Goal: Task Accomplishment & Management: Use online tool/utility

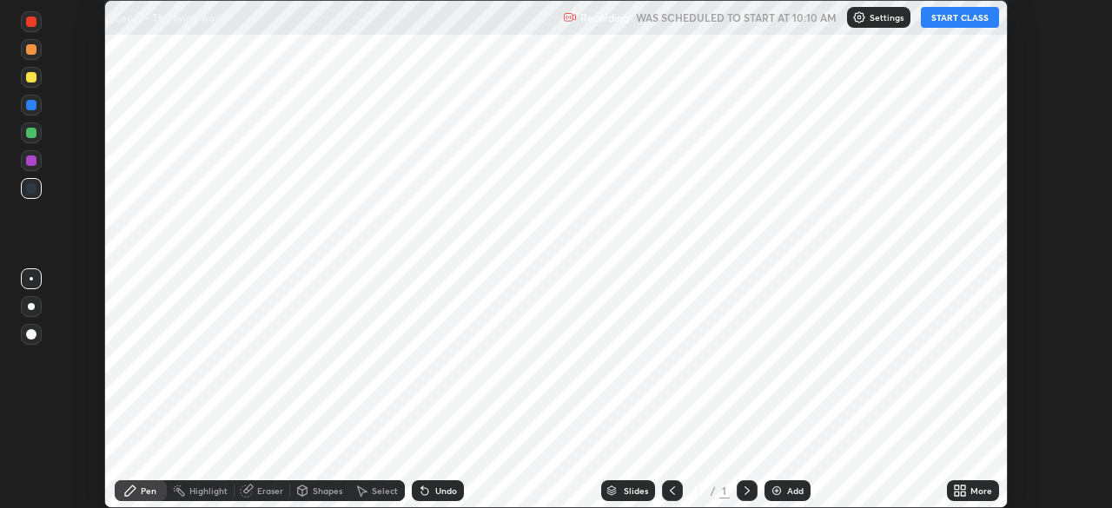
scroll to position [508, 1112]
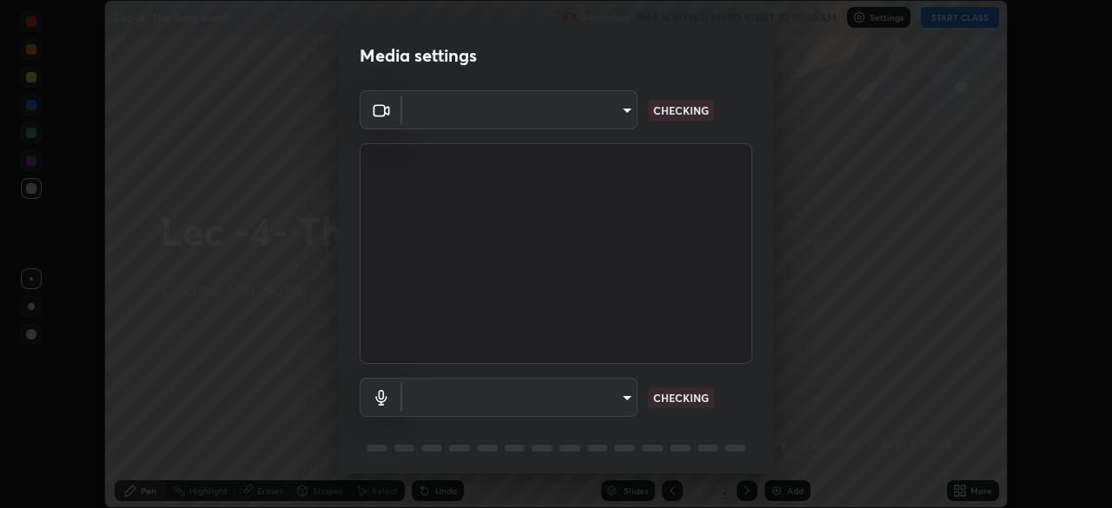
click at [618, 397] on body "Erase all Lec -4- The living world Recording WAS SCHEDULED TO START AT 10:10 AM…" at bounding box center [556, 254] width 1112 height 508
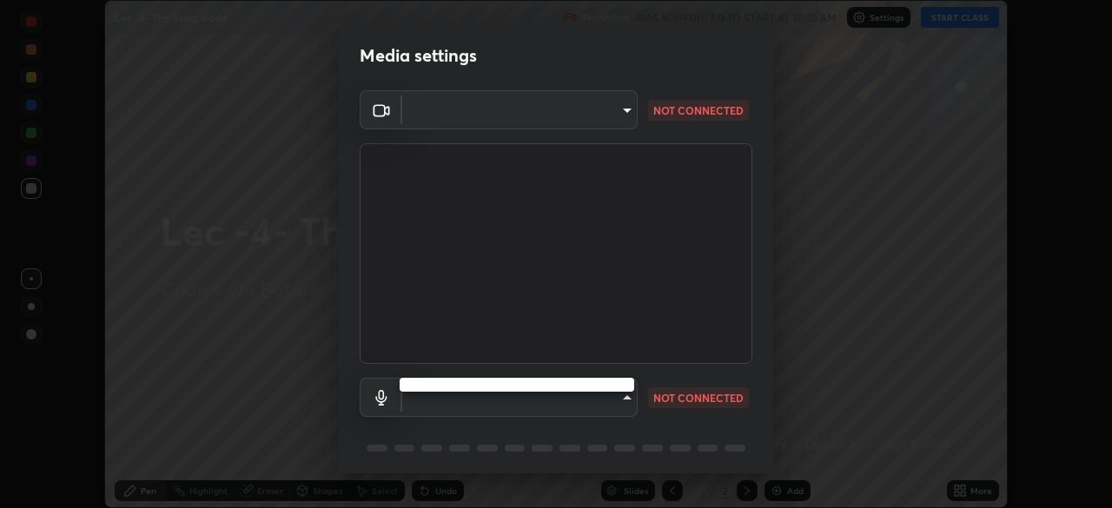
type input "bba66c41345857dcc9a6d4c580dc01eb5c8f13e357e582705132971b55534d29"
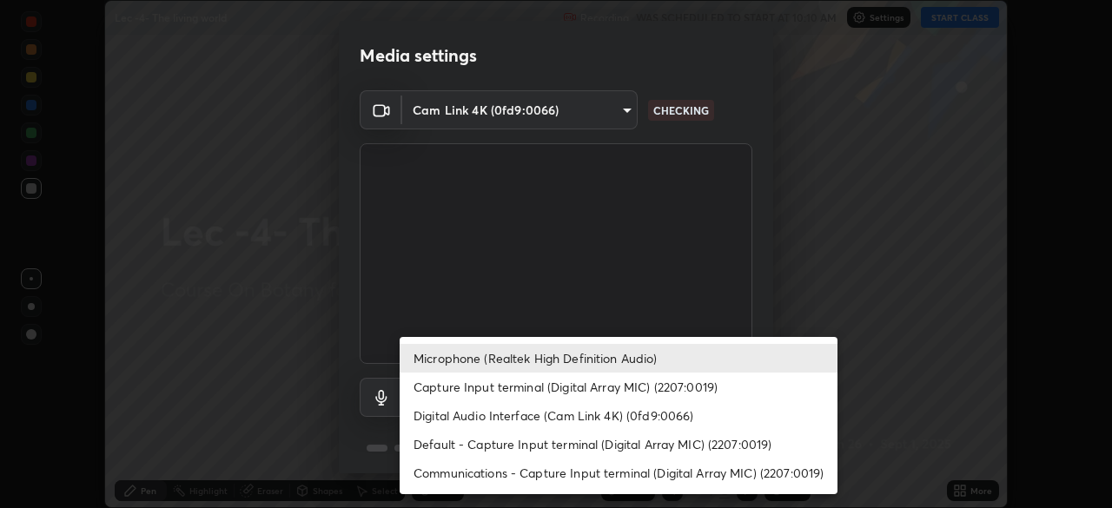
click at [585, 388] on li "Capture Input terminal (Digital Array MIC) (2207:0019)" at bounding box center [619, 387] width 438 height 29
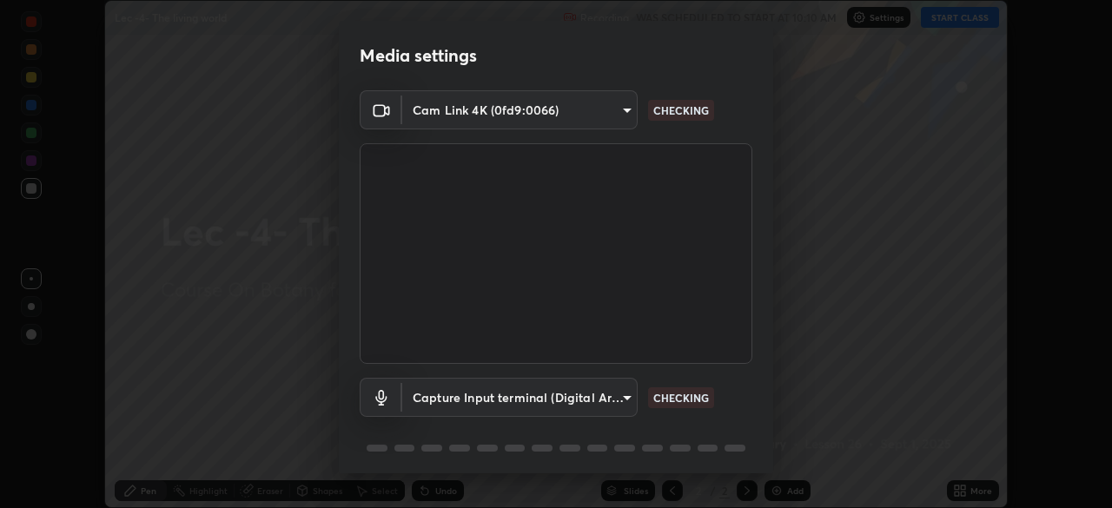
click at [590, 410] on body "Erase all Lec -4- The living world Recording WAS SCHEDULED TO START AT 10:10 AM…" at bounding box center [556, 254] width 1112 height 508
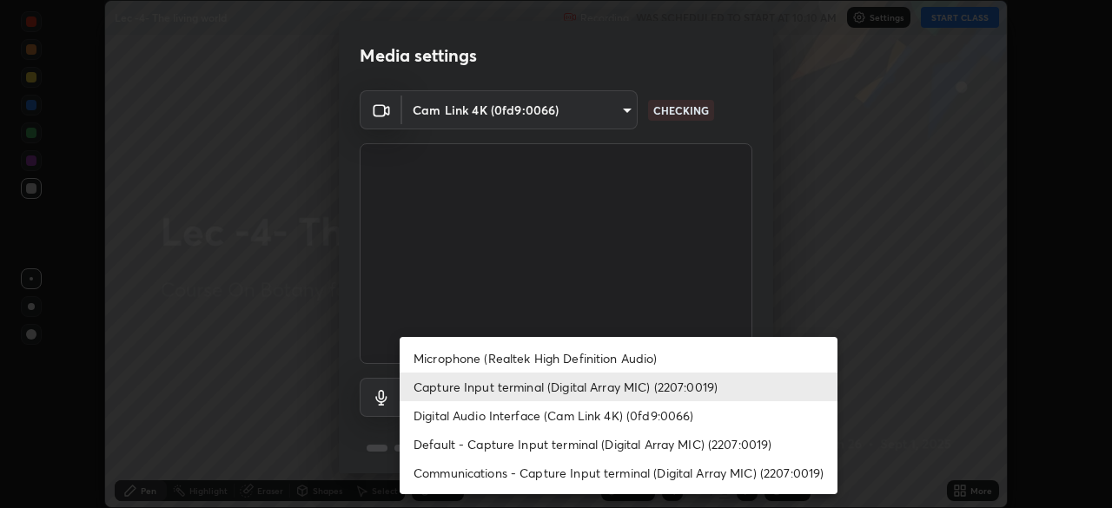
click at [535, 354] on li "Microphone (Realtek High Definition Audio)" at bounding box center [619, 358] width 438 height 29
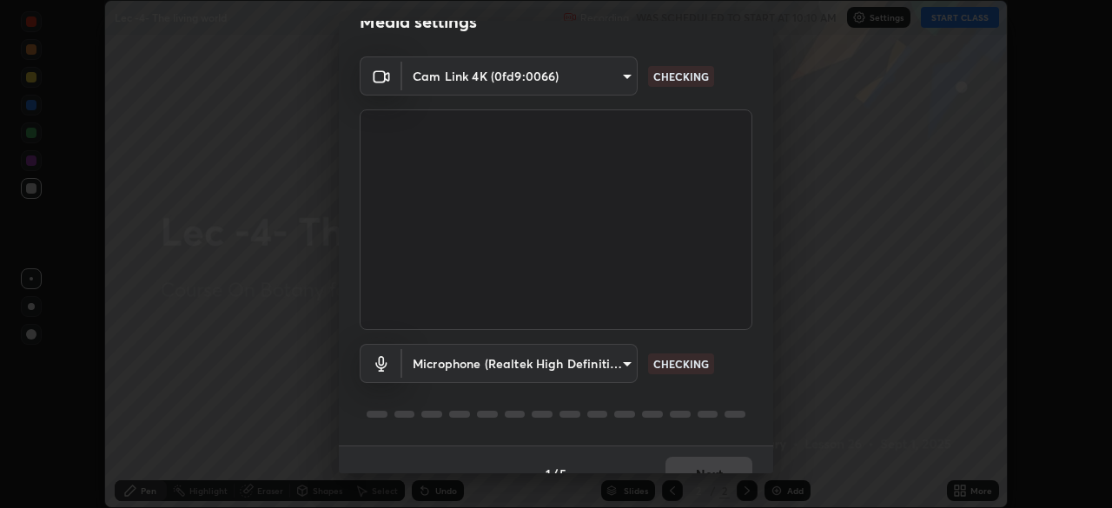
scroll to position [62, 0]
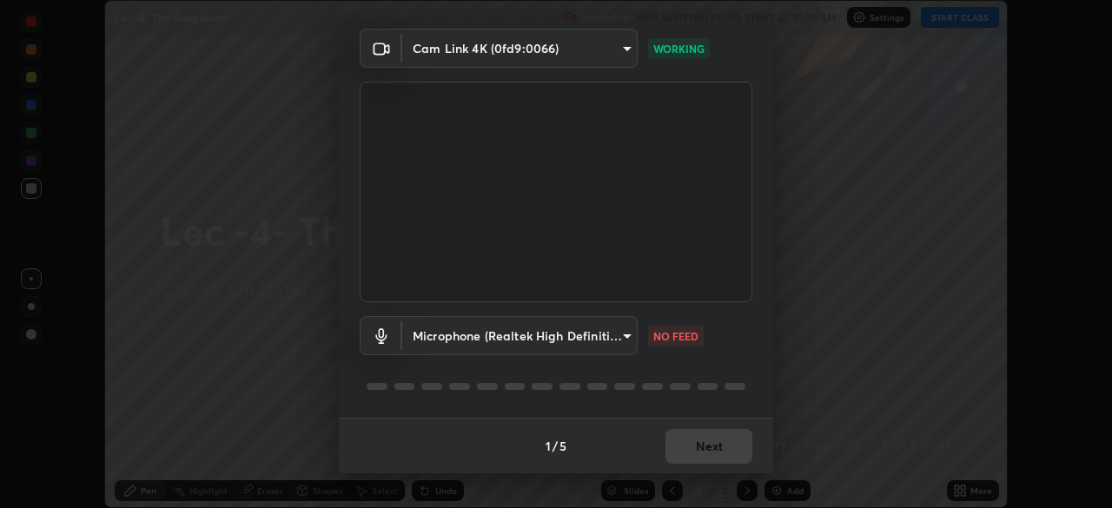
click at [549, 347] on body "Erase all Lec -4- The living world Recording WAS SCHEDULED TO START AT 10:10 AM…" at bounding box center [556, 254] width 1112 height 508
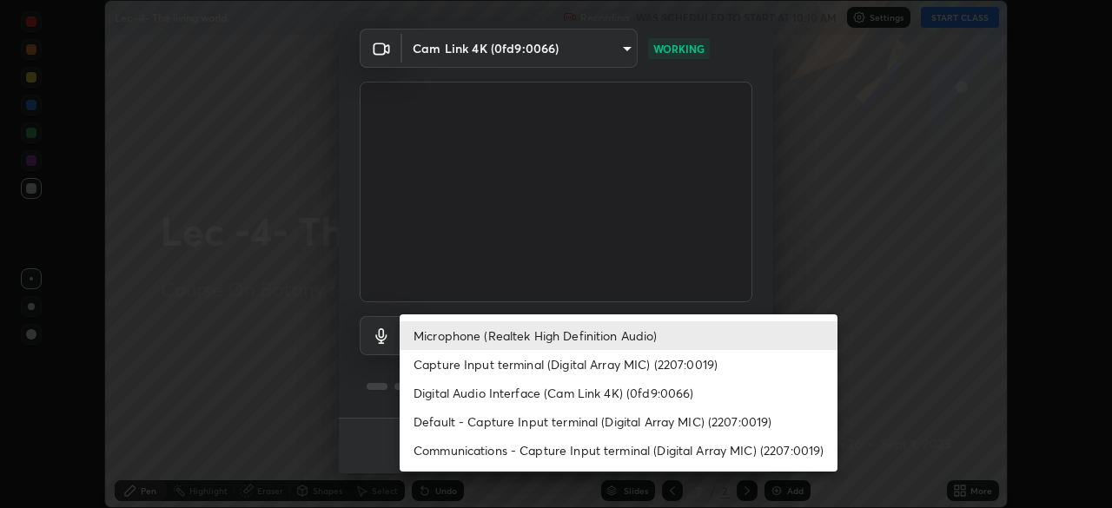
click at [547, 362] on li "Capture Input terminal (Digital Array MIC) (2207:0019)" at bounding box center [619, 364] width 438 height 29
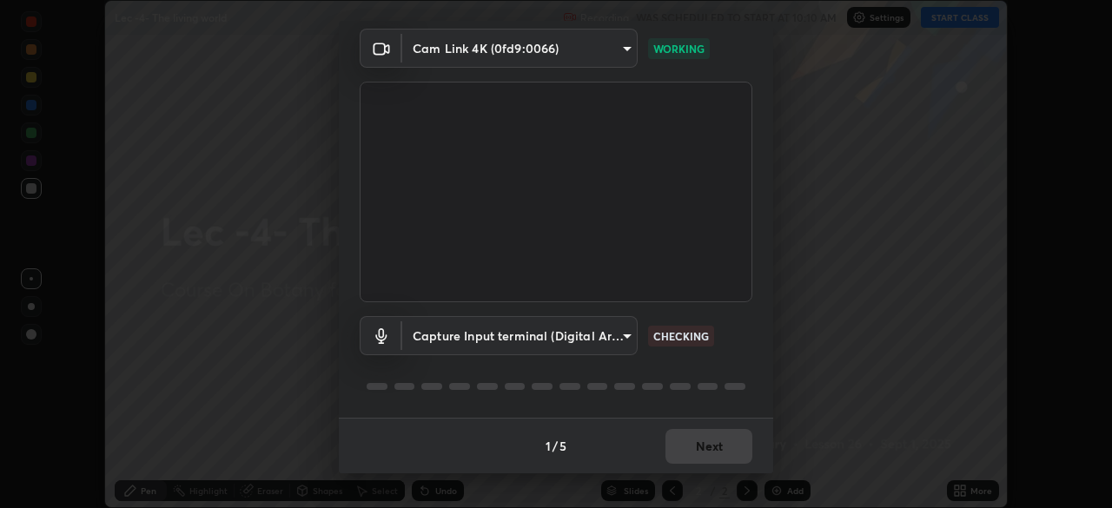
click at [540, 340] on body "Erase all Lec -4- The living world Recording WAS SCHEDULED TO START AT 10:10 AM…" at bounding box center [556, 254] width 1112 height 508
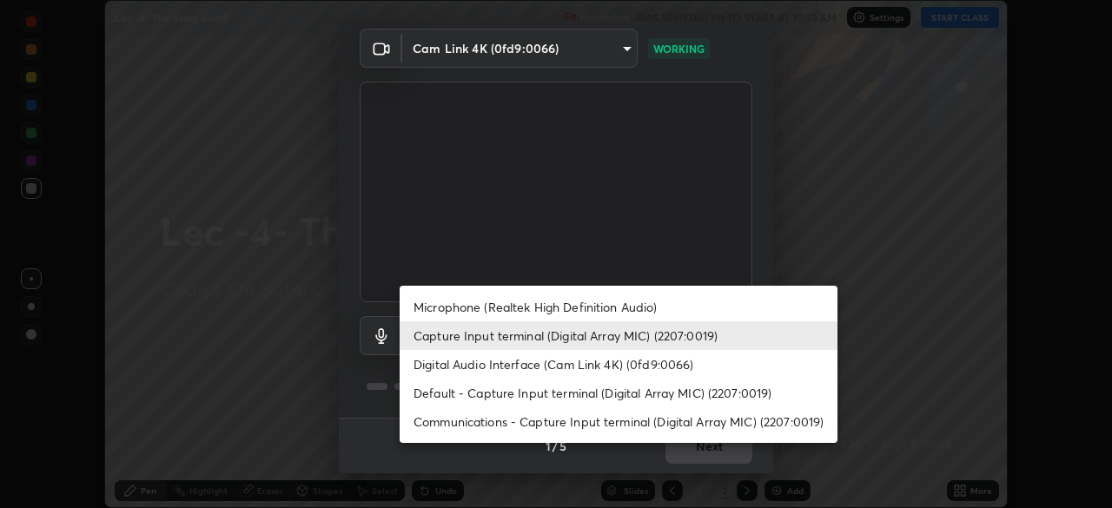
click at [531, 309] on li "Microphone (Realtek High Definition Audio)" at bounding box center [619, 307] width 438 height 29
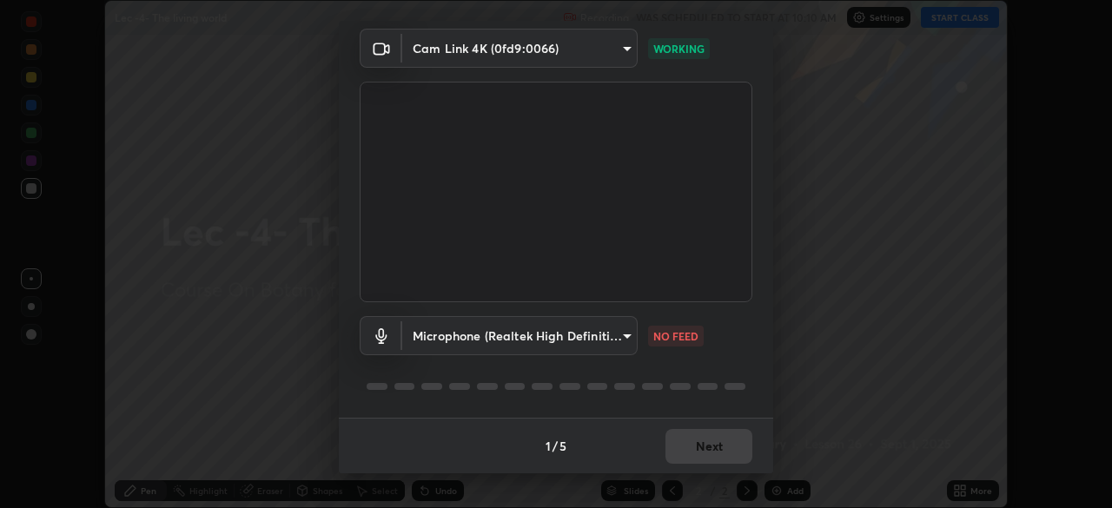
click at [614, 345] on body "Erase all Lec -4- The living world Recording WAS SCHEDULED TO START AT 10:10 AM…" at bounding box center [556, 254] width 1112 height 508
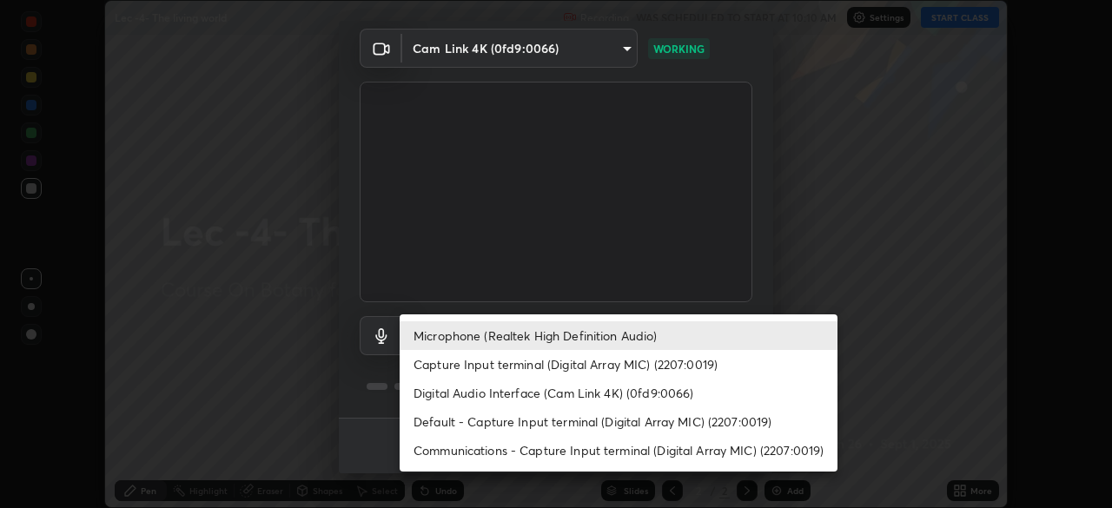
click at [505, 413] on li "Default - Capture Input terminal (Digital Array MIC) (2207:0019)" at bounding box center [619, 421] width 438 height 29
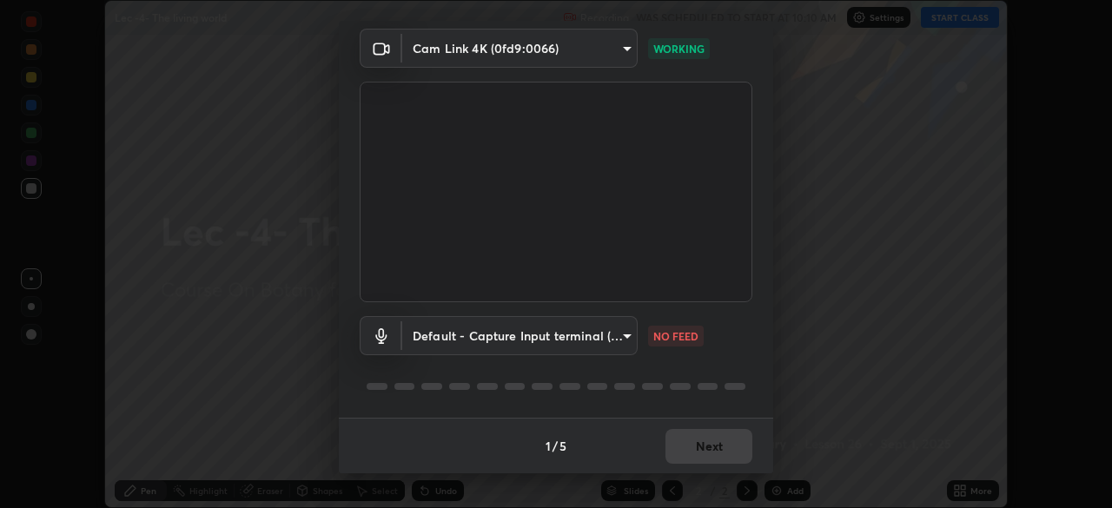
click at [522, 335] on body "Erase all Lec -4- The living world Recording WAS SCHEDULED TO START AT 10:10 AM…" at bounding box center [556, 254] width 1112 height 508
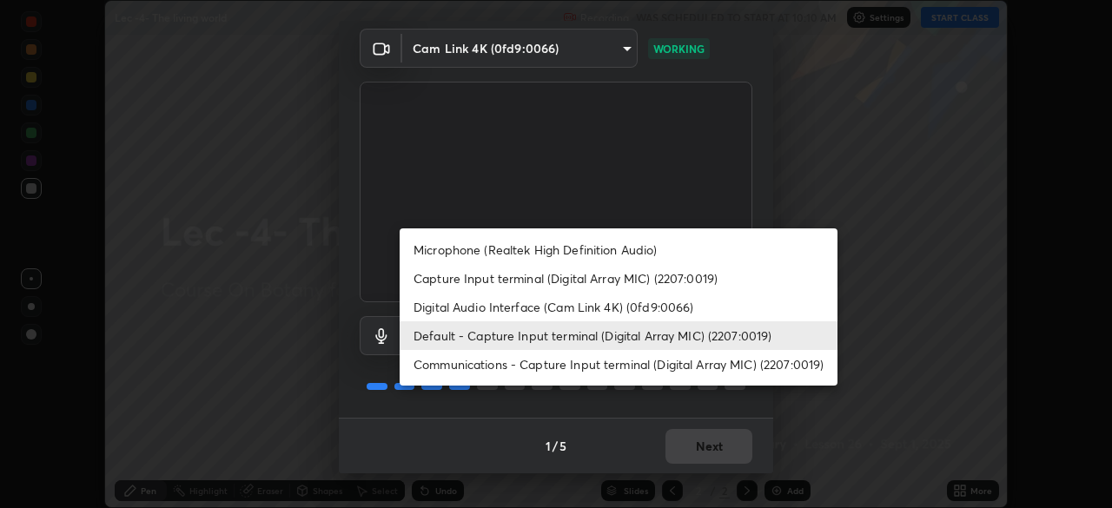
click at [506, 251] on li "Microphone (Realtek High Definition Audio)" at bounding box center [619, 249] width 438 height 29
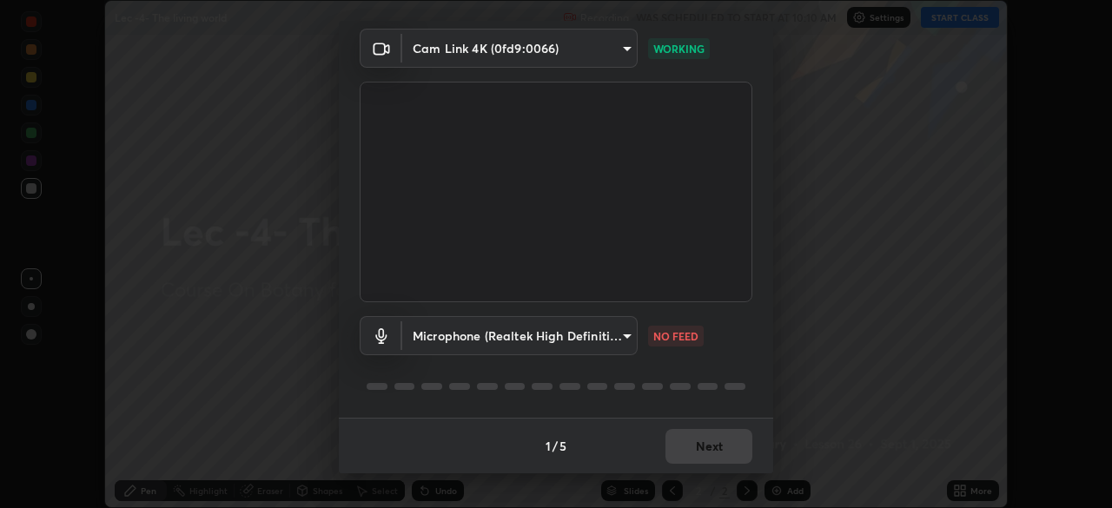
click at [496, 360] on div "Microphone (Realtek High Definition Audio) f44a2e986b7e7aac50ae26c5dd707473a906…" at bounding box center [556, 360] width 393 height 116
click at [491, 341] on body "Erase all Lec -4- The living world Recording WAS SCHEDULED TO START AT 10:10 AM…" at bounding box center [556, 254] width 1112 height 508
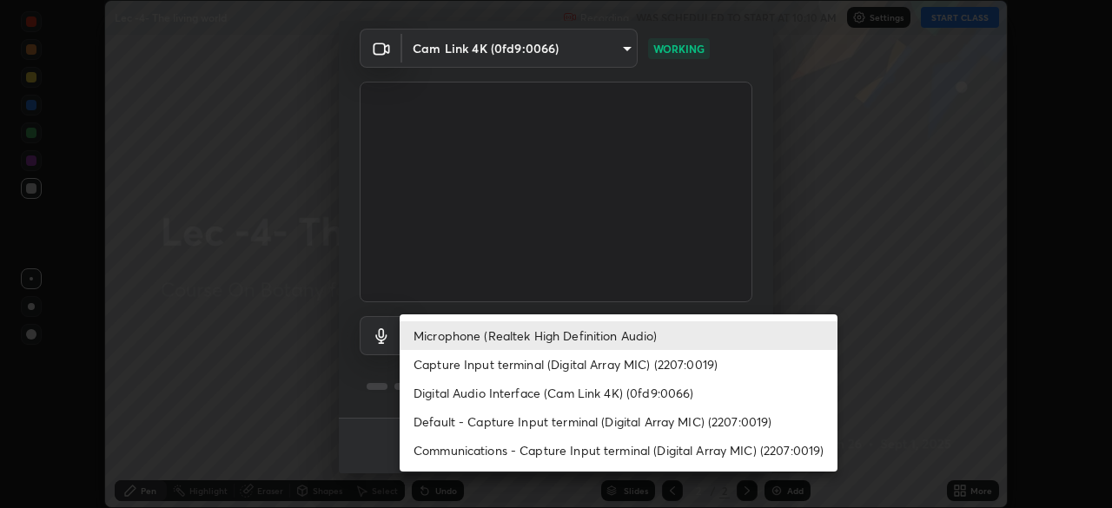
click at [466, 367] on li "Capture Input terminal (Digital Array MIC) (2207:0019)" at bounding box center [619, 364] width 438 height 29
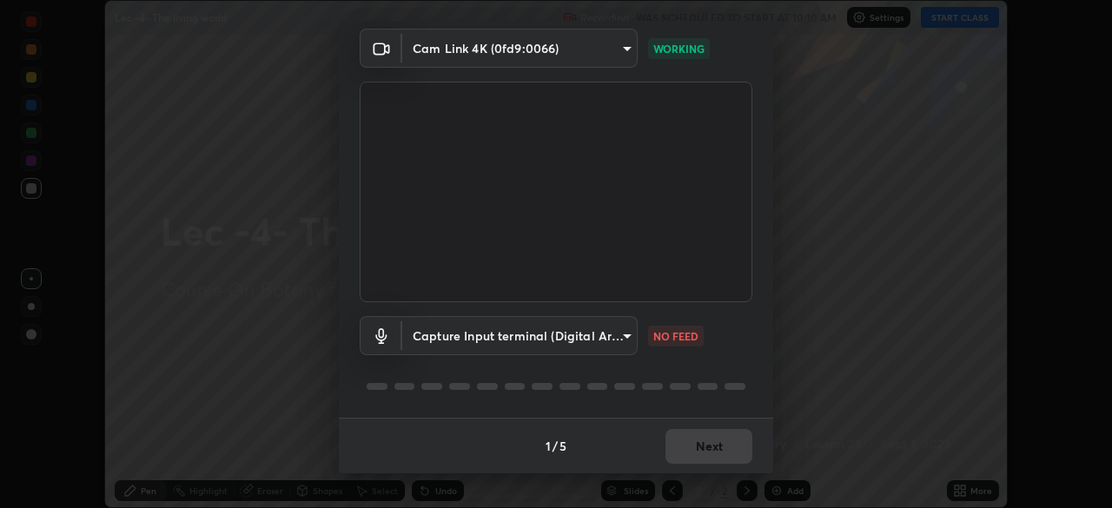
type input "ec6ec2dc0f2f3e030c25a31047b233f474420635a2a41b721e21e6901f136957"
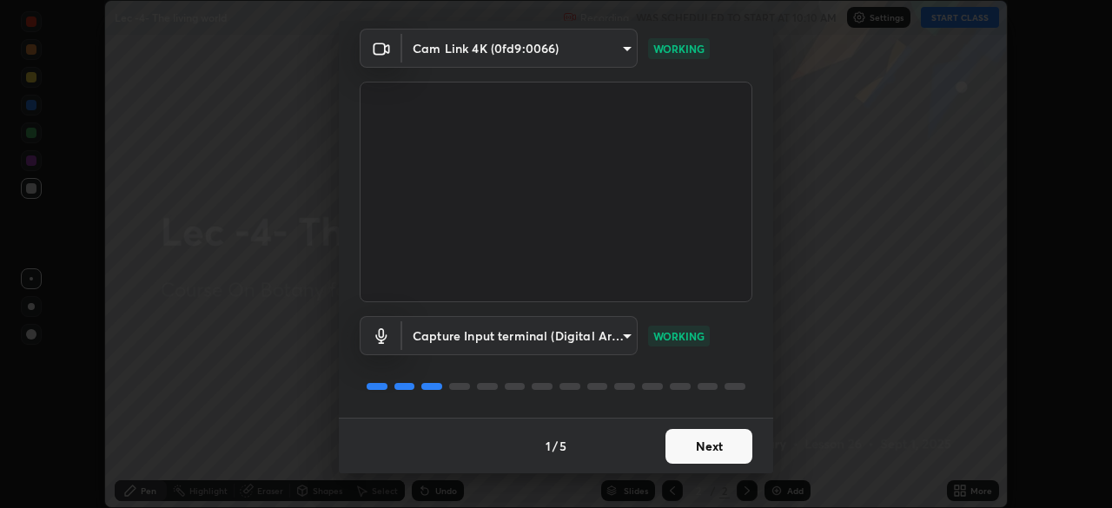
click at [704, 445] on button "Next" at bounding box center [708, 446] width 87 height 35
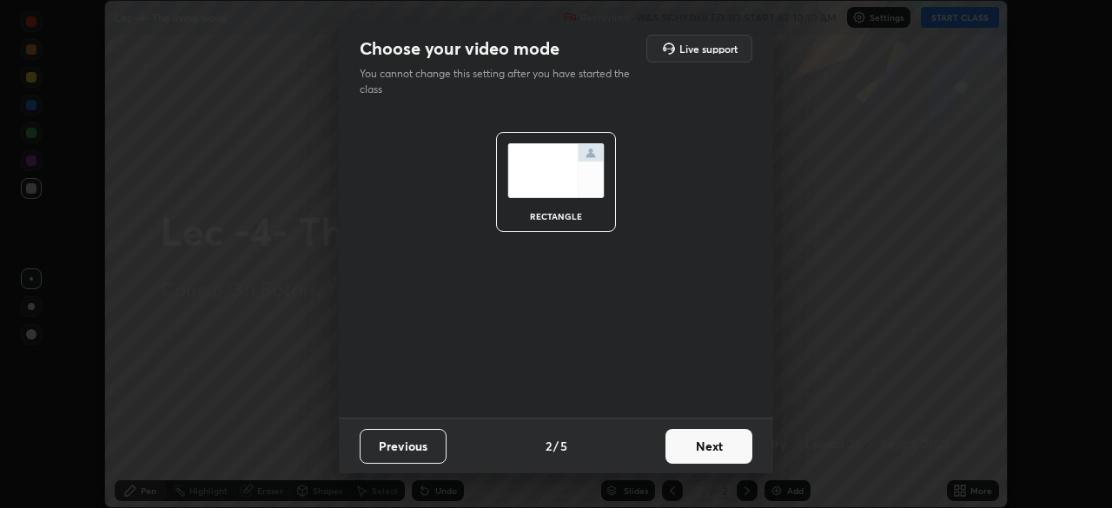
scroll to position [0, 0]
click at [703, 443] on button "Next" at bounding box center [708, 446] width 87 height 35
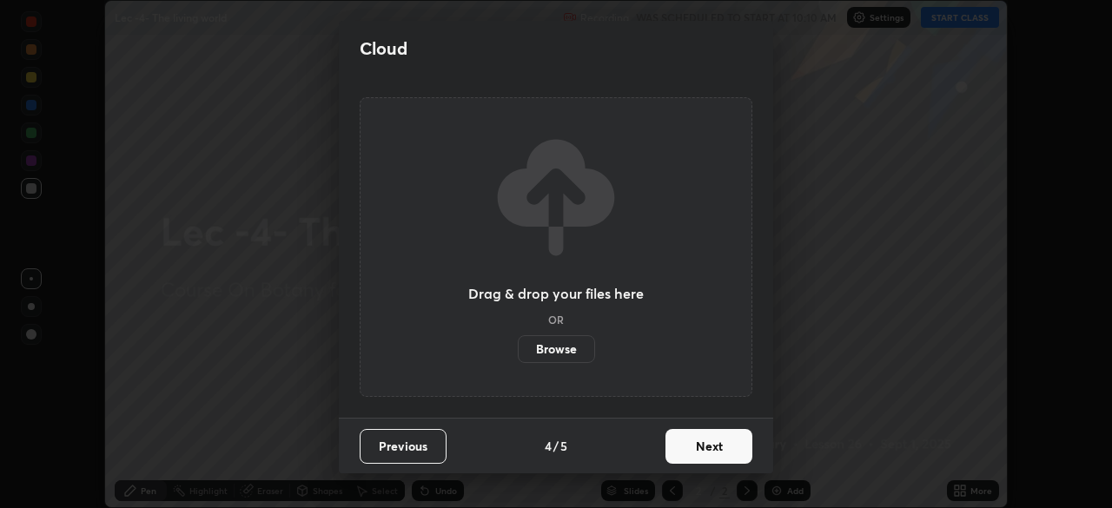
click at [704, 445] on button "Next" at bounding box center [708, 446] width 87 height 35
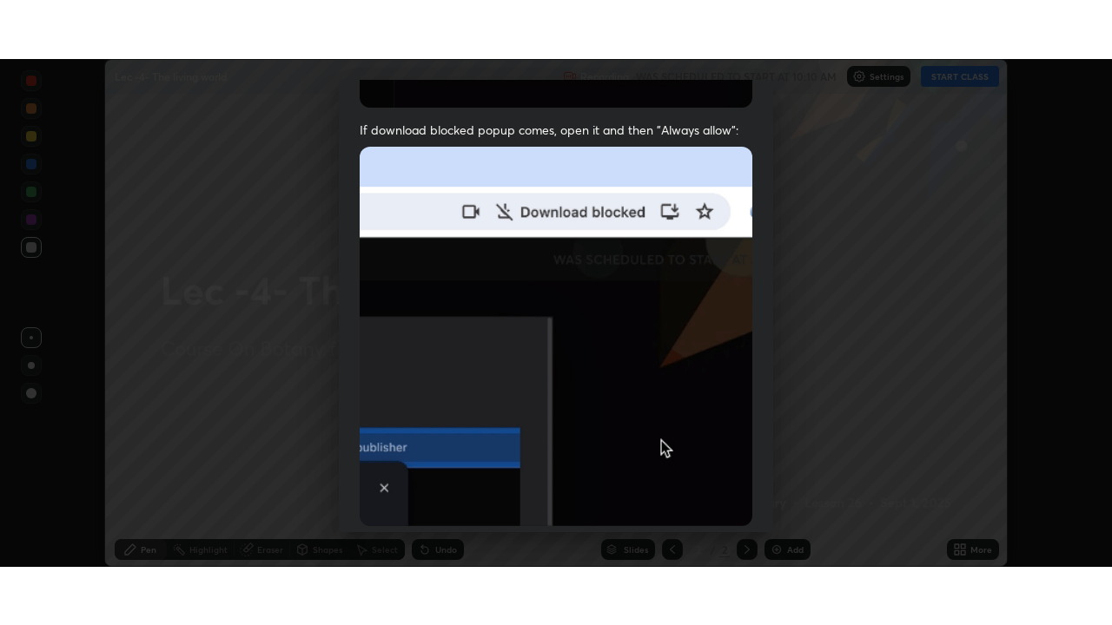
scroll to position [416, 0]
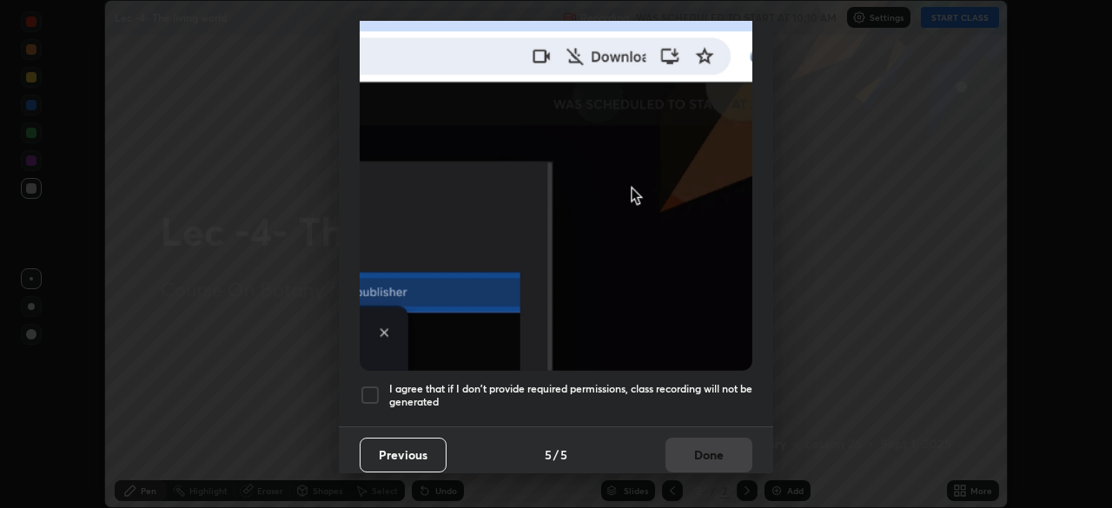
click at [374, 385] on div at bounding box center [370, 395] width 21 height 21
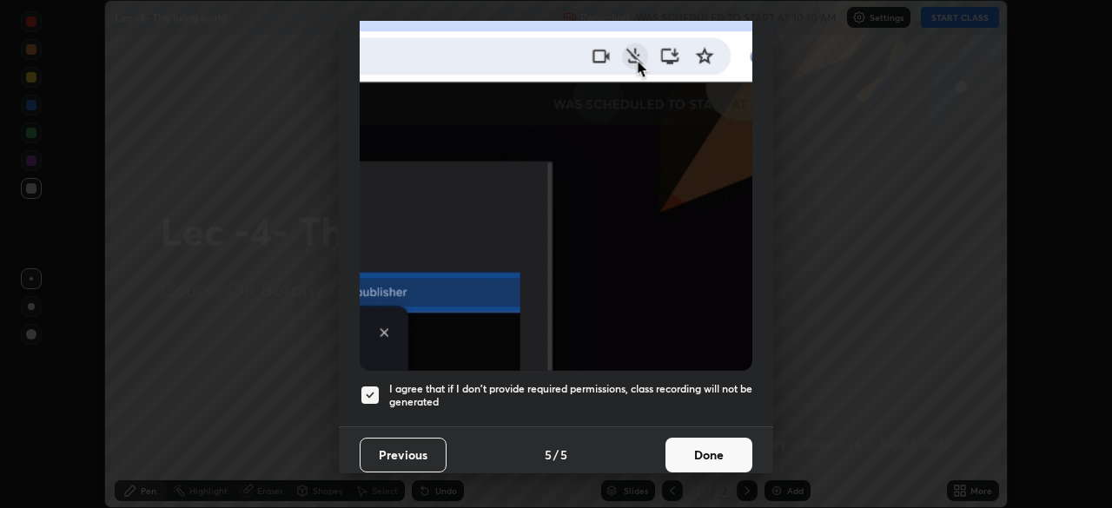
click at [712, 445] on button "Done" at bounding box center [708, 455] width 87 height 35
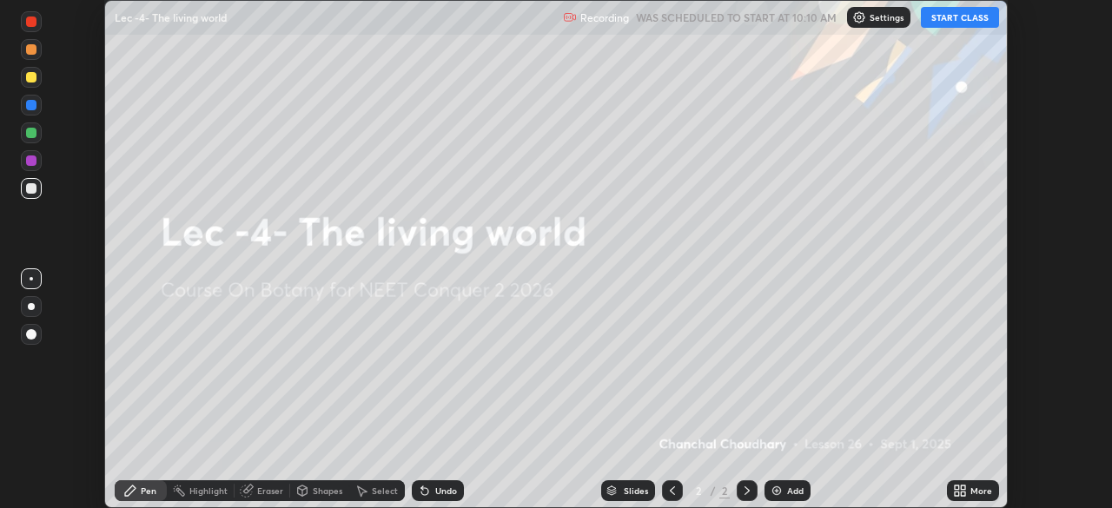
click at [954, 17] on button "START CLASS" at bounding box center [960, 17] width 78 height 21
click at [787, 492] on div "Add" at bounding box center [795, 490] width 17 height 9
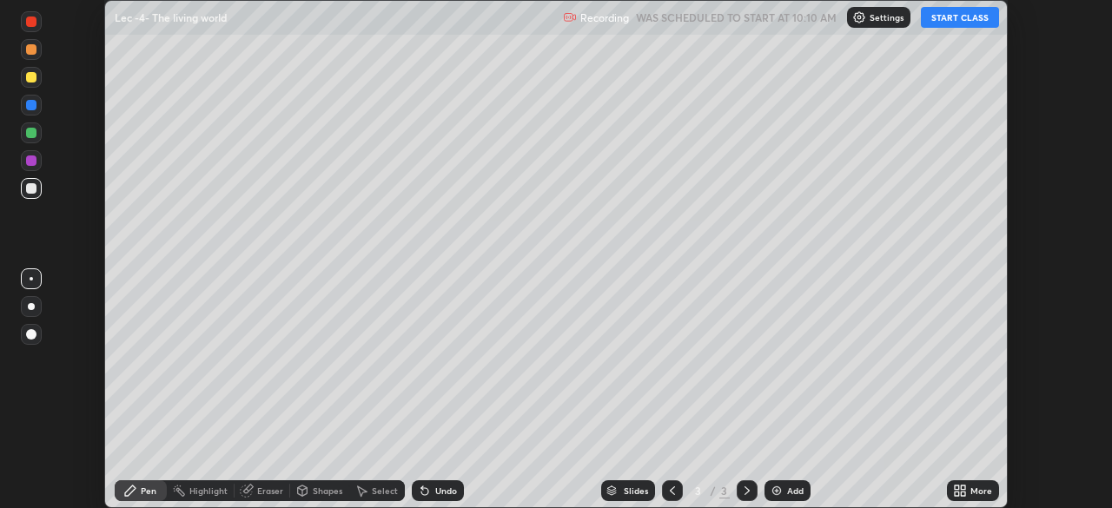
click at [962, 487] on icon at bounding box center [963, 488] width 4 height 4
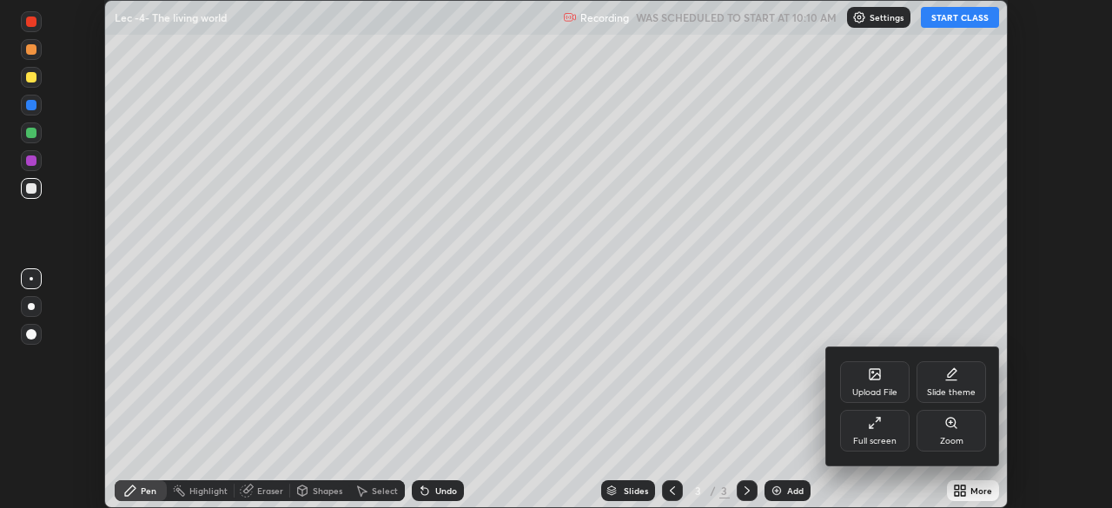
click at [893, 437] on div "Full screen" at bounding box center [874, 441] width 43 height 9
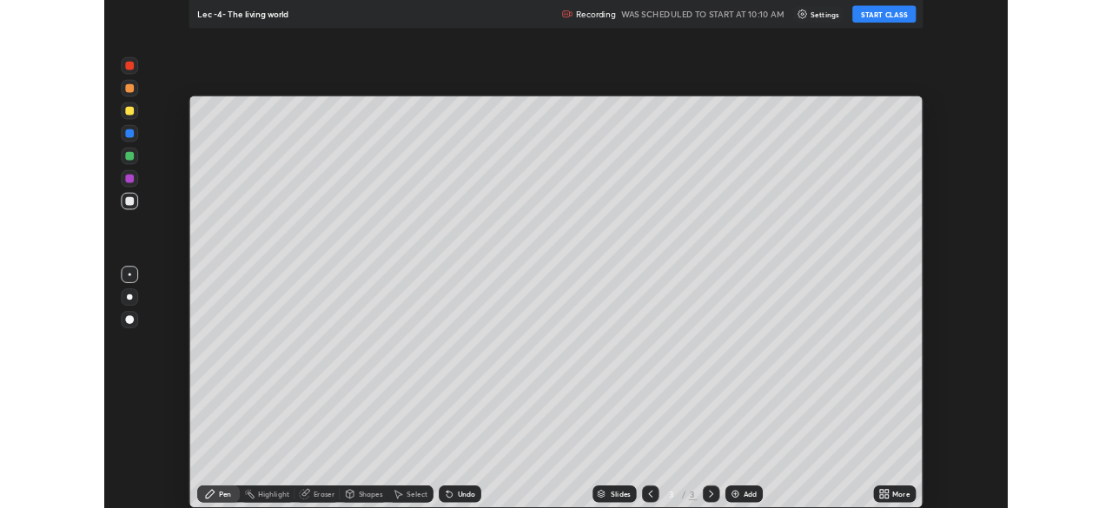
scroll to position [625, 1112]
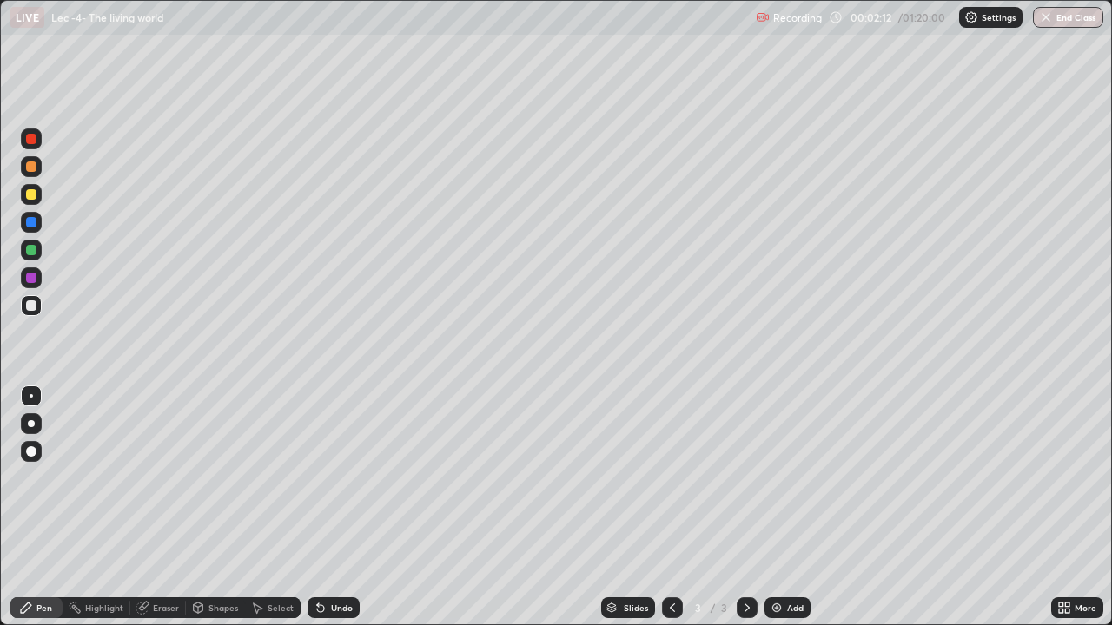
click at [1066, 507] on icon at bounding box center [1067, 605] width 4 height 4
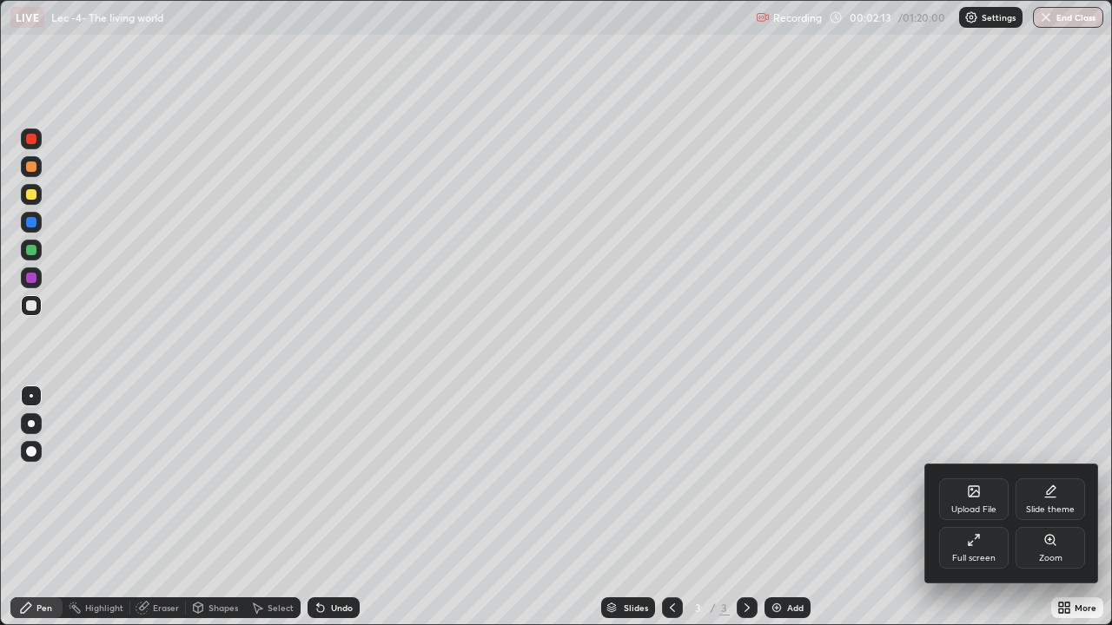
click at [954, 503] on div "Upload File" at bounding box center [973, 500] width 69 height 42
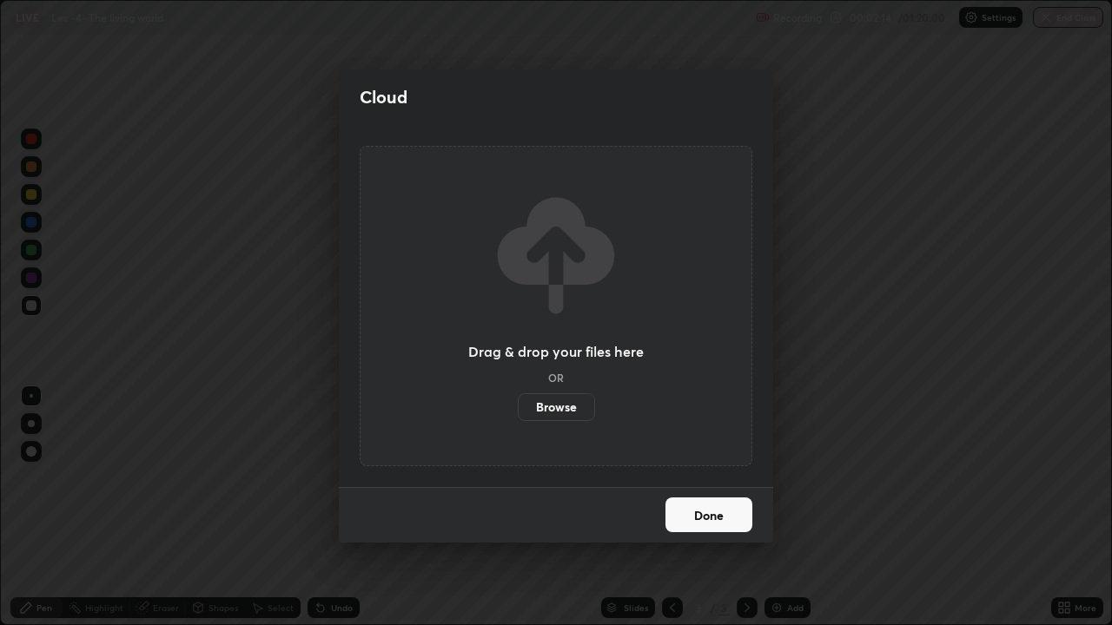
click at [710, 507] on button "Done" at bounding box center [708, 515] width 87 height 35
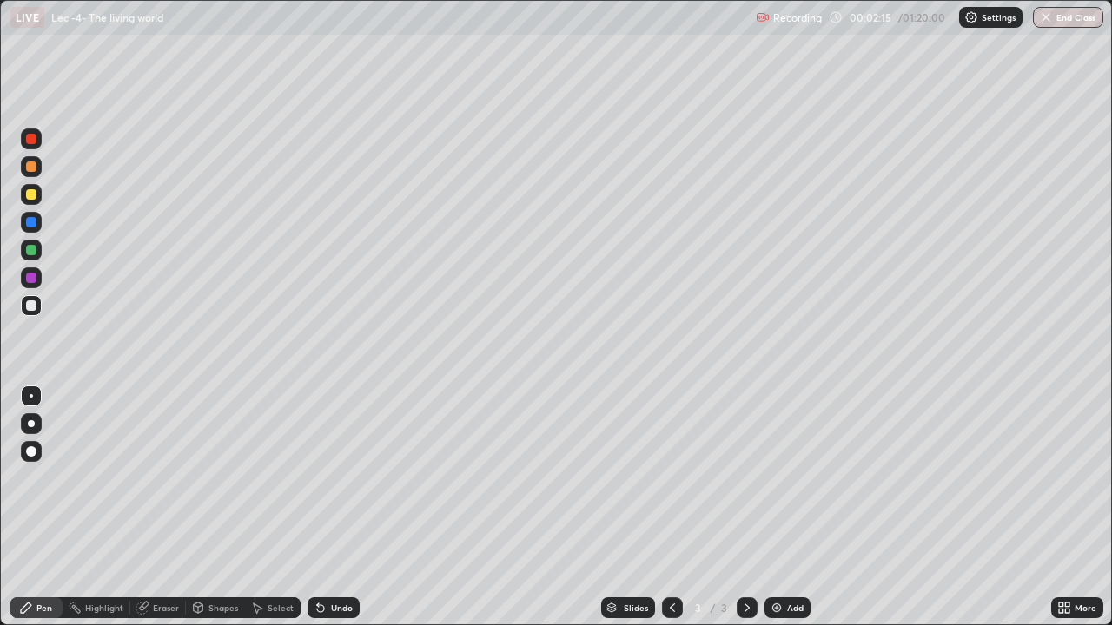
click at [1077, 507] on div "More" at bounding box center [1085, 608] width 22 height 9
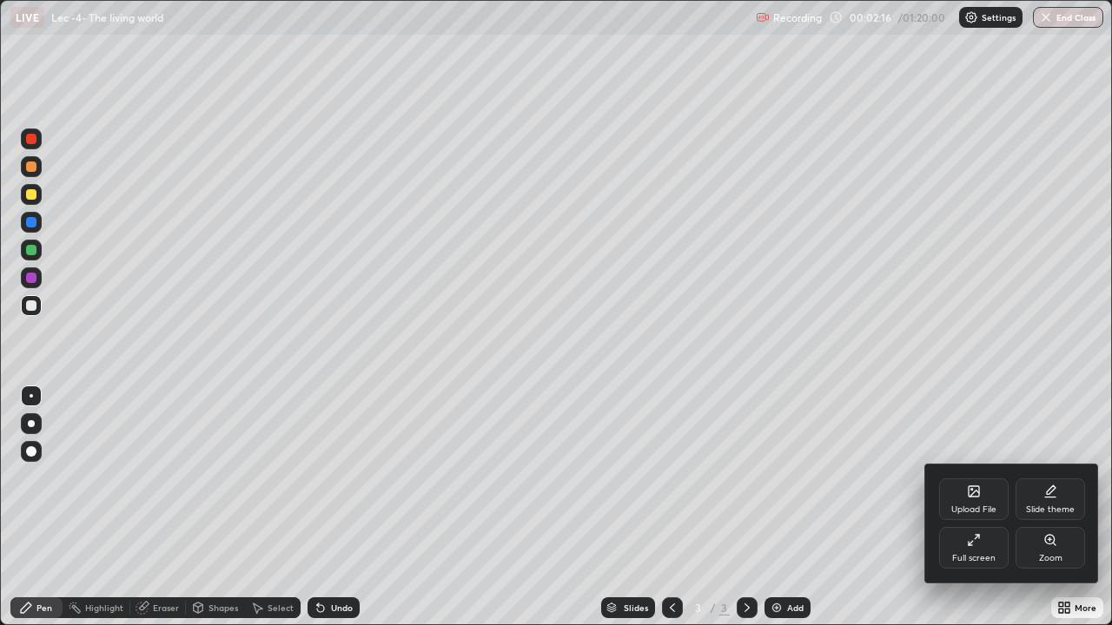
click at [969, 507] on div "Full screen" at bounding box center [973, 558] width 43 height 9
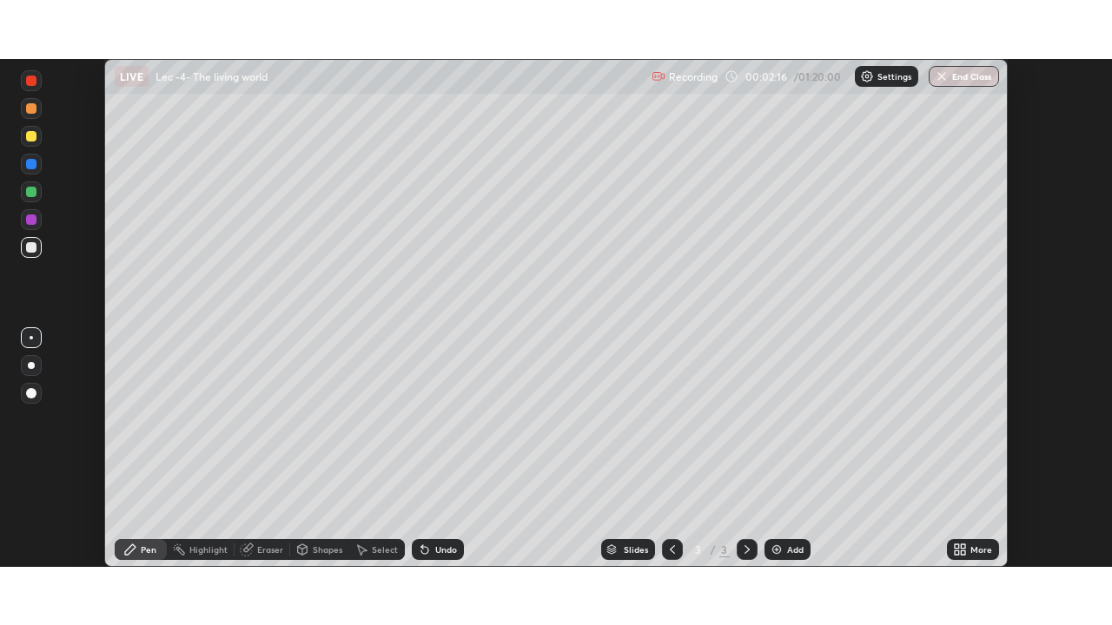
scroll to position [86352, 85749]
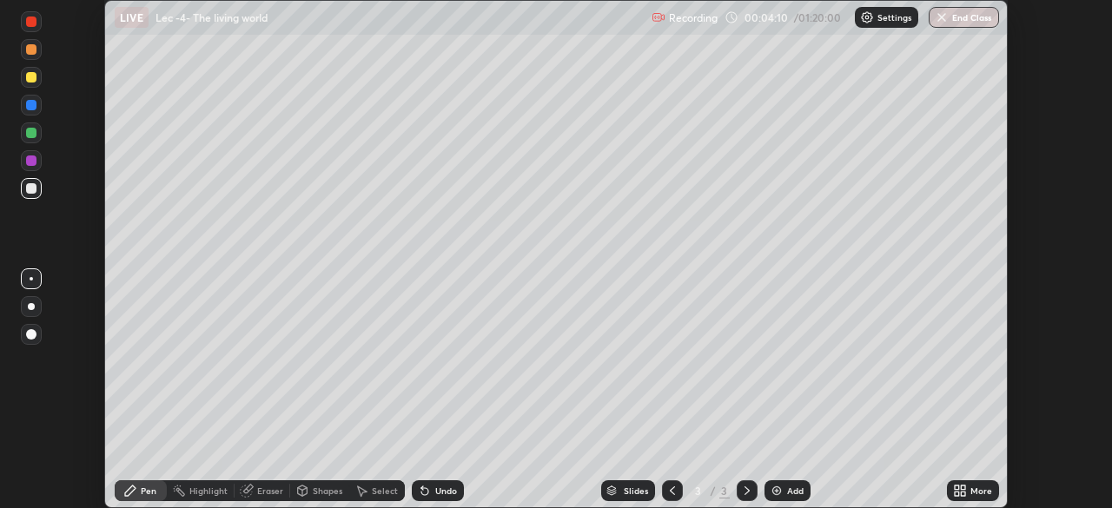
click at [976, 495] on div "More" at bounding box center [981, 490] width 22 height 9
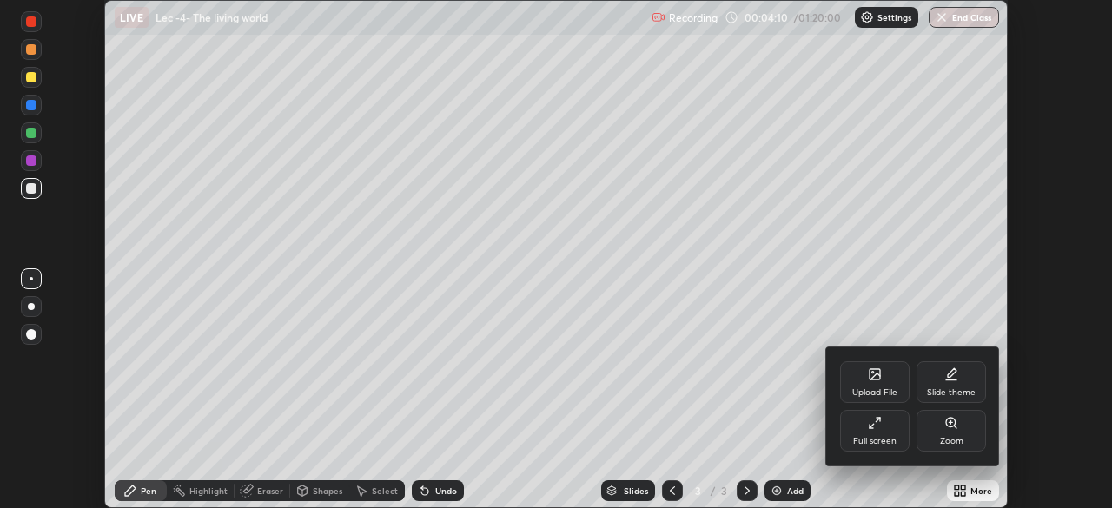
click at [864, 388] on div "Upload File" at bounding box center [874, 392] width 45 height 9
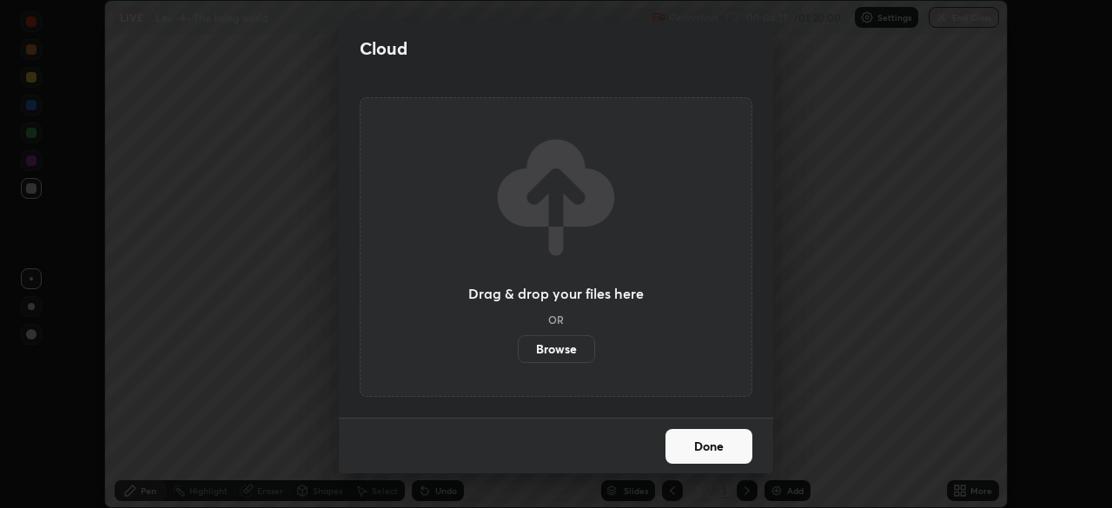
click at [552, 351] on label "Browse" at bounding box center [556, 349] width 77 height 28
click at [518, 351] on input "Browse" at bounding box center [518, 349] width 0 height 28
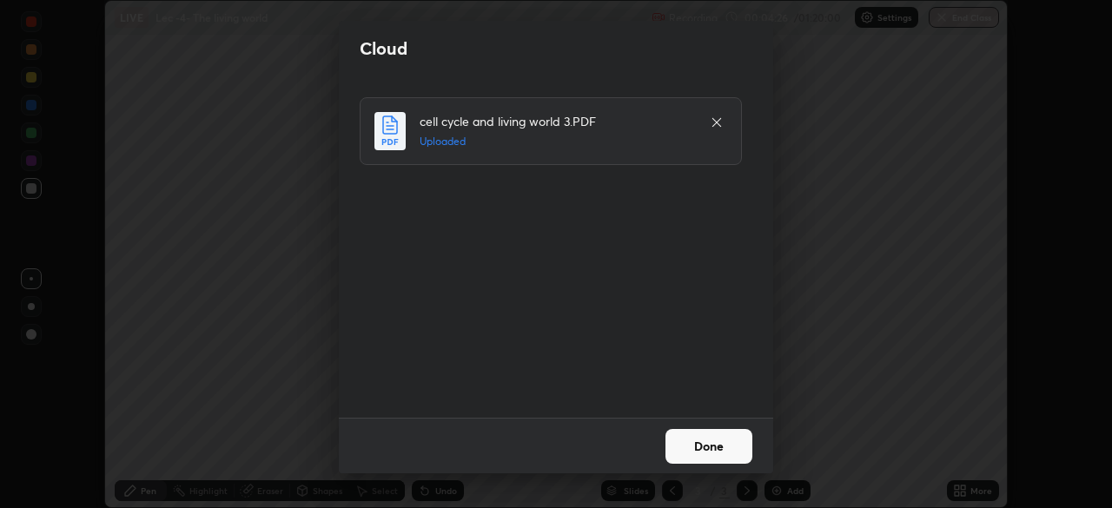
click at [697, 443] on button "Done" at bounding box center [708, 446] width 87 height 35
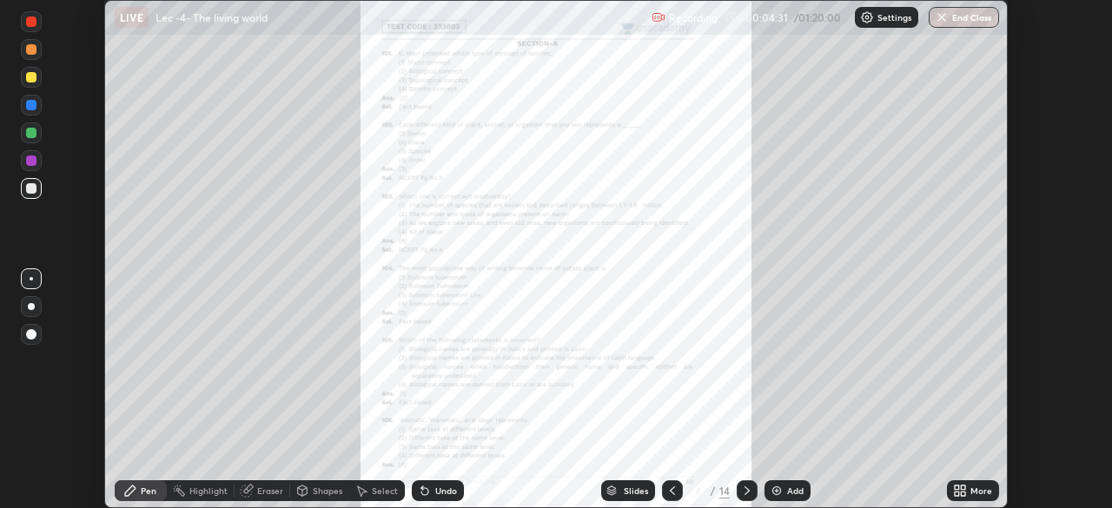
click at [36, 28] on div at bounding box center [31, 21] width 21 height 21
click at [205, 495] on div "Highlight" at bounding box center [208, 490] width 38 height 9
click at [32, 428] on icon at bounding box center [31, 432] width 14 height 14
click at [430, 487] on div "Undo" at bounding box center [438, 490] width 52 height 21
click at [745, 488] on icon at bounding box center [746, 490] width 5 height 9
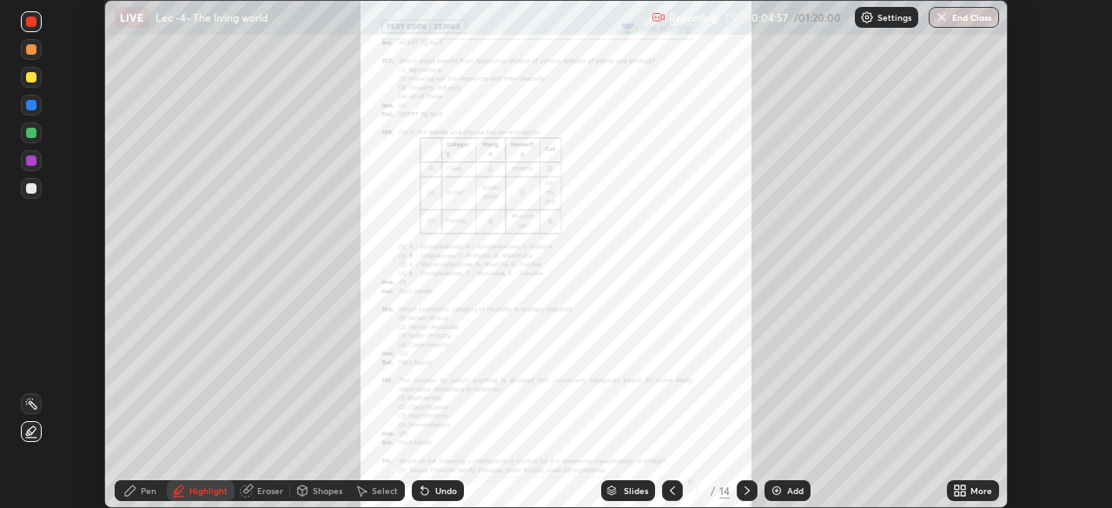
click at [673, 490] on icon at bounding box center [672, 491] width 14 height 14
click at [746, 490] on icon at bounding box center [746, 490] width 5 height 9
click at [742, 487] on icon at bounding box center [747, 491] width 14 height 14
click at [443, 486] on div "Undo" at bounding box center [446, 490] width 22 height 9
click at [443, 492] on div "Undo" at bounding box center [446, 490] width 22 height 9
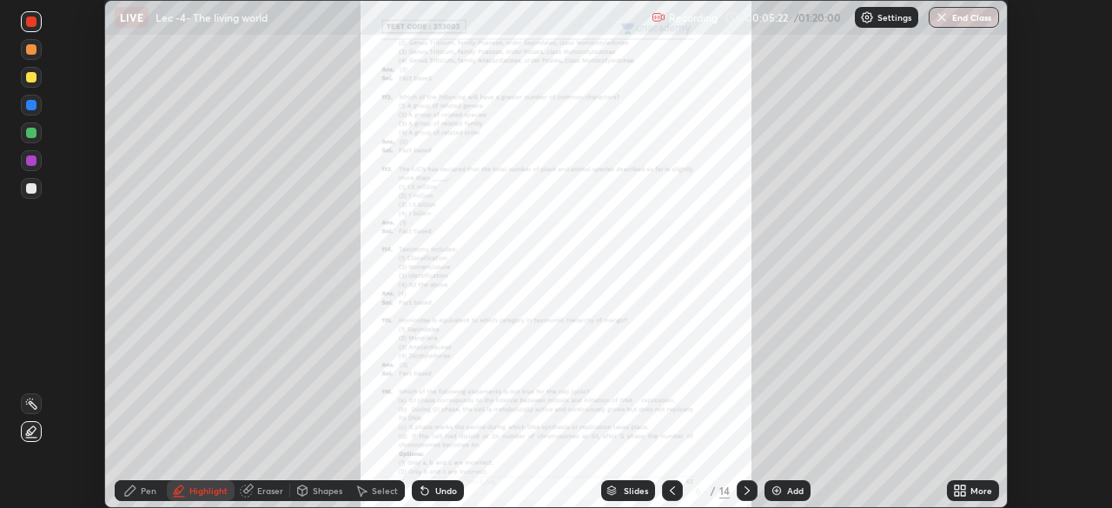
click at [439, 497] on div "Undo" at bounding box center [438, 490] width 52 height 21
click at [437, 498] on div "Undo" at bounding box center [438, 490] width 52 height 21
click at [430, 486] on div "Undo" at bounding box center [438, 490] width 52 height 21
click at [750, 491] on icon at bounding box center [747, 491] width 14 height 14
click at [748, 495] on icon at bounding box center [747, 491] width 14 height 14
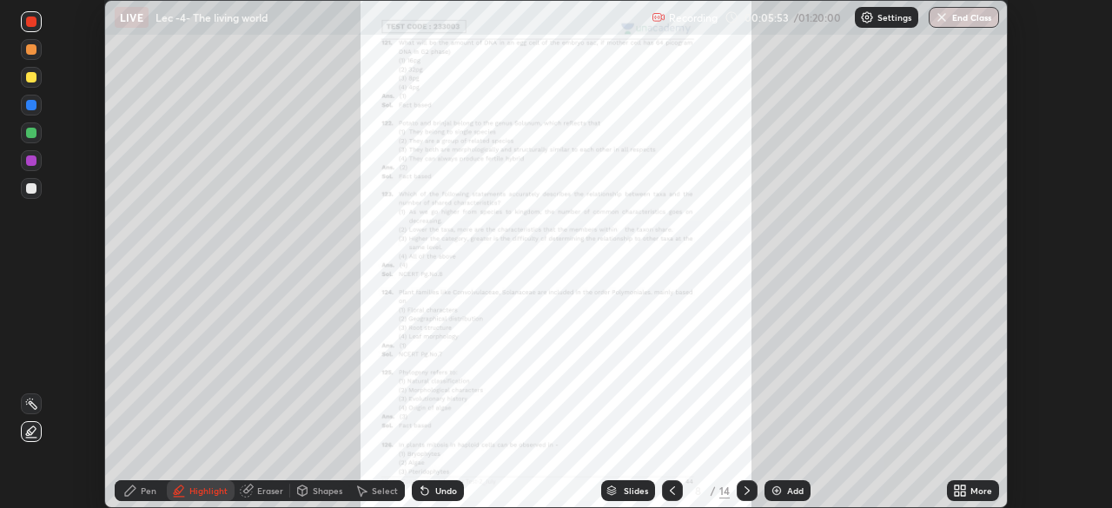
click at [744, 486] on icon at bounding box center [747, 491] width 14 height 14
click at [746, 491] on icon at bounding box center [746, 490] width 5 height 9
click at [744, 489] on icon at bounding box center [747, 491] width 14 height 14
click at [743, 490] on icon at bounding box center [747, 491] width 14 height 14
click at [744, 488] on icon at bounding box center [746, 490] width 5 height 9
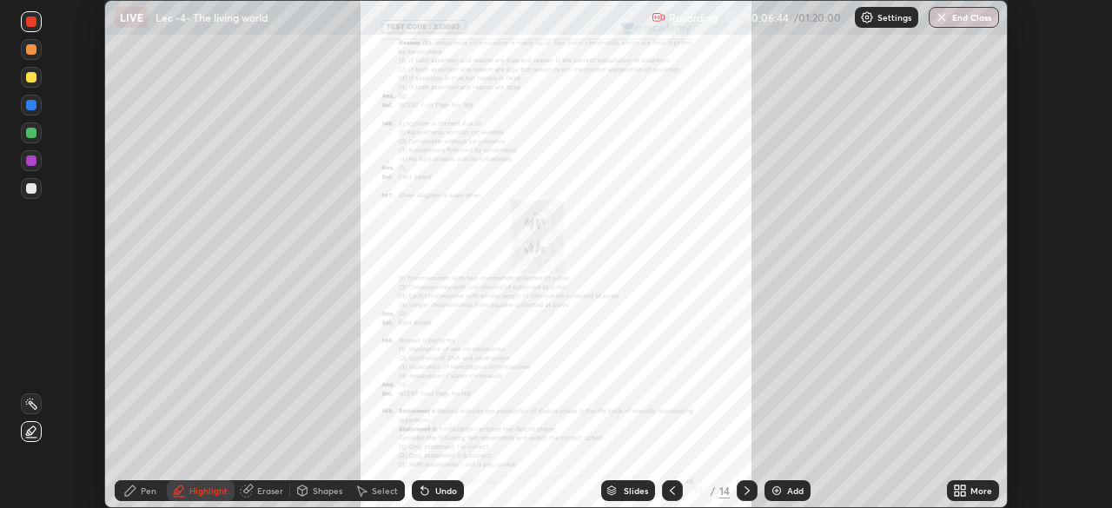
click at [740, 490] on icon at bounding box center [747, 491] width 14 height 14
click at [453, 486] on div "Undo" at bounding box center [446, 490] width 22 height 9
click at [450, 490] on div "Undo" at bounding box center [446, 490] width 22 height 9
click at [447, 495] on div "Undo" at bounding box center [446, 490] width 22 height 9
click at [447, 494] on div "Undo" at bounding box center [446, 490] width 22 height 9
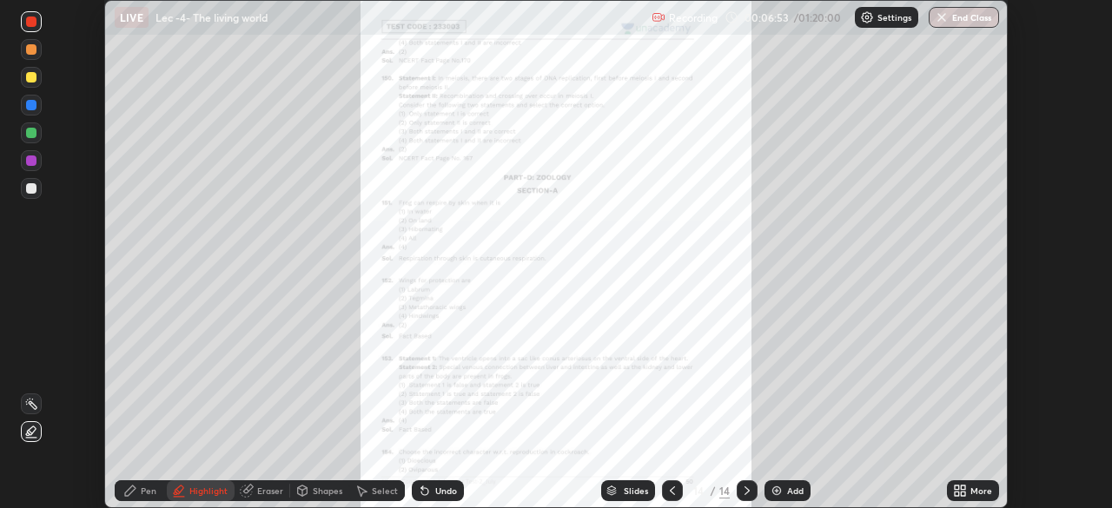
click at [448, 492] on div "Undo" at bounding box center [446, 490] width 22 height 9
click at [448, 493] on div "Undo" at bounding box center [446, 490] width 22 height 9
click at [446, 491] on div "Undo" at bounding box center [446, 490] width 22 height 9
click at [673, 492] on icon at bounding box center [672, 491] width 14 height 14
click at [671, 493] on icon at bounding box center [672, 490] width 5 height 9
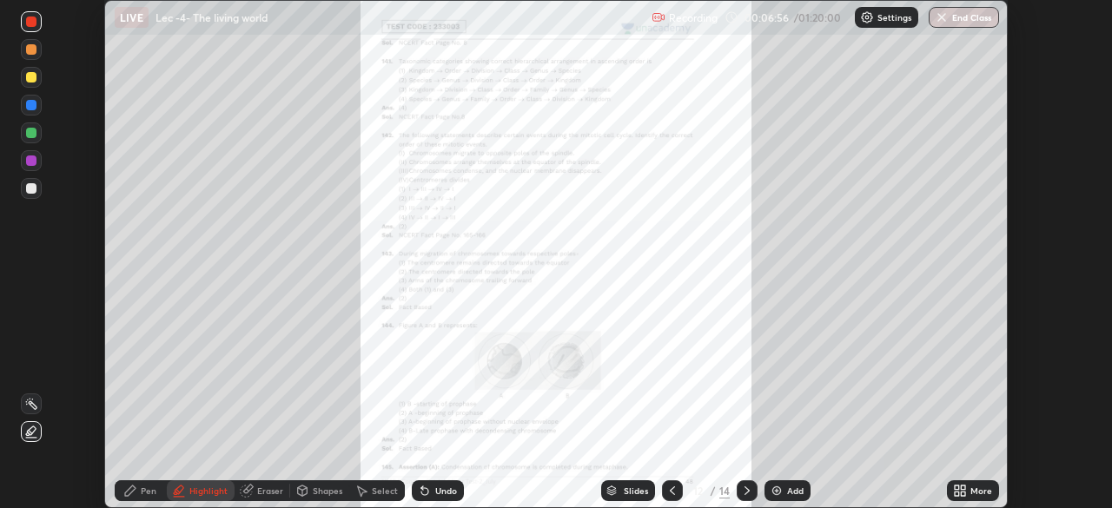
click at [671, 494] on icon at bounding box center [672, 491] width 14 height 14
click at [671, 490] on icon at bounding box center [672, 491] width 14 height 14
click at [667, 494] on icon at bounding box center [672, 491] width 14 height 14
click at [671, 492] on icon at bounding box center [672, 491] width 14 height 14
click at [668, 497] on icon at bounding box center [672, 491] width 14 height 14
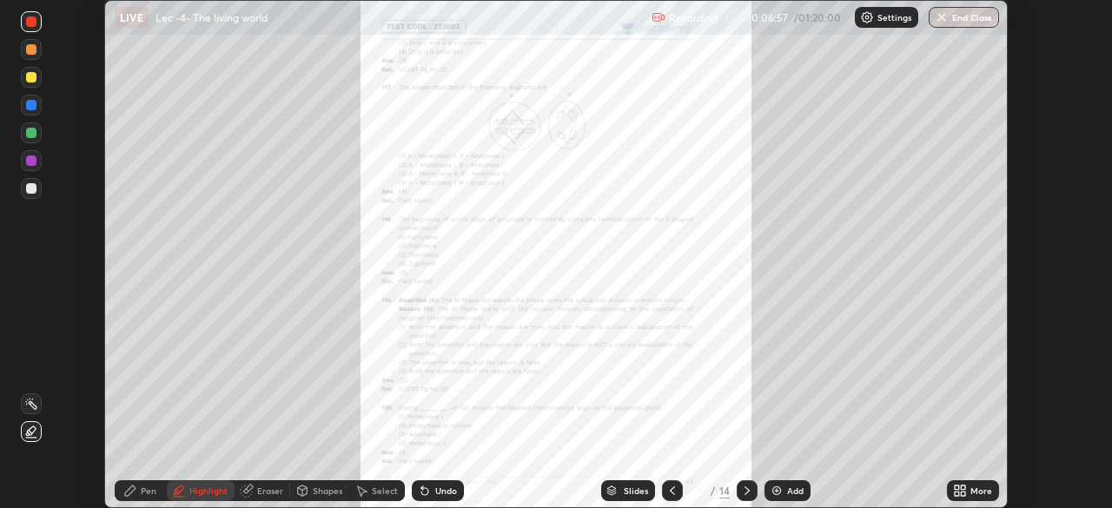
click at [671, 498] on div at bounding box center [672, 490] width 21 height 21
click at [666, 500] on div at bounding box center [672, 490] width 21 height 21
click at [662, 500] on div at bounding box center [672, 490] width 21 height 35
click at [662, 503] on div at bounding box center [672, 490] width 21 height 35
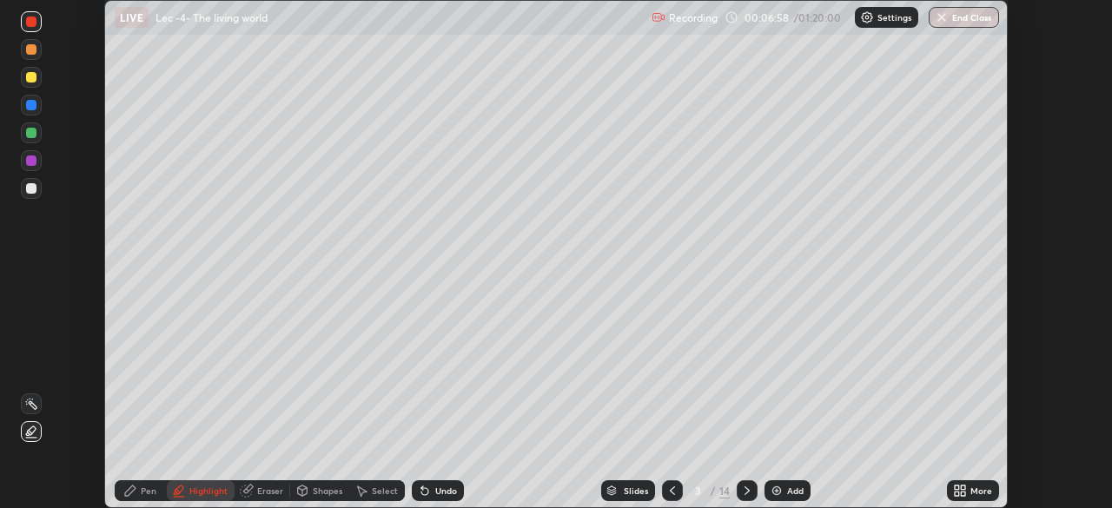
click at [662, 503] on div at bounding box center [672, 490] width 21 height 35
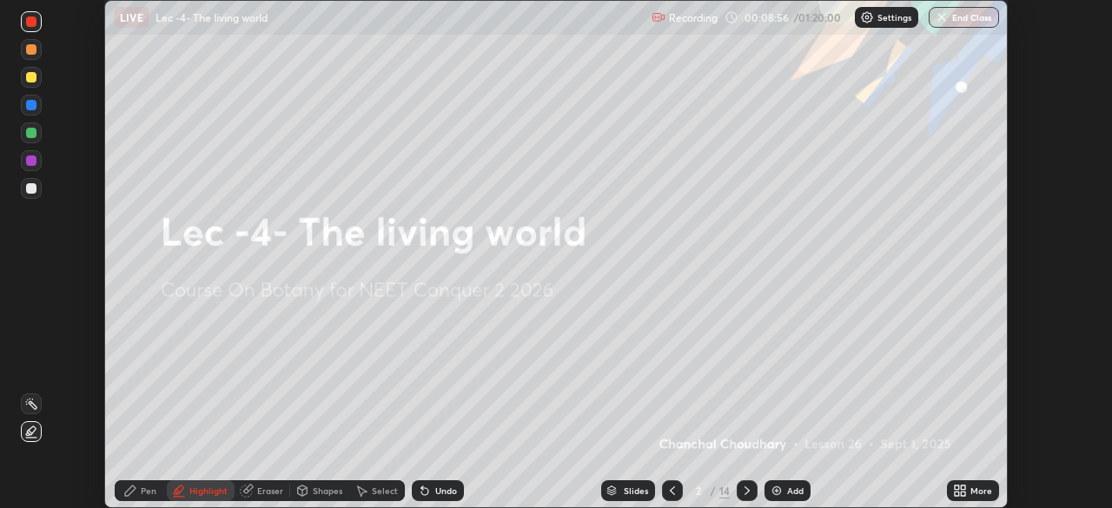
click at [741, 485] on icon at bounding box center [747, 491] width 14 height 14
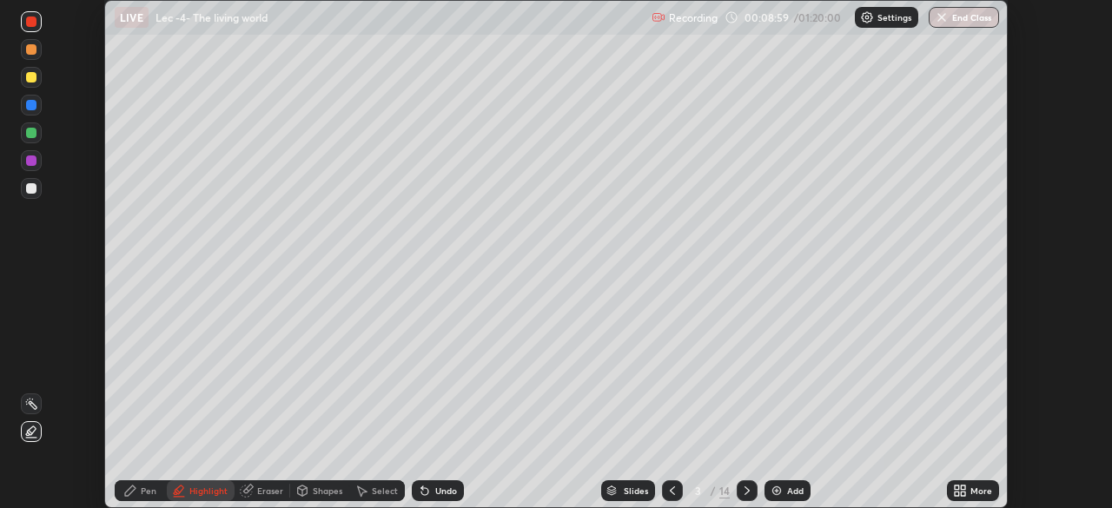
click at [752, 500] on div at bounding box center [747, 490] width 21 height 35
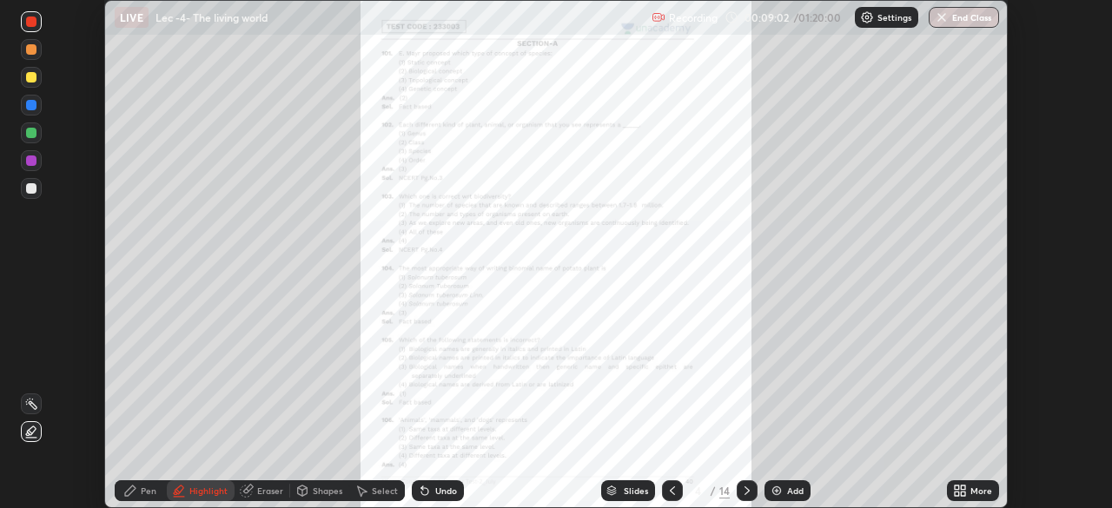
click at [965, 496] on icon at bounding box center [963, 494] width 4 height 4
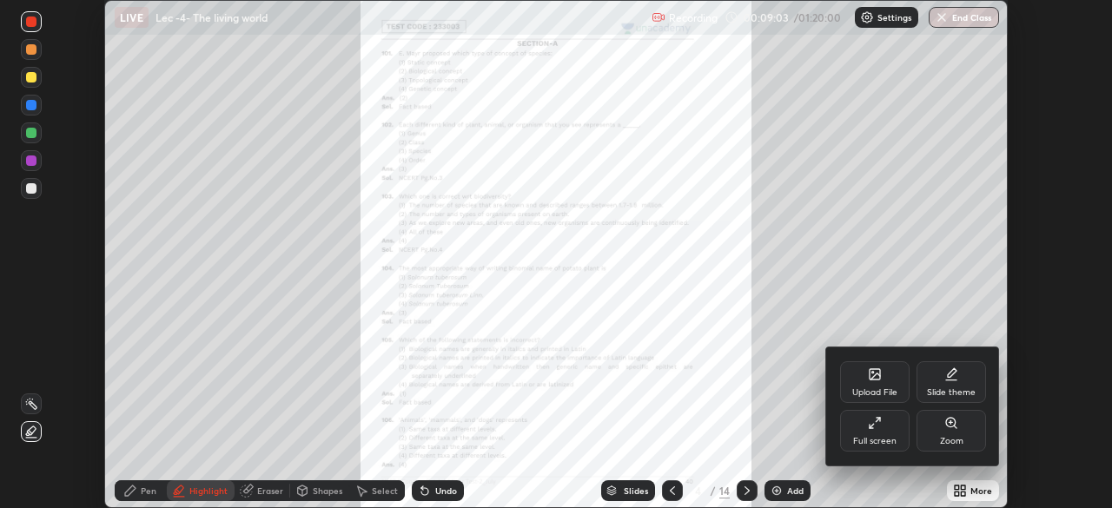
click at [935, 438] on div "Zoom" at bounding box center [950, 431] width 69 height 42
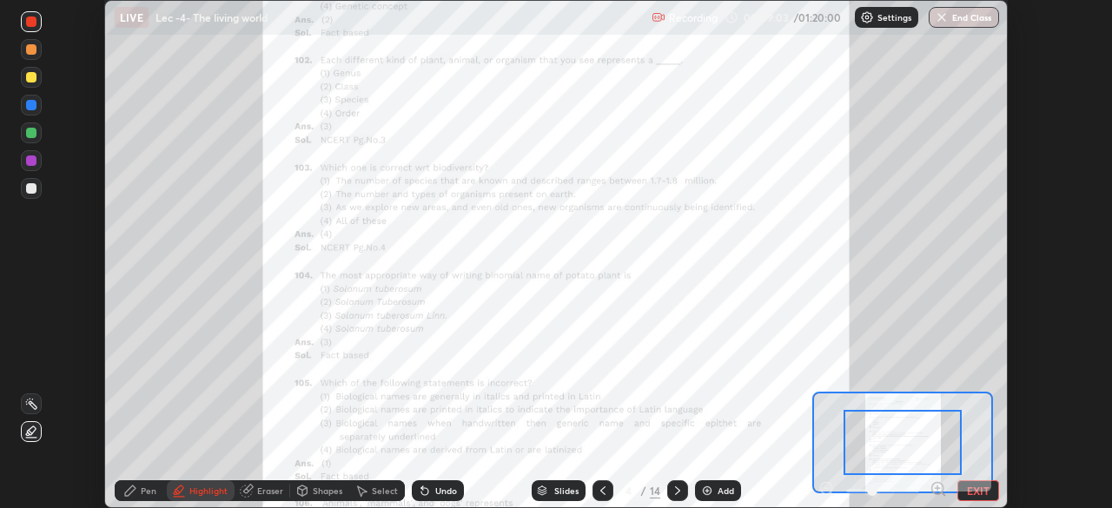
click at [935, 488] on icon at bounding box center [937, 488] width 4 height 0
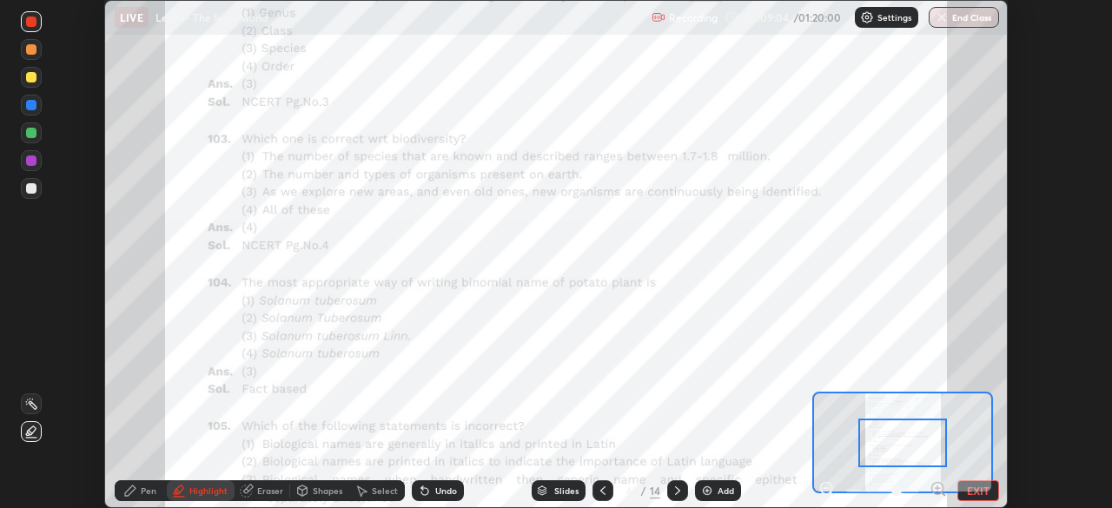
click at [935, 487] on icon at bounding box center [937, 488] width 17 height 17
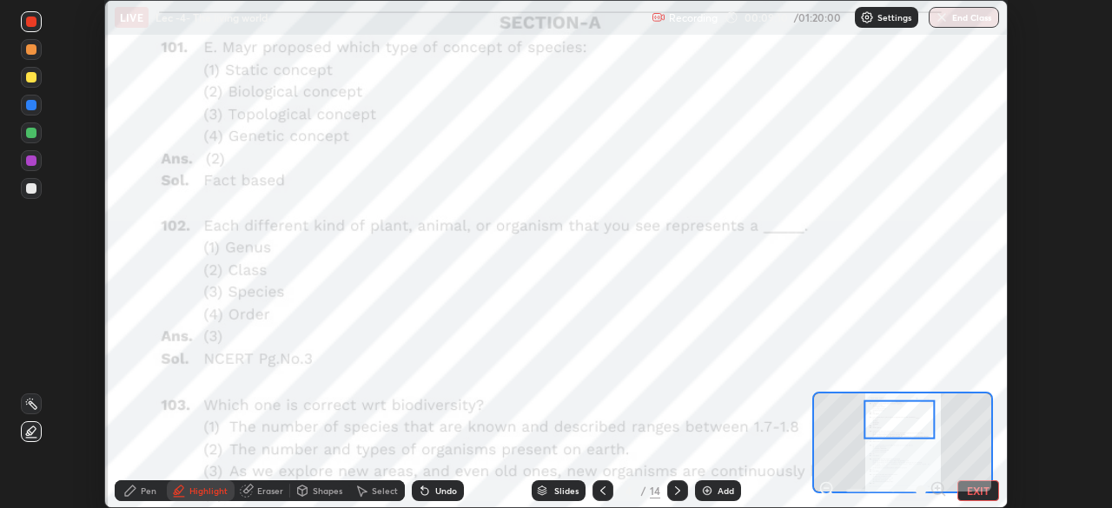
click at [969, 494] on button "EXIT" at bounding box center [978, 490] width 42 height 21
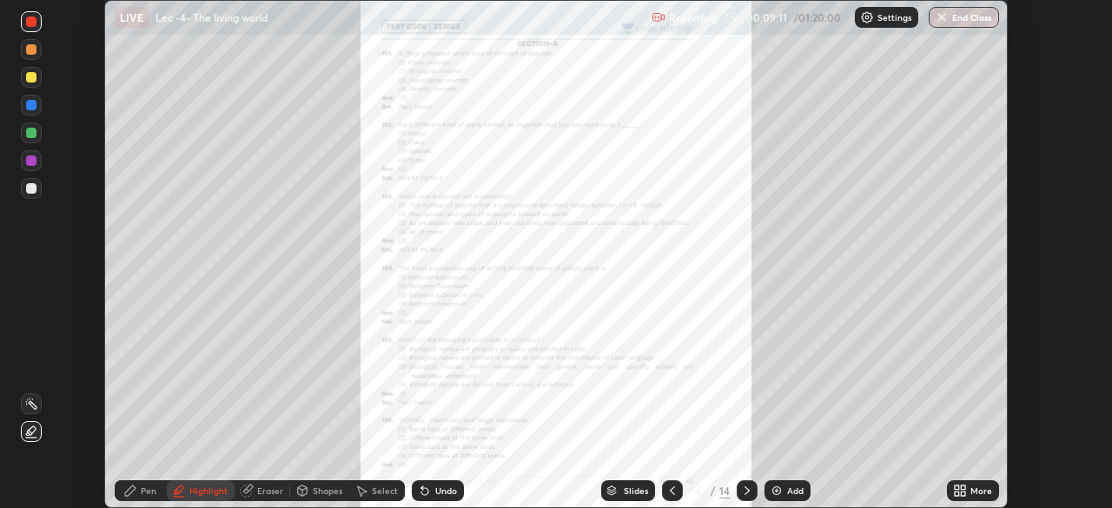
click at [969, 498] on div "More" at bounding box center [973, 490] width 52 height 21
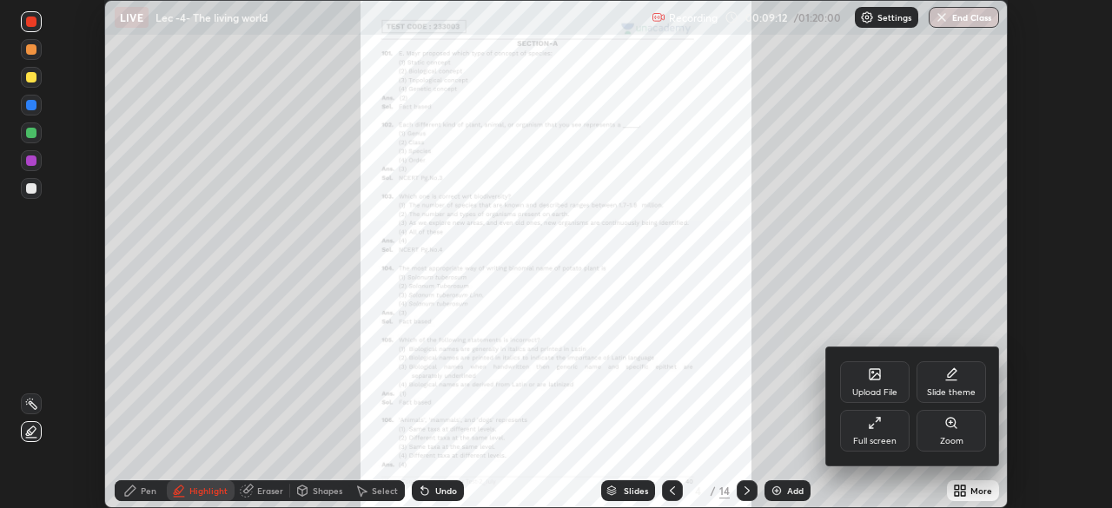
click at [872, 437] on div "Full screen" at bounding box center [874, 441] width 43 height 9
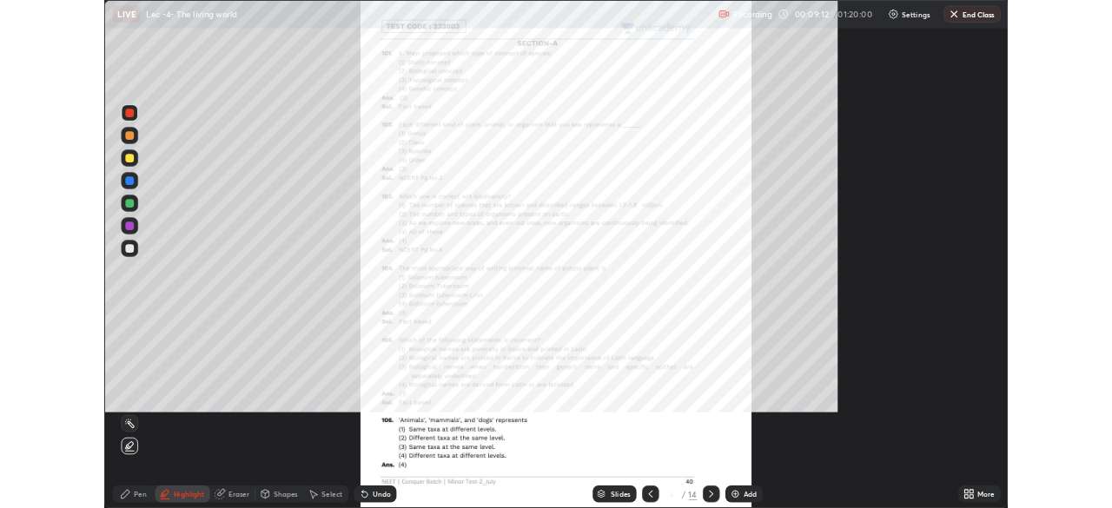
scroll to position [625, 1112]
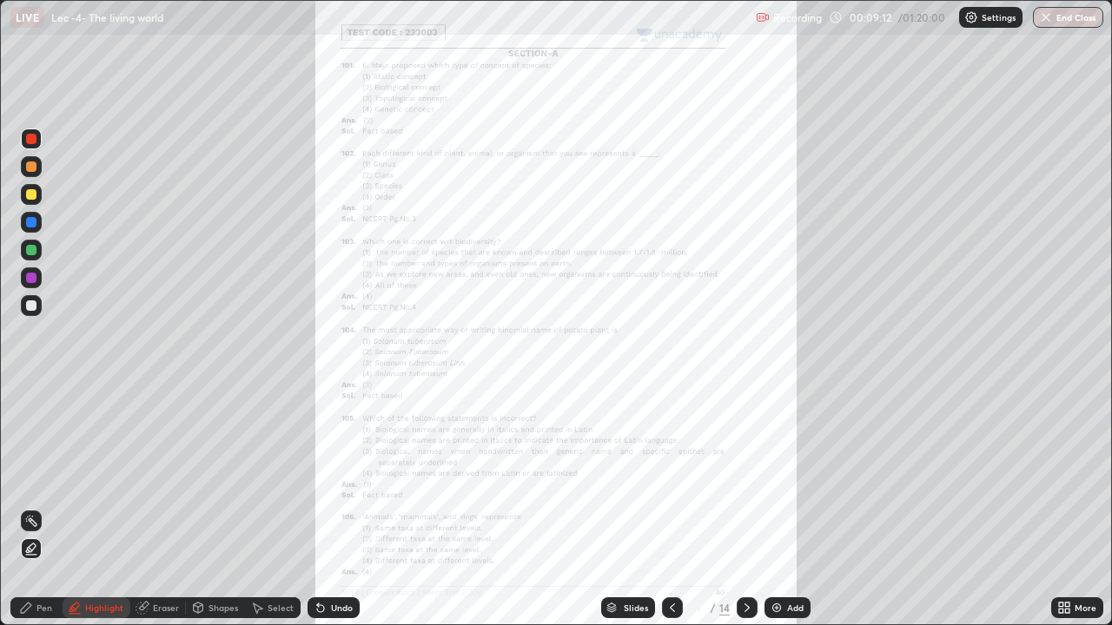
click at [1068, 507] on icon at bounding box center [1064, 608] width 14 height 14
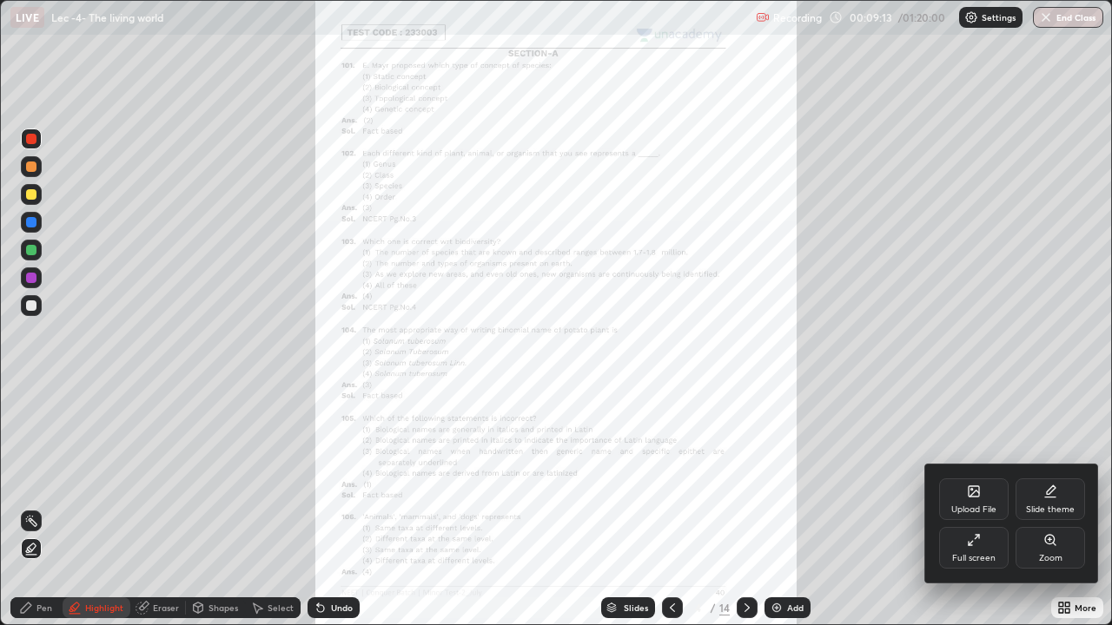
click at [1055, 507] on div "Zoom" at bounding box center [1050, 558] width 23 height 9
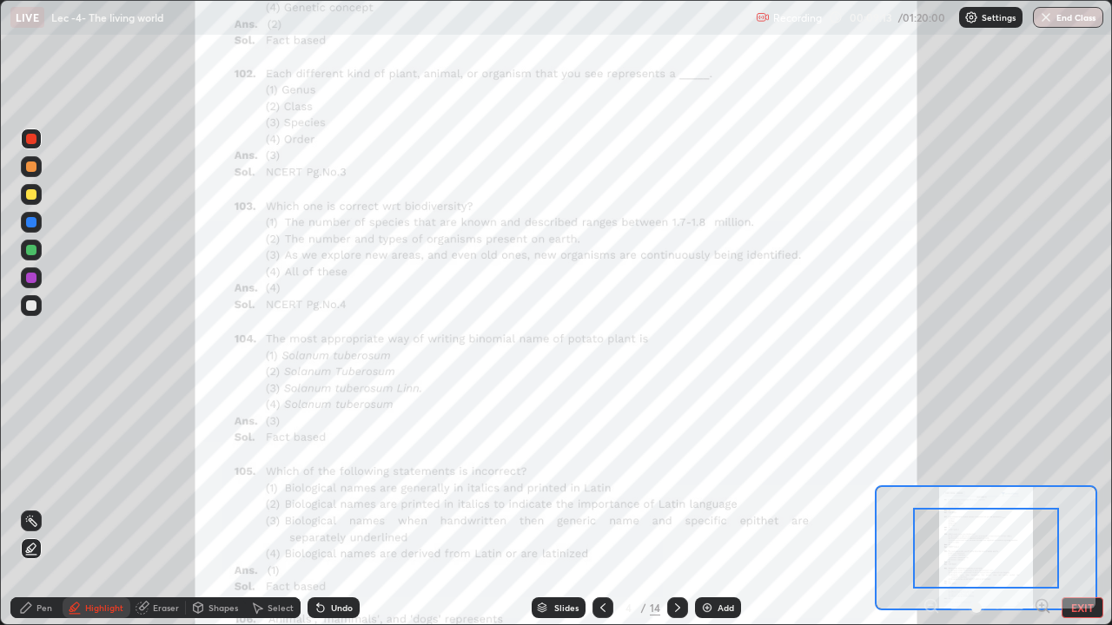
click at [1038, 507] on icon at bounding box center [1042, 606] width 17 height 17
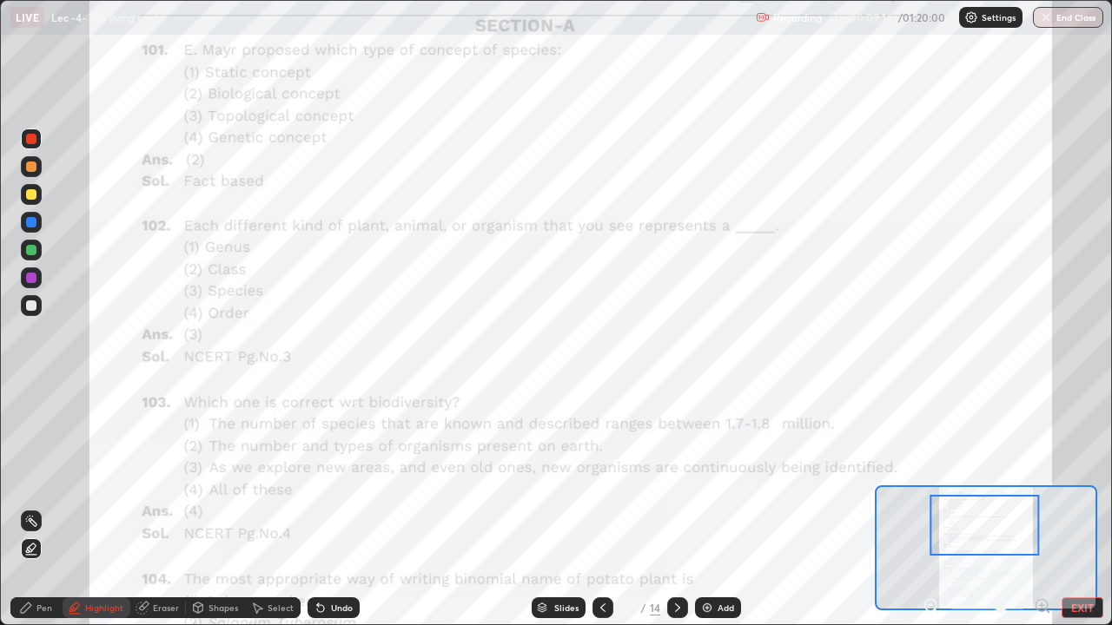
click at [1042, 507] on icon at bounding box center [1042, 606] width 17 height 17
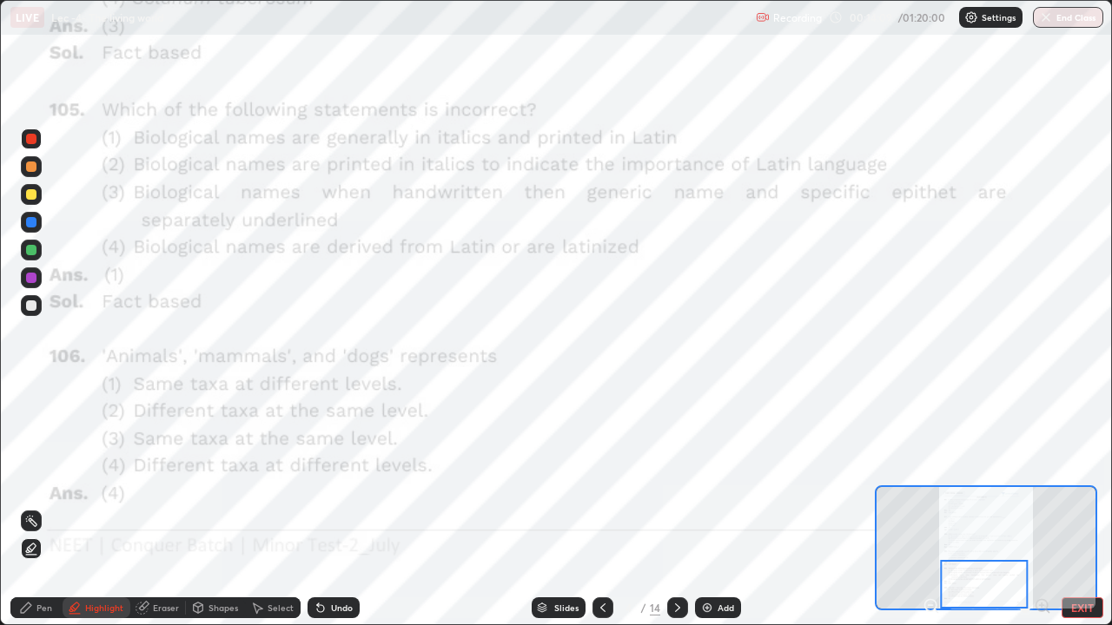
click at [677, 507] on icon at bounding box center [678, 608] width 14 height 14
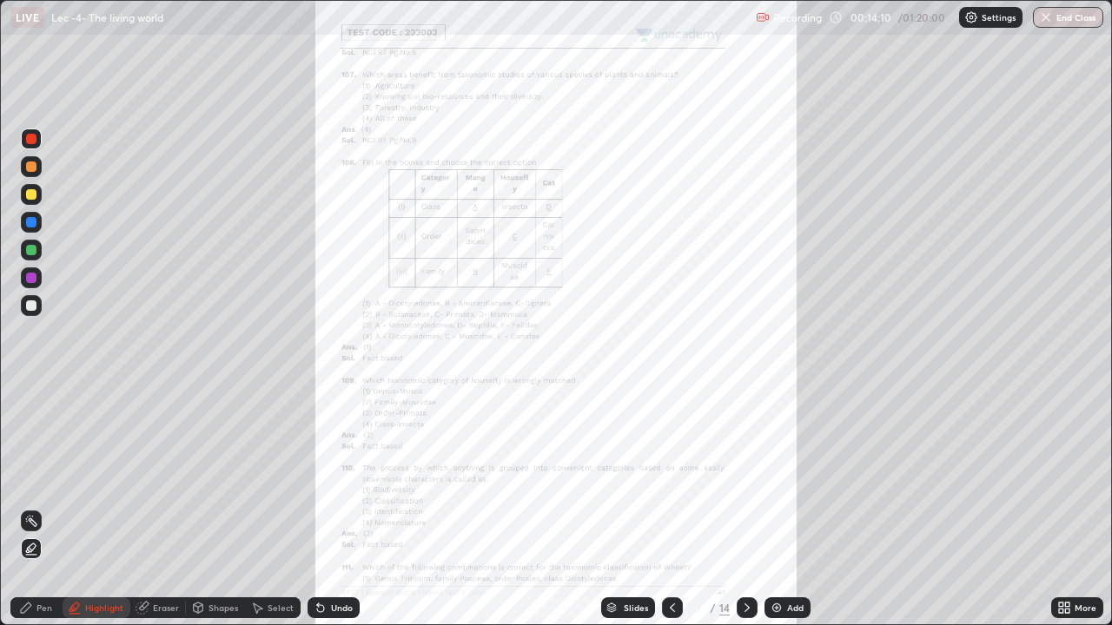
click at [1079, 507] on div "More" at bounding box center [1085, 608] width 22 height 9
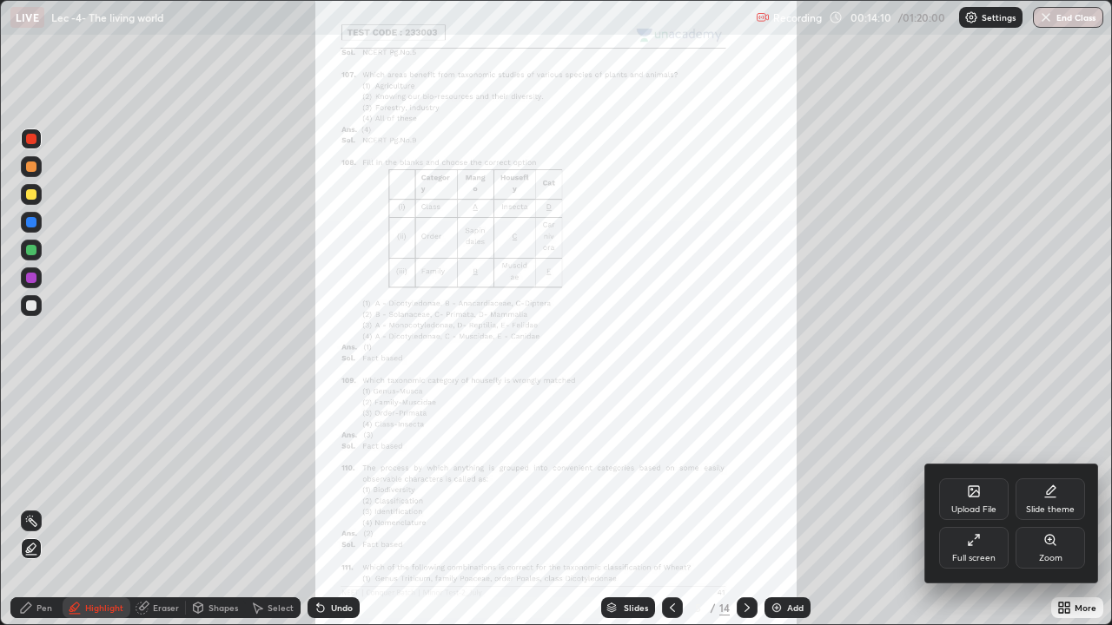
click at [1053, 507] on div "Zoom" at bounding box center [1050, 558] width 23 height 9
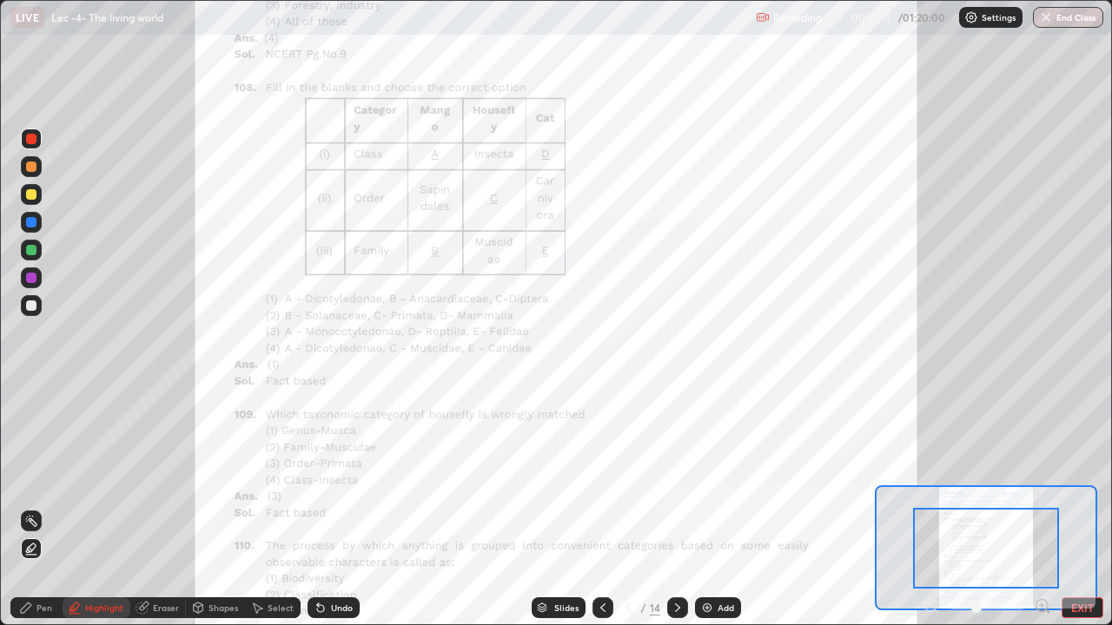
click at [1041, 507] on icon at bounding box center [1042, 605] width 4 height 0
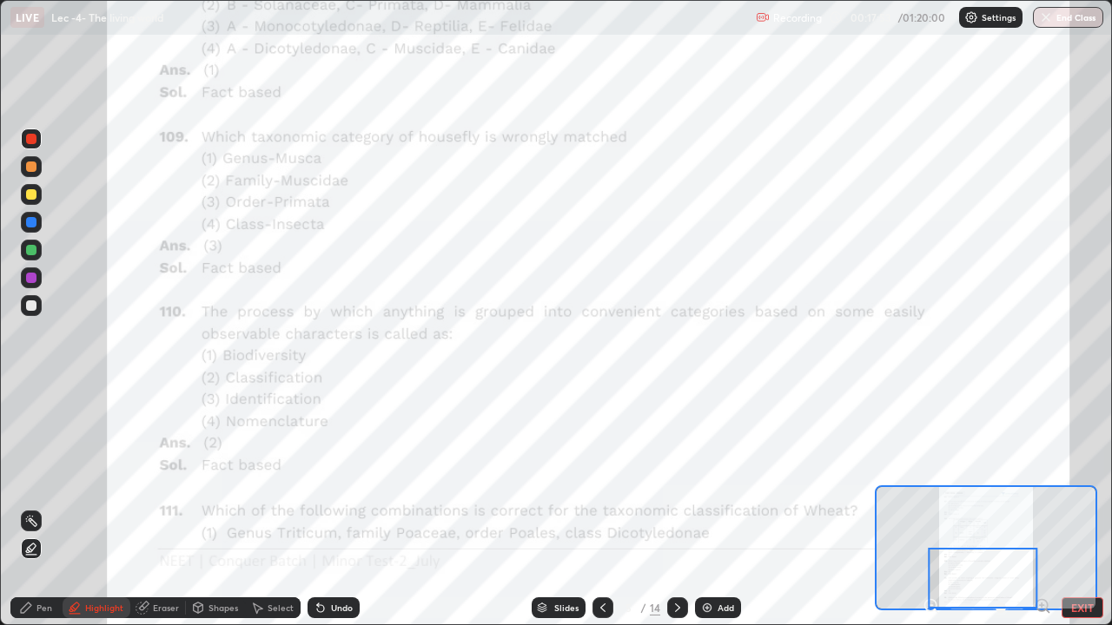
click at [673, 507] on icon at bounding box center [678, 608] width 14 height 14
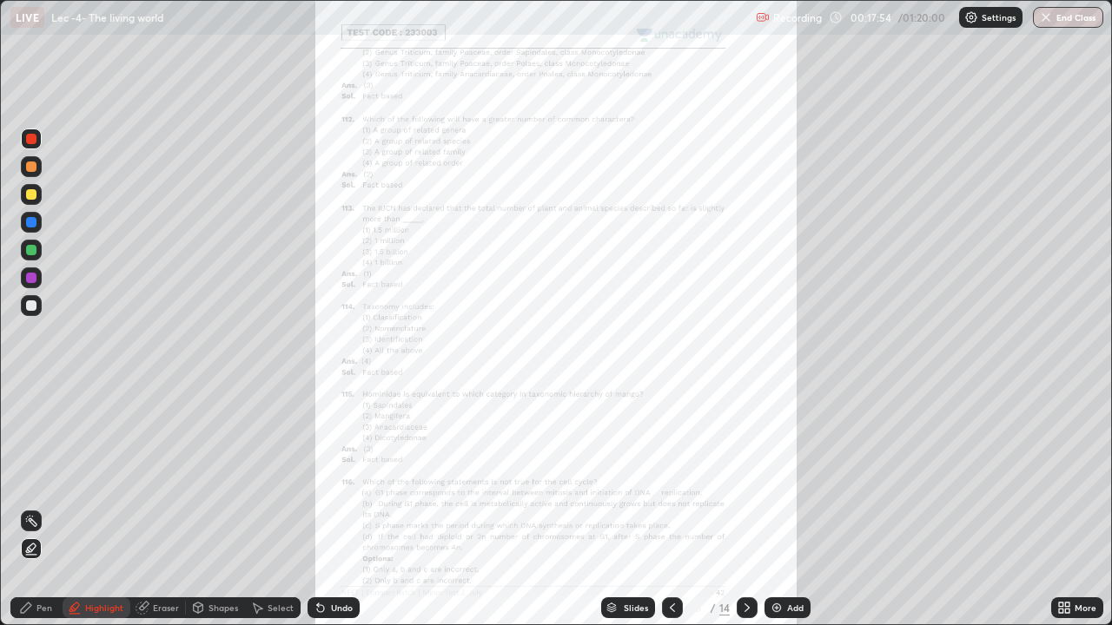
click at [1082, 507] on div "More" at bounding box center [1077, 608] width 52 height 35
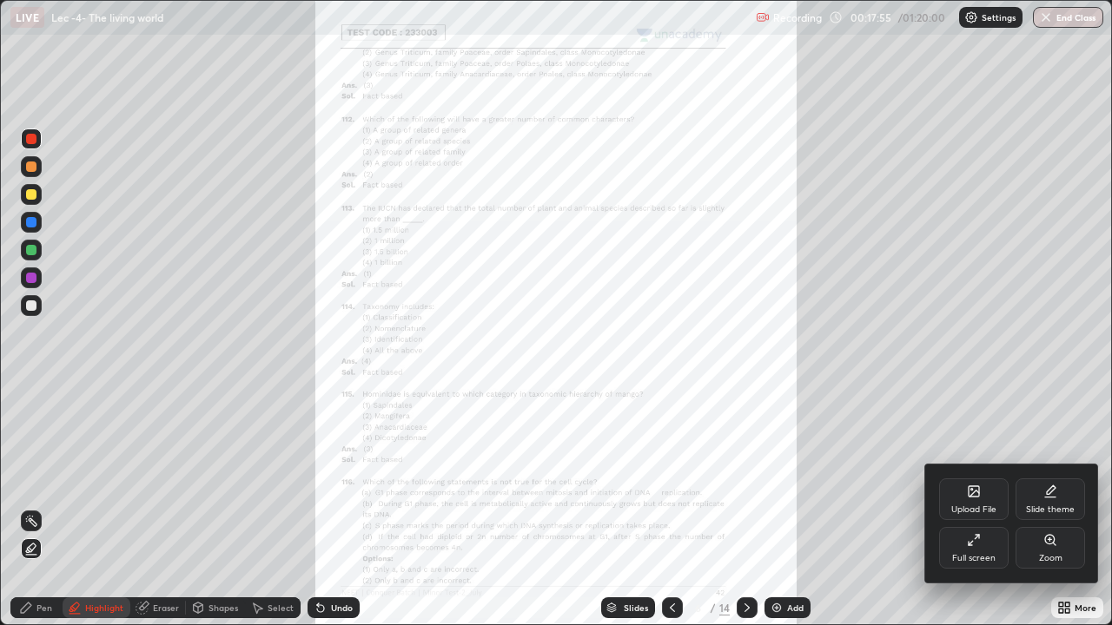
click at [1058, 507] on div "Zoom" at bounding box center [1050, 558] width 23 height 9
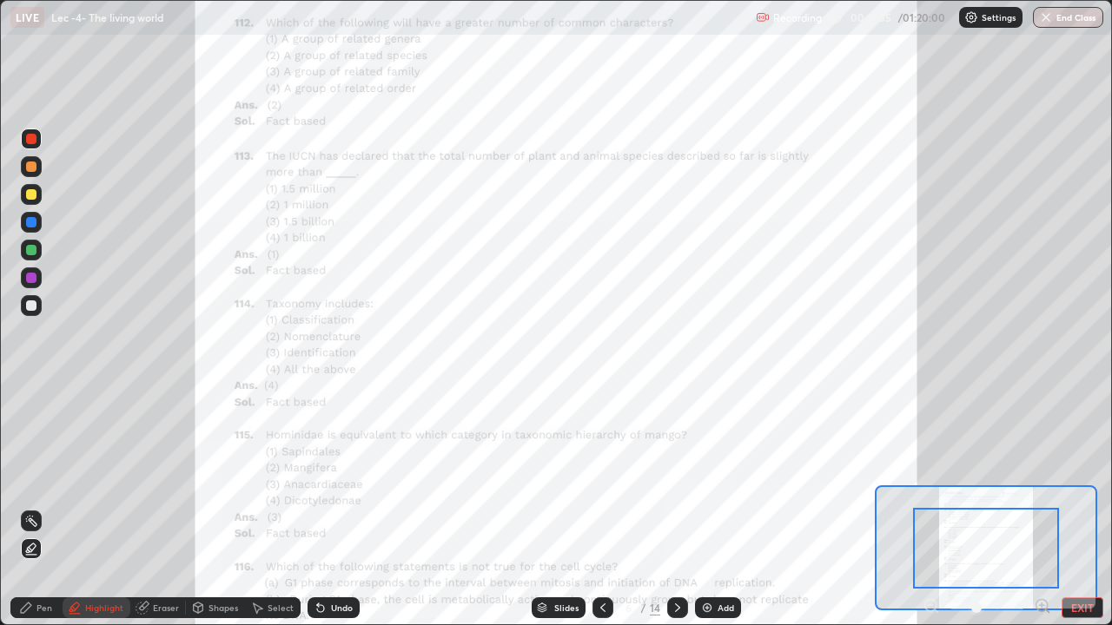
click at [1047, 507] on icon at bounding box center [1041, 605] width 11 height 11
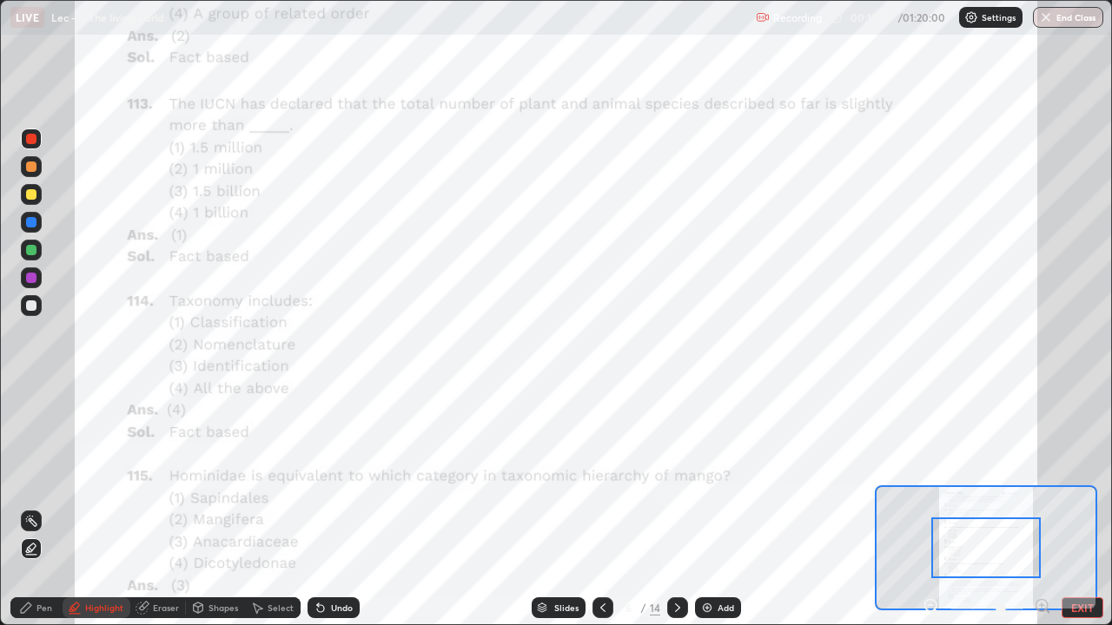
click at [1041, 507] on icon at bounding box center [1042, 605] width 4 height 0
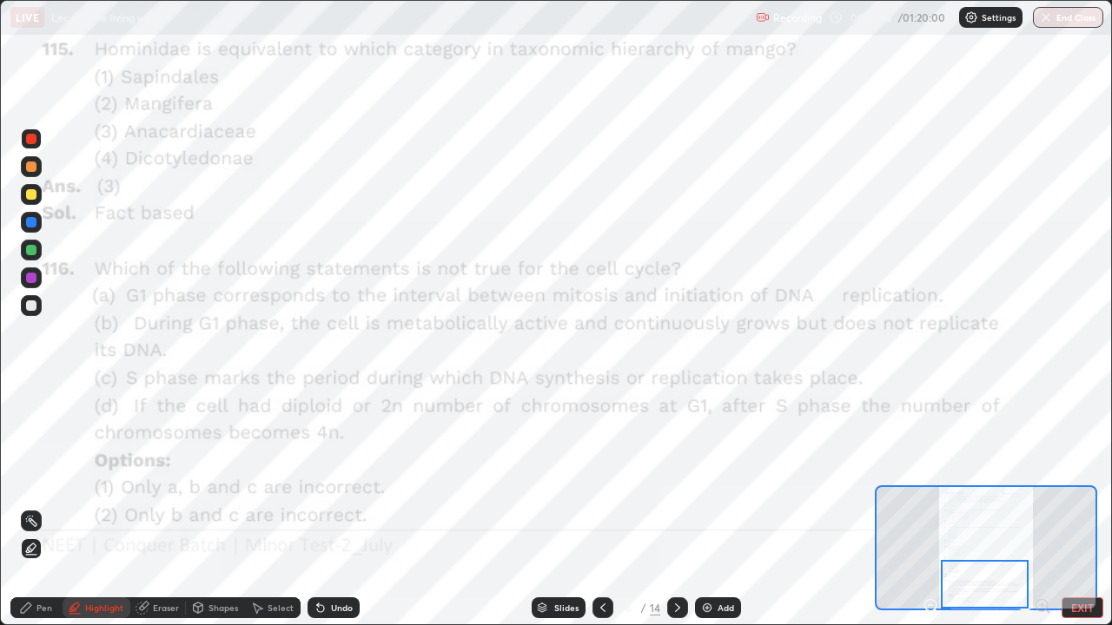
click at [678, 507] on icon at bounding box center [677, 608] width 5 height 9
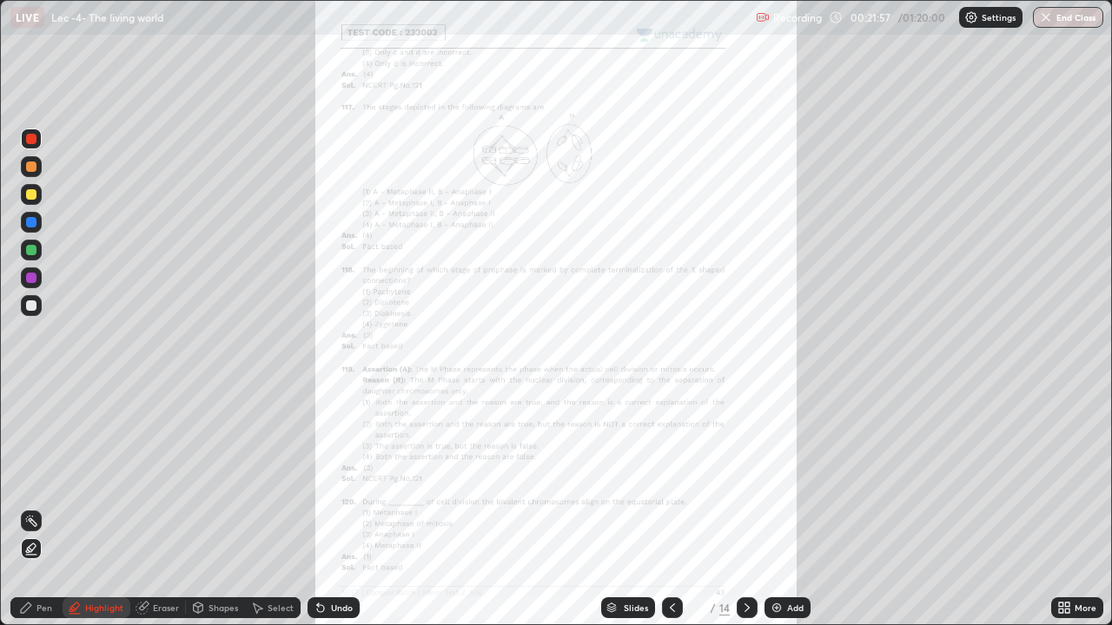
click at [1075, 507] on div "More" at bounding box center [1085, 608] width 22 height 9
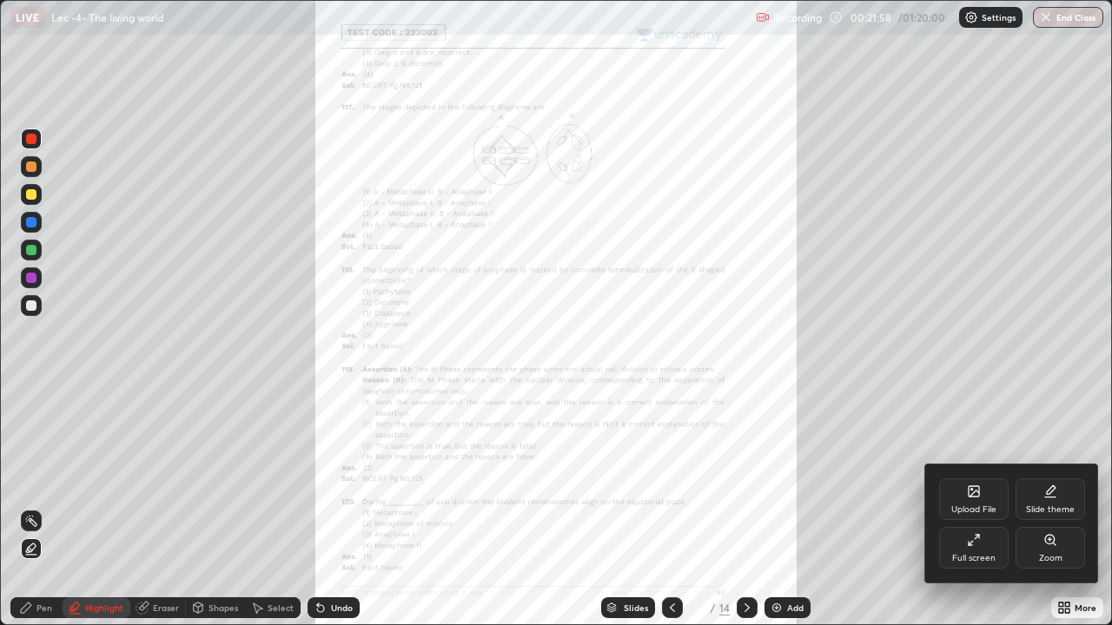
click at [1041, 507] on div "Zoom" at bounding box center [1050, 558] width 23 height 9
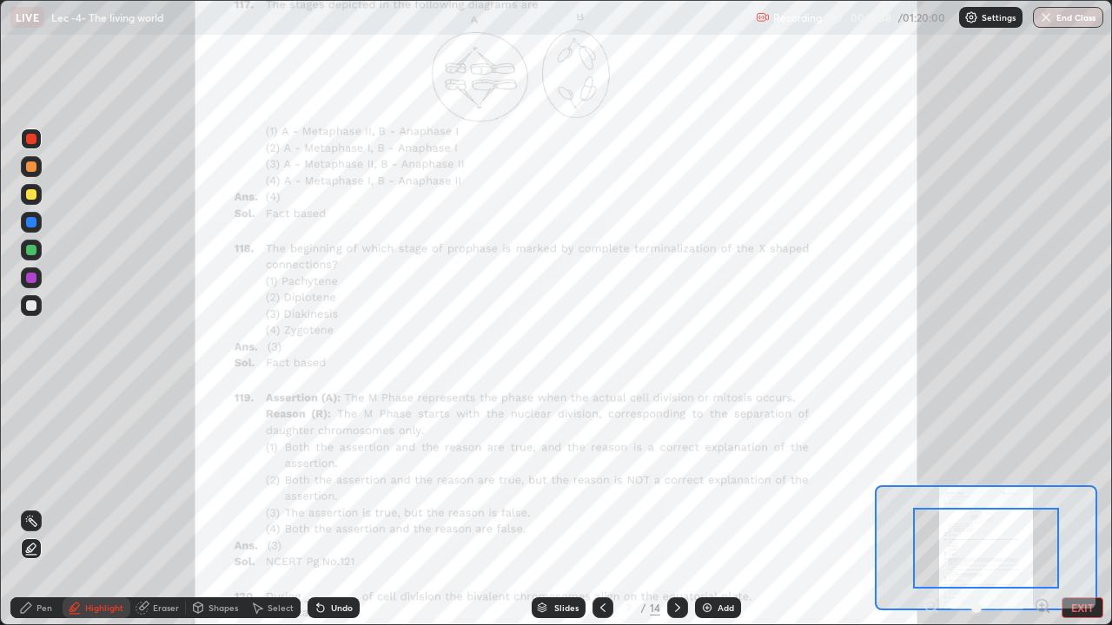
click at [1040, 507] on icon at bounding box center [1042, 605] width 4 height 0
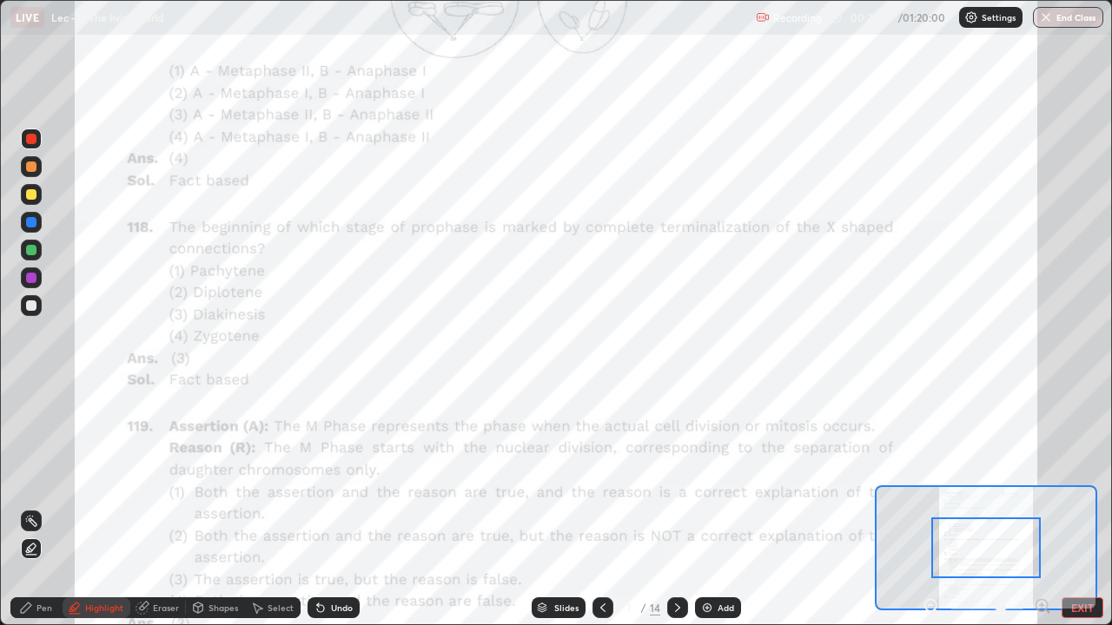
click at [1041, 507] on icon at bounding box center [1042, 605] width 4 height 0
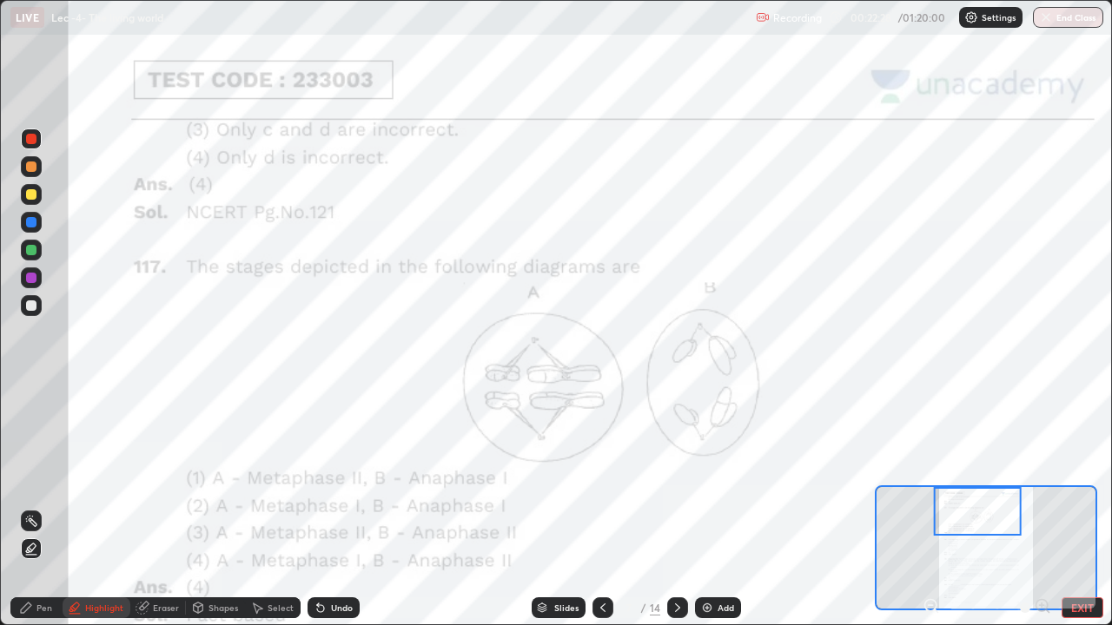
click at [604, 507] on icon at bounding box center [603, 608] width 14 height 14
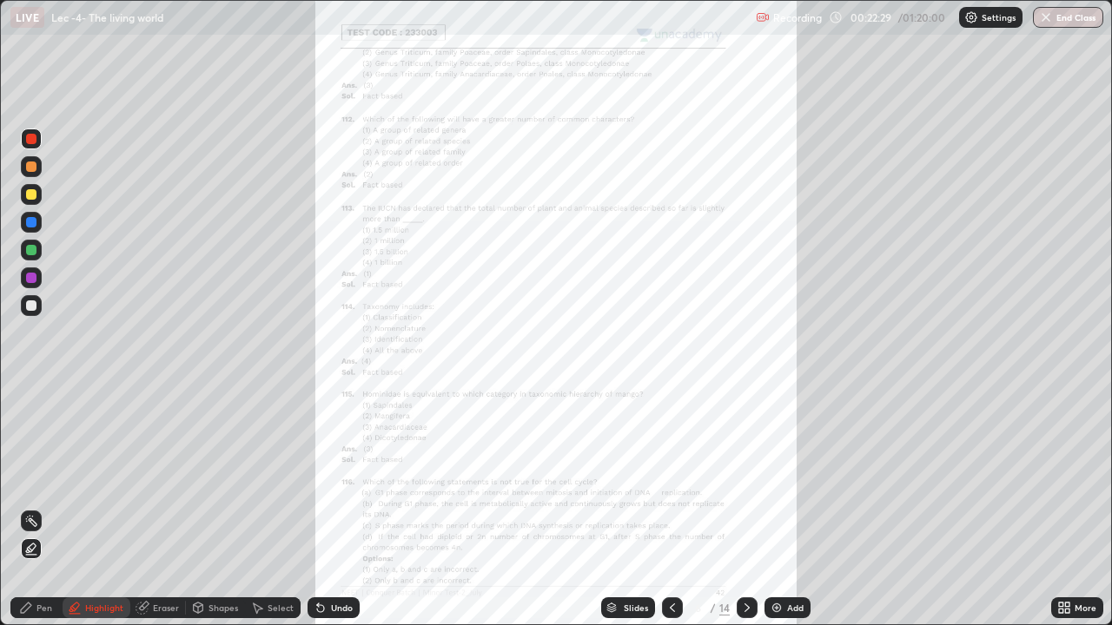
click at [1074, 507] on div "More" at bounding box center [1085, 608] width 22 height 9
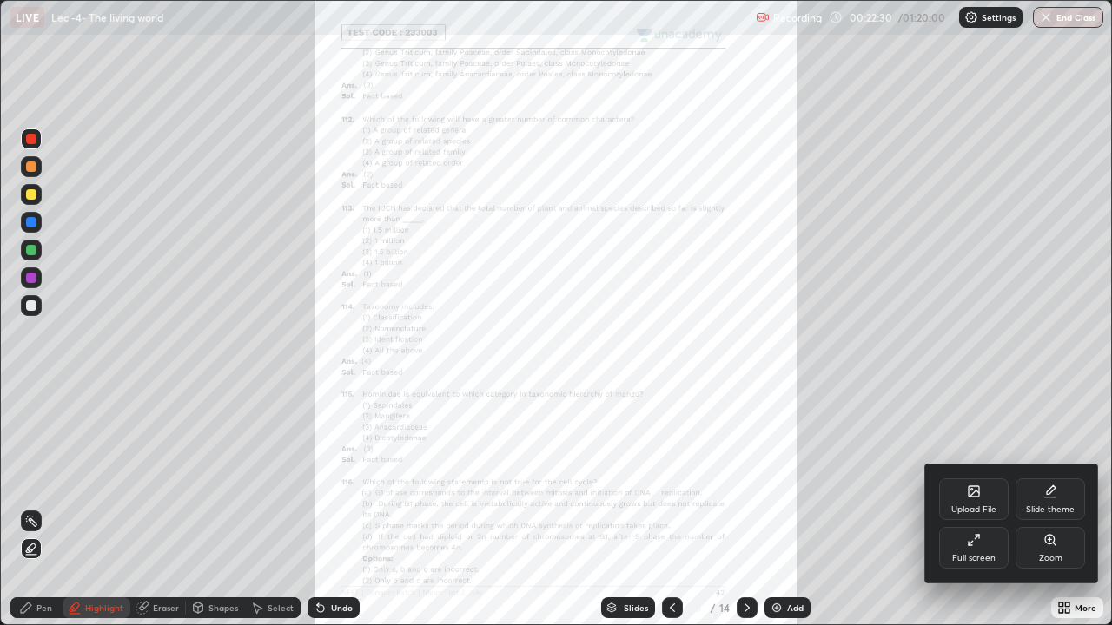
click at [1054, 507] on div "Upload File Slide theme Full screen Zoom" at bounding box center [1012, 524] width 174 height 118
click at [1053, 507] on div "Zoom" at bounding box center [1050, 558] width 23 height 9
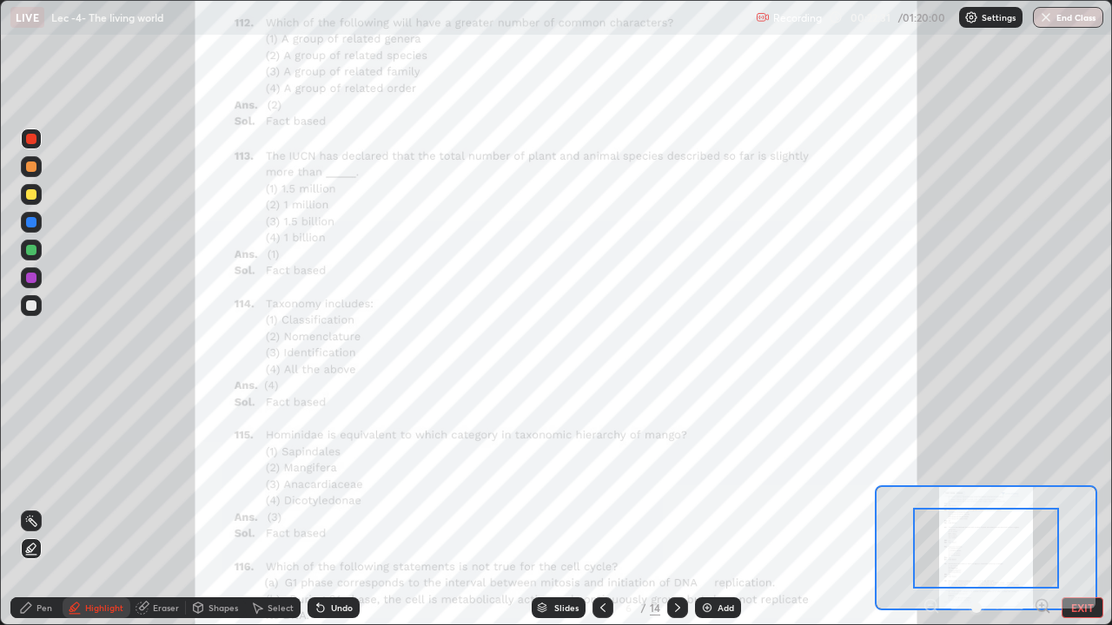
click at [1048, 507] on icon at bounding box center [1042, 606] width 17 height 17
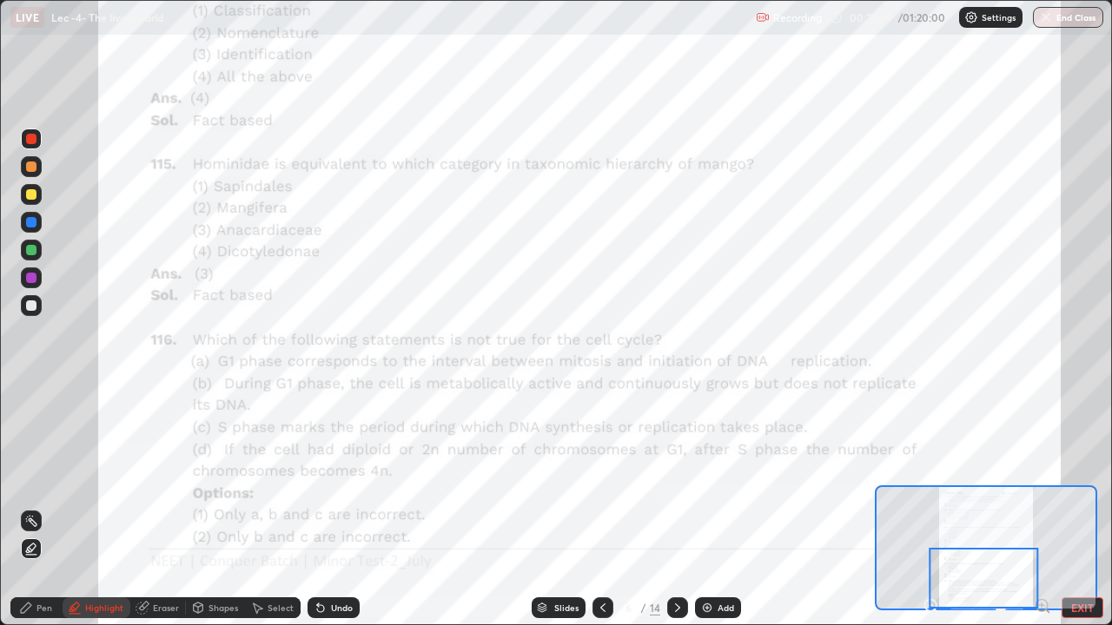
click at [681, 507] on icon at bounding box center [678, 608] width 14 height 14
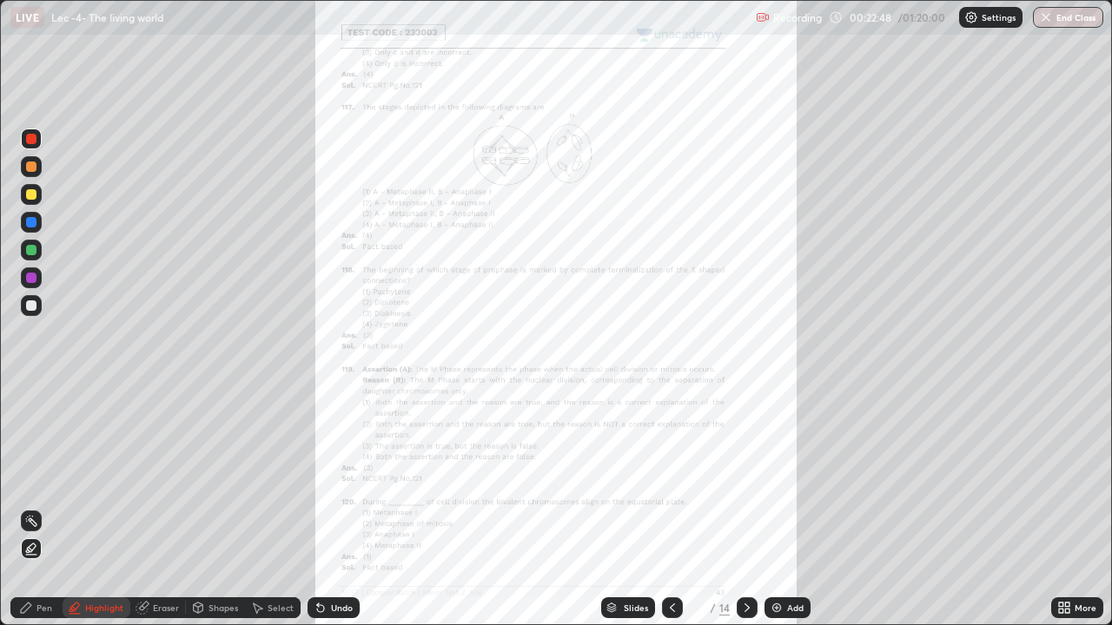
click at [1080, 507] on div "More" at bounding box center [1085, 608] width 22 height 9
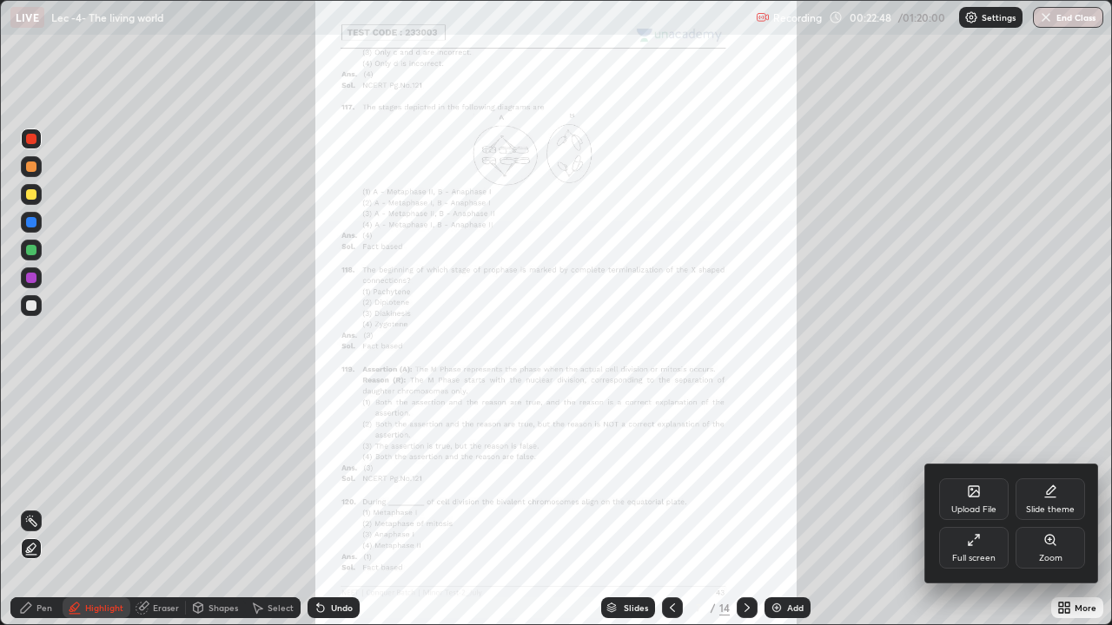
click at [1055, 507] on div "Zoom" at bounding box center [1050, 558] width 23 height 9
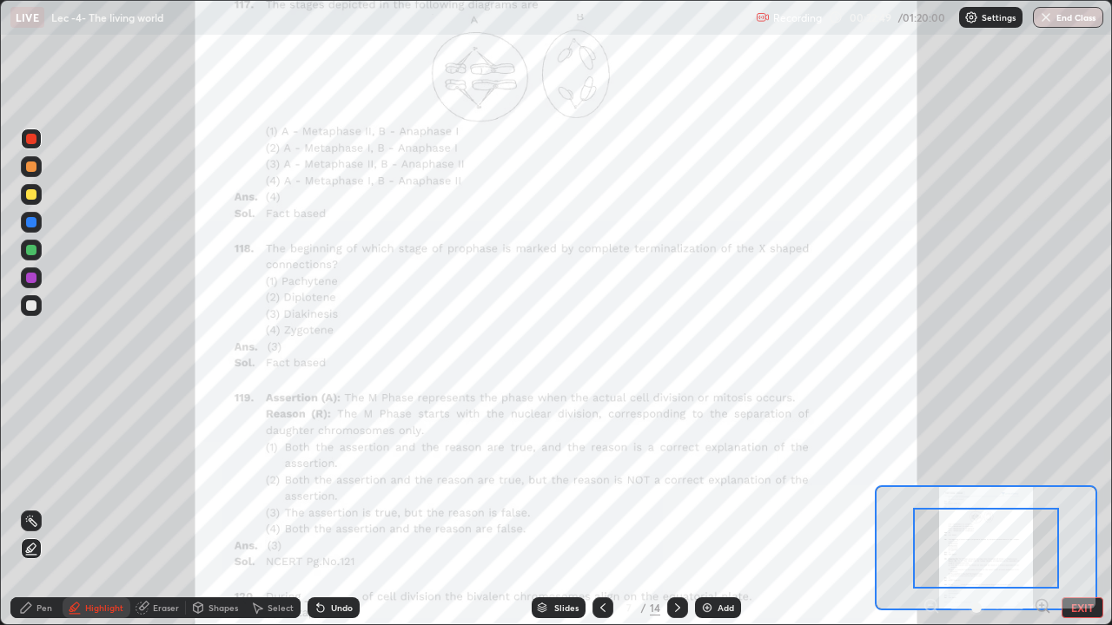
click at [1047, 507] on icon at bounding box center [1041, 605] width 11 height 11
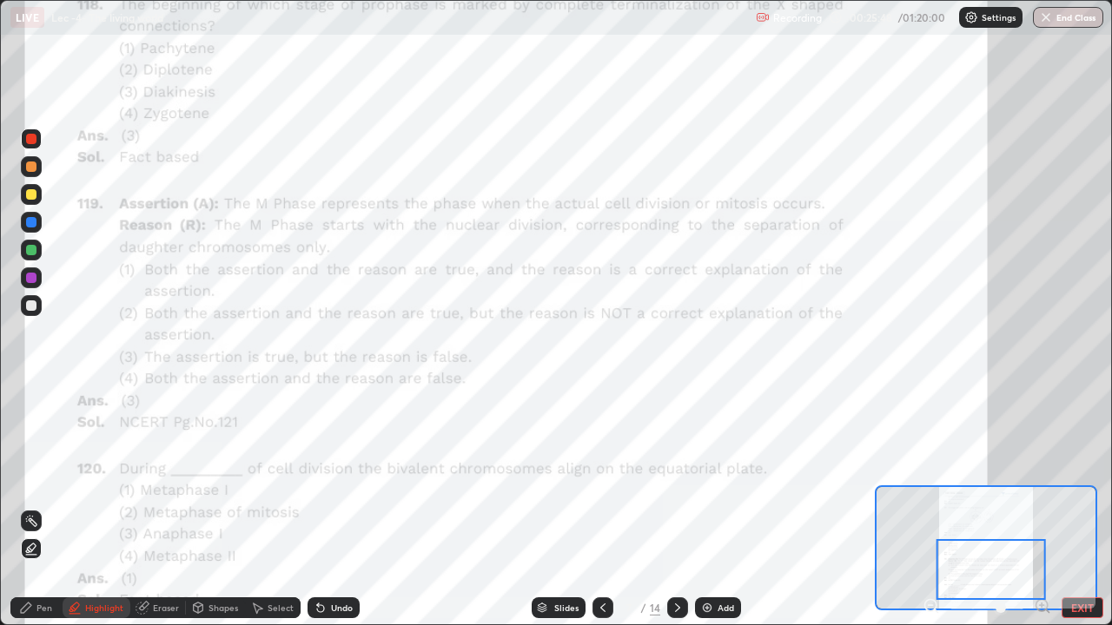
click at [678, 507] on icon at bounding box center [677, 608] width 5 height 9
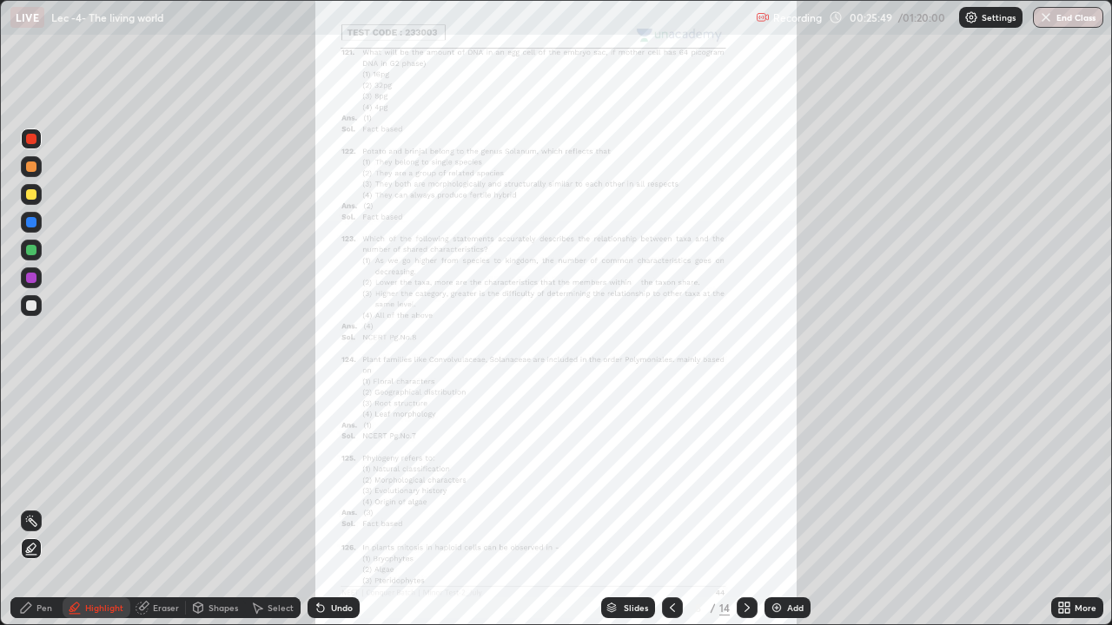
click at [1067, 507] on icon at bounding box center [1067, 611] width 4 height 4
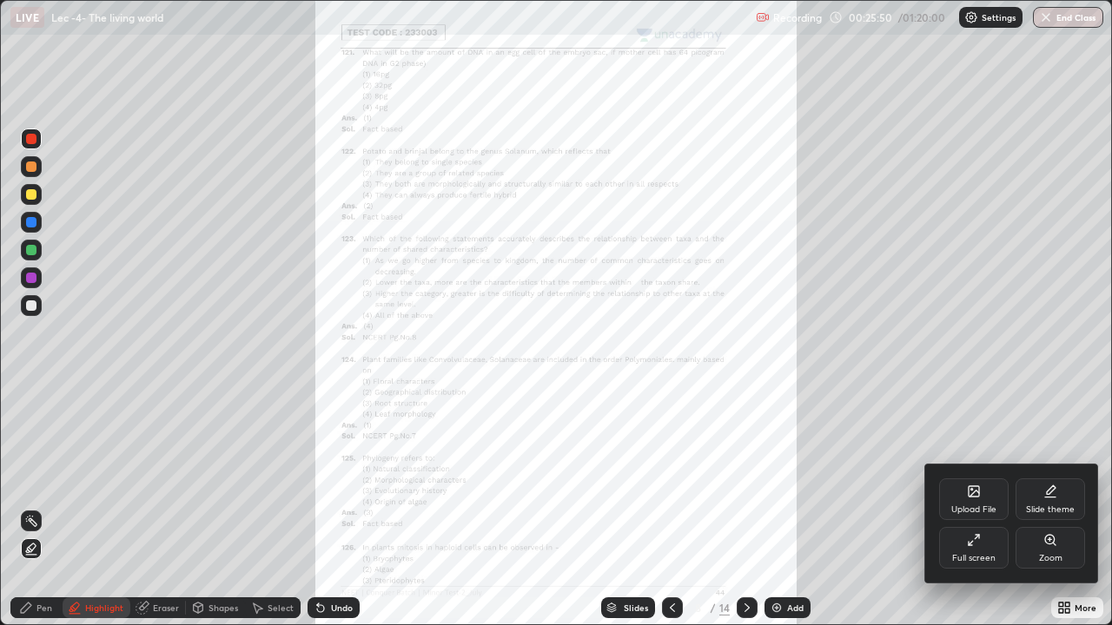
click at [1041, 507] on div "Zoom" at bounding box center [1049, 548] width 69 height 42
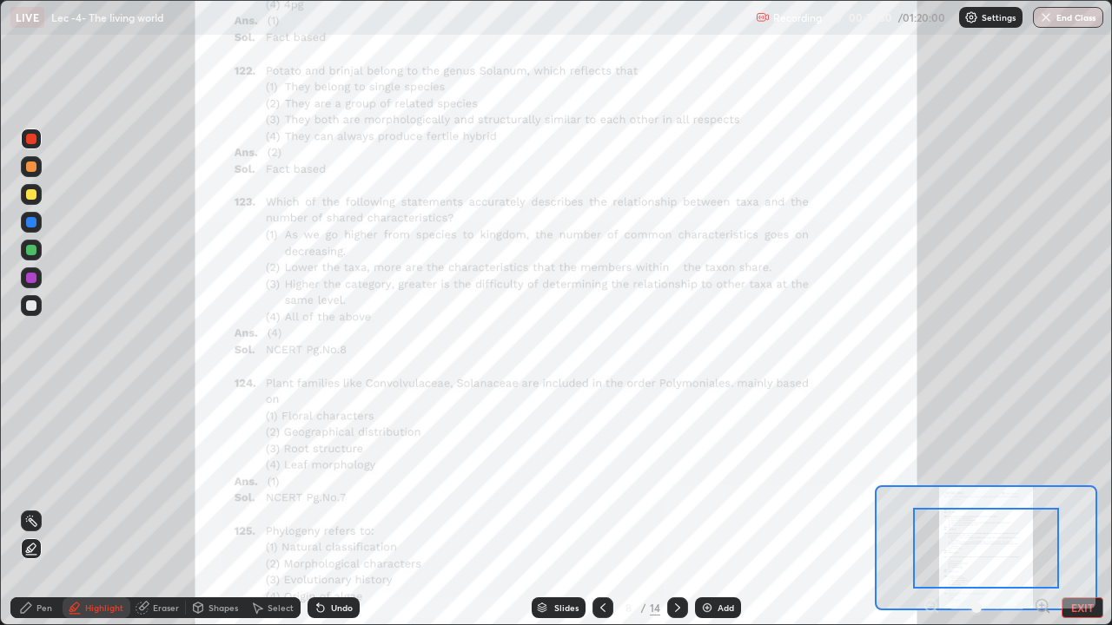
click at [1041, 507] on icon at bounding box center [1042, 605] width 4 height 0
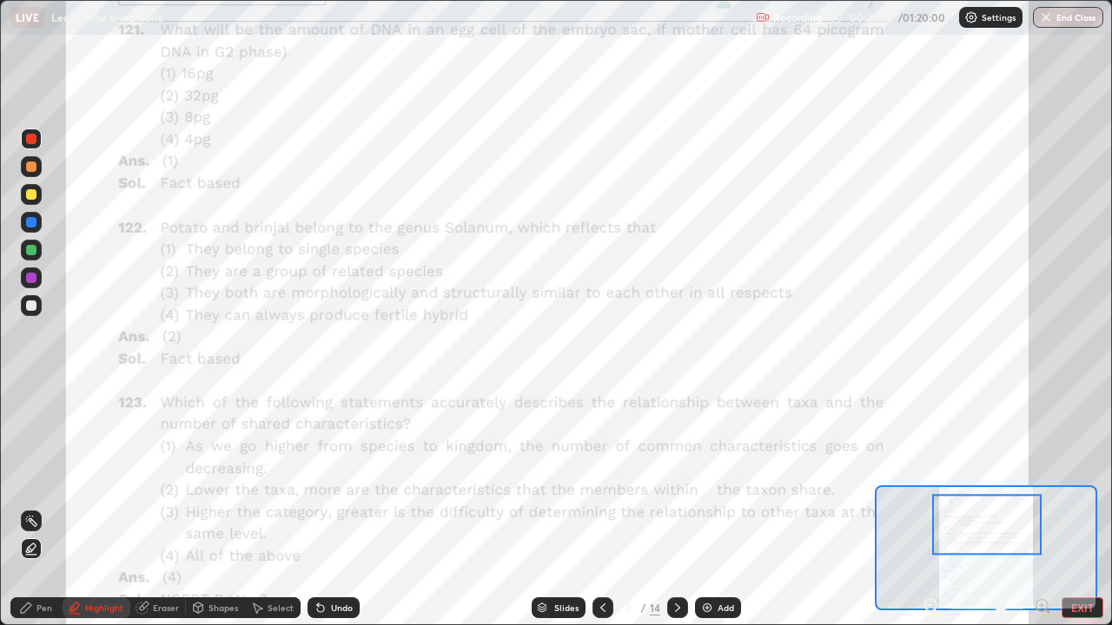
click at [604, 507] on icon at bounding box center [603, 608] width 14 height 14
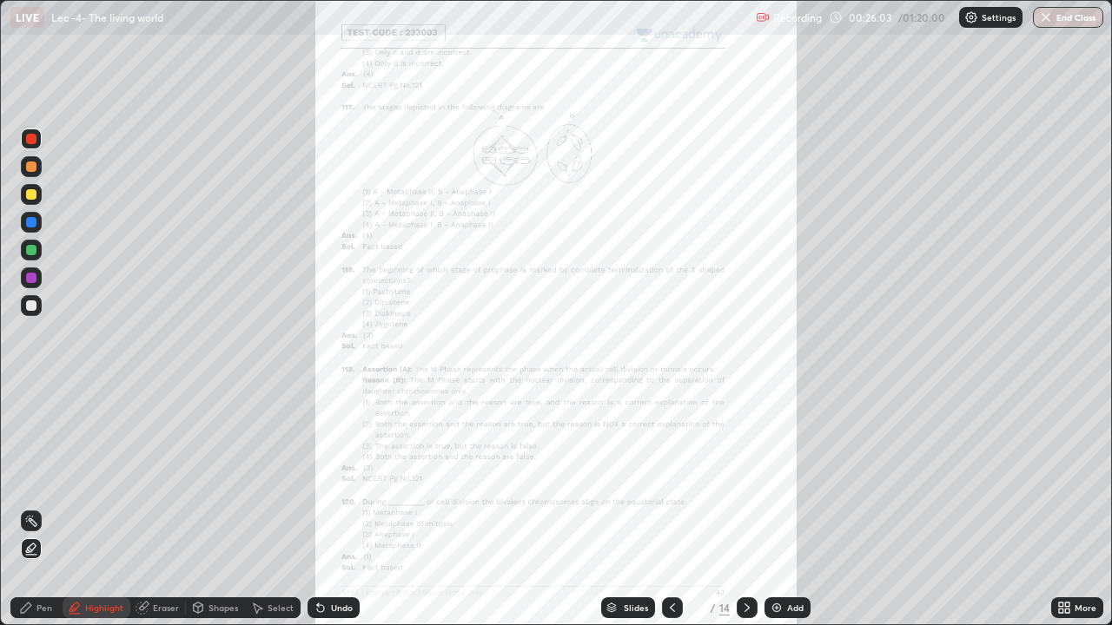
click at [1082, 507] on div "More" at bounding box center [1085, 608] width 22 height 9
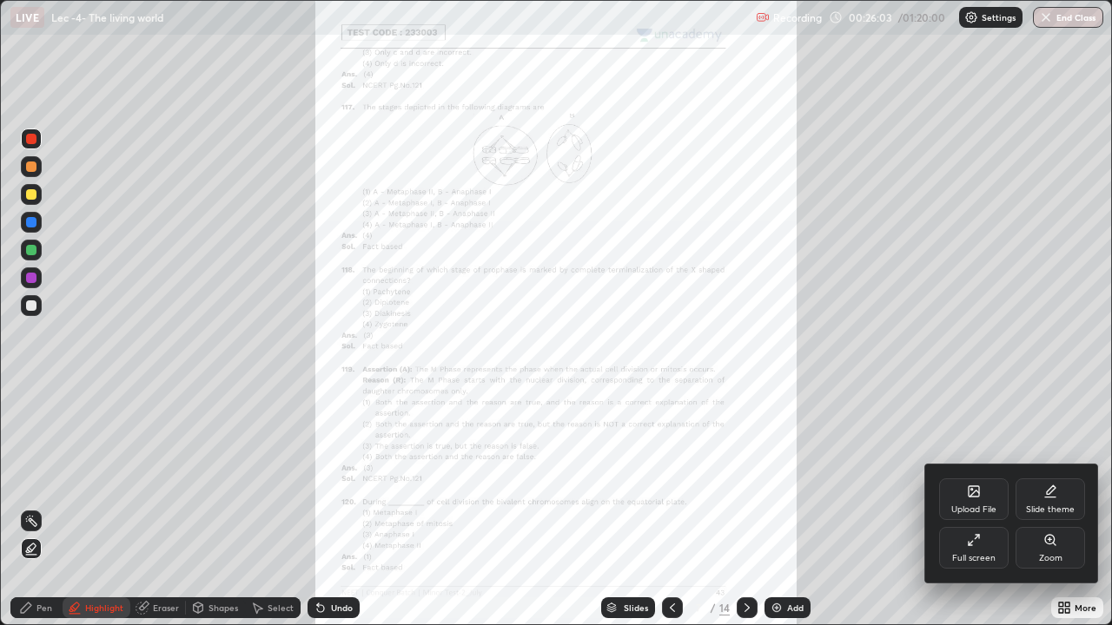
click at [1060, 507] on div "Zoom" at bounding box center [1050, 558] width 23 height 9
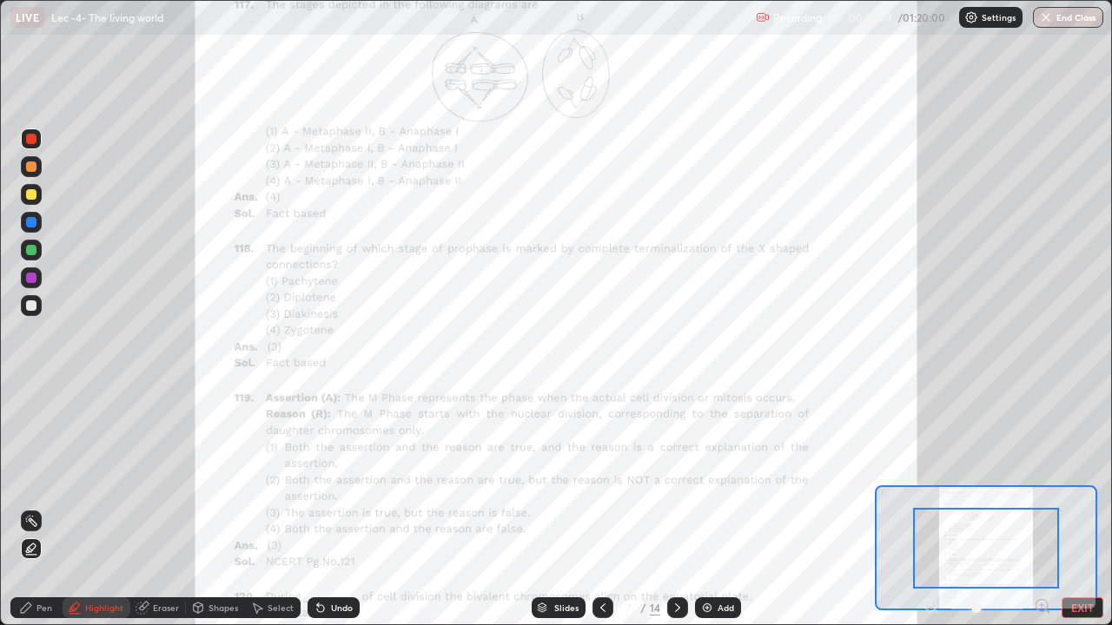
click at [1041, 507] on icon at bounding box center [1042, 605] width 4 height 0
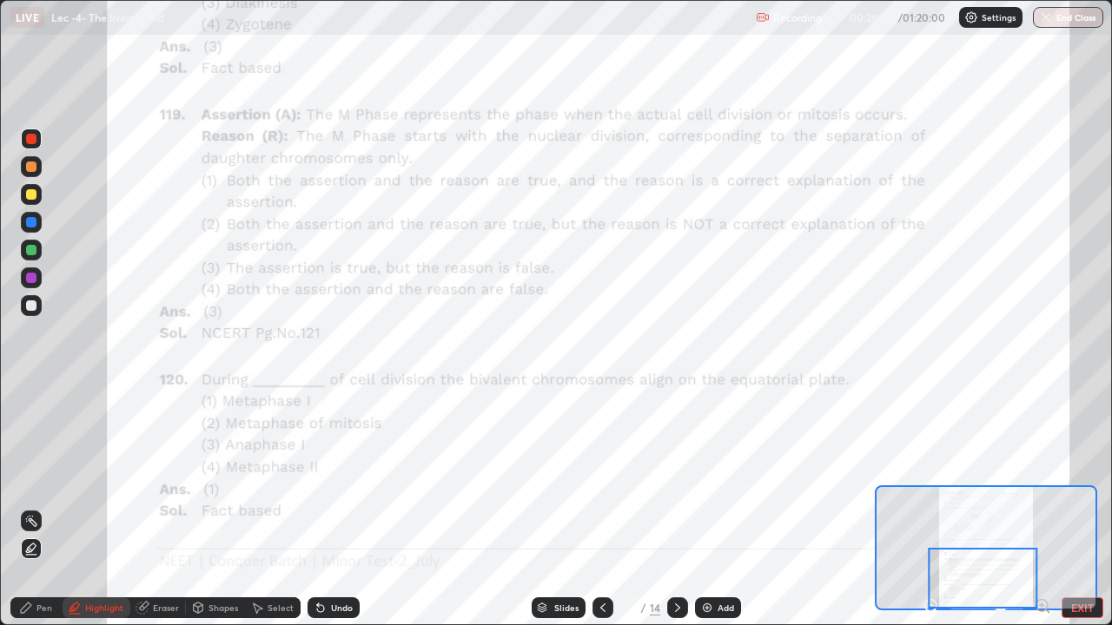
click at [676, 507] on icon at bounding box center [677, 608] width 5 height 9
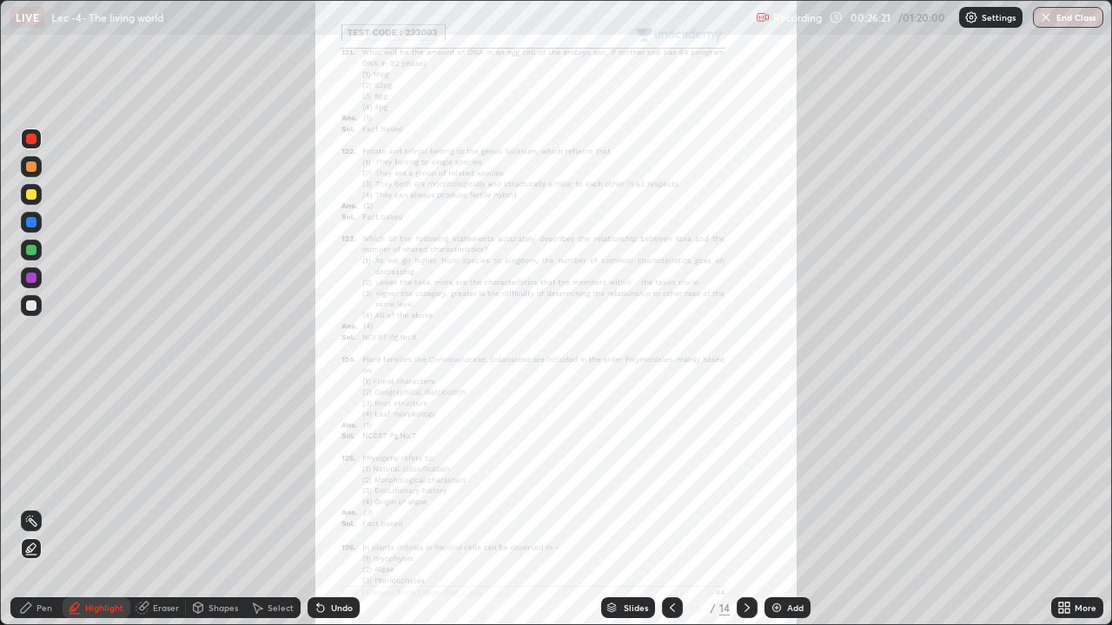
click at [1064, 507] on icon at bounding box center [1064, 608] width 14 height 14
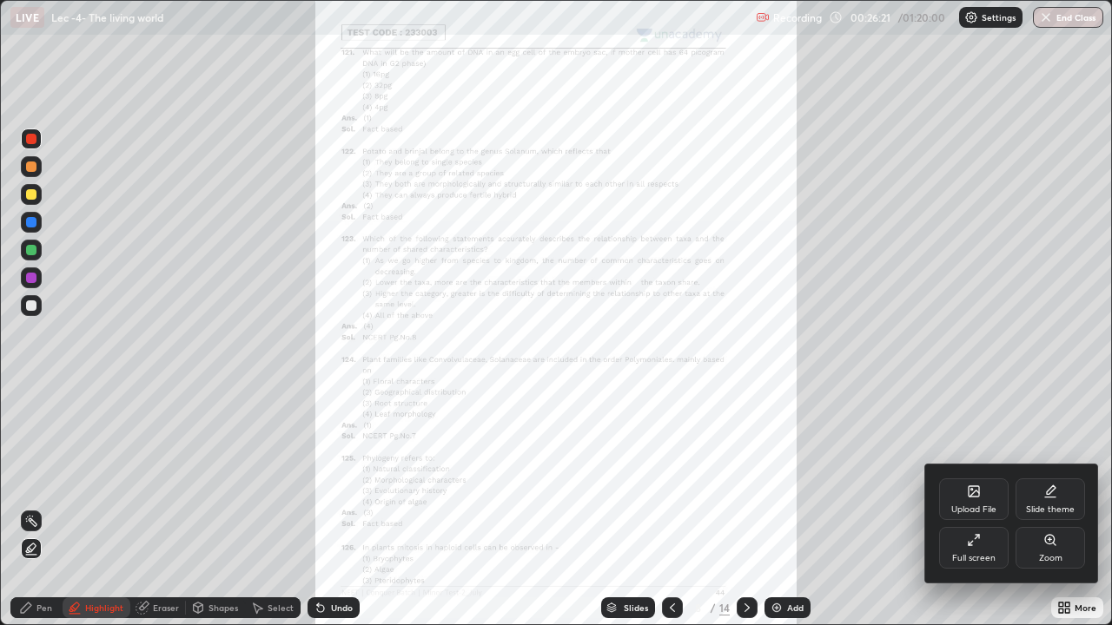
click at [1047, 507] on div "Zoom" at bounding box center [1050, 558] width 23 height 9
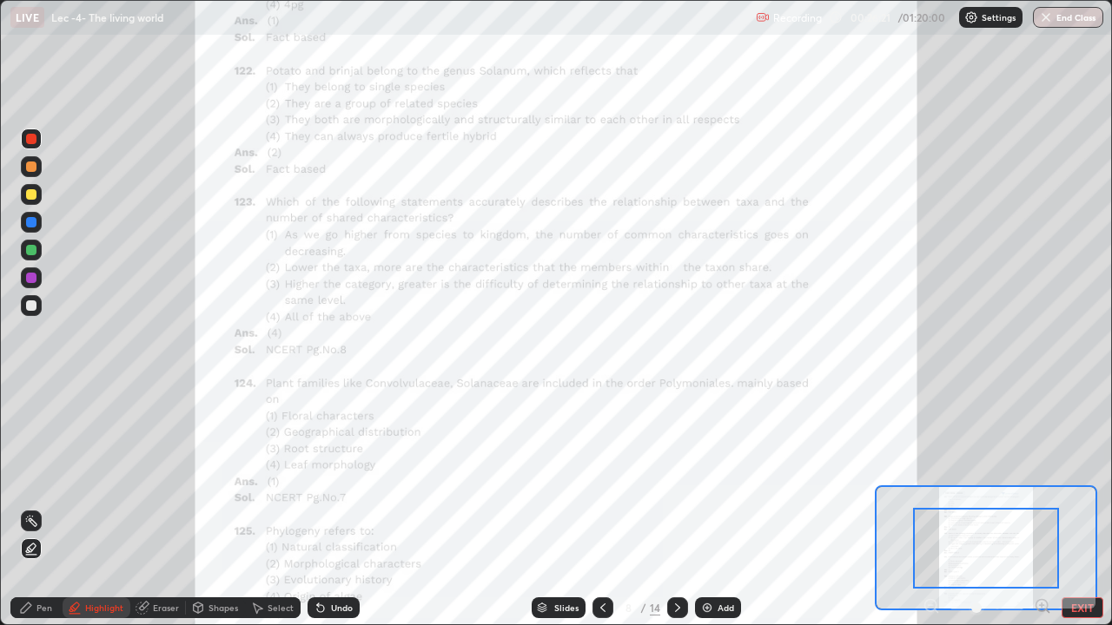
click at [1045, 507] on icon at bounding box center [1042, 606] width 17 height 17
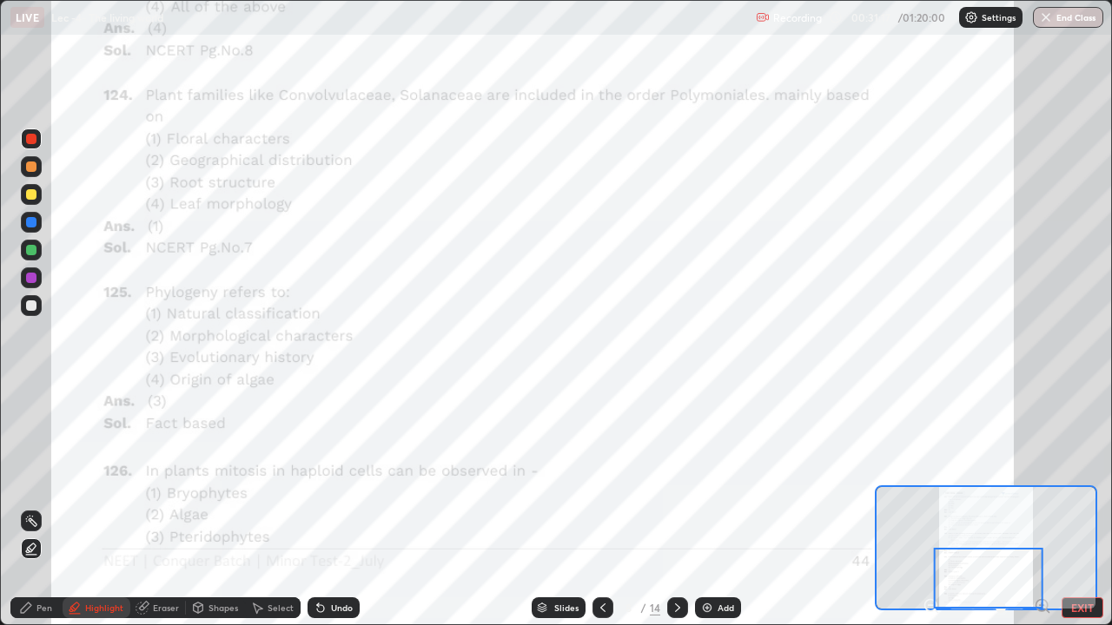
click at [675, 507] on icon at bounding box center [678, 608] width 14 height 14
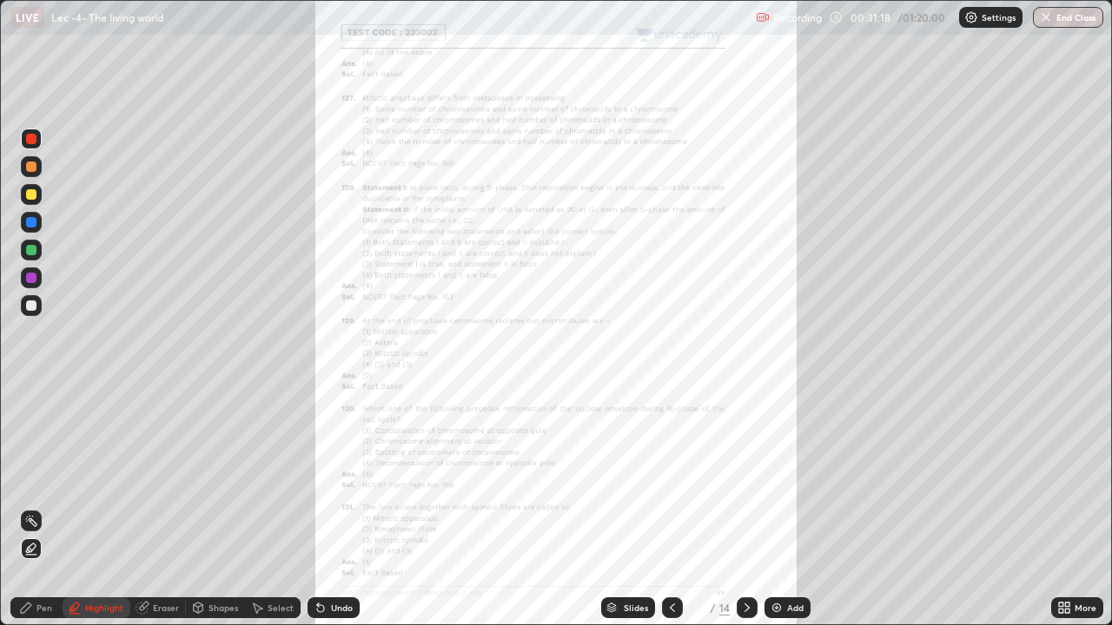
click at [1061, 507] on icon at bounding box center [1061, 611] width 4 height 4
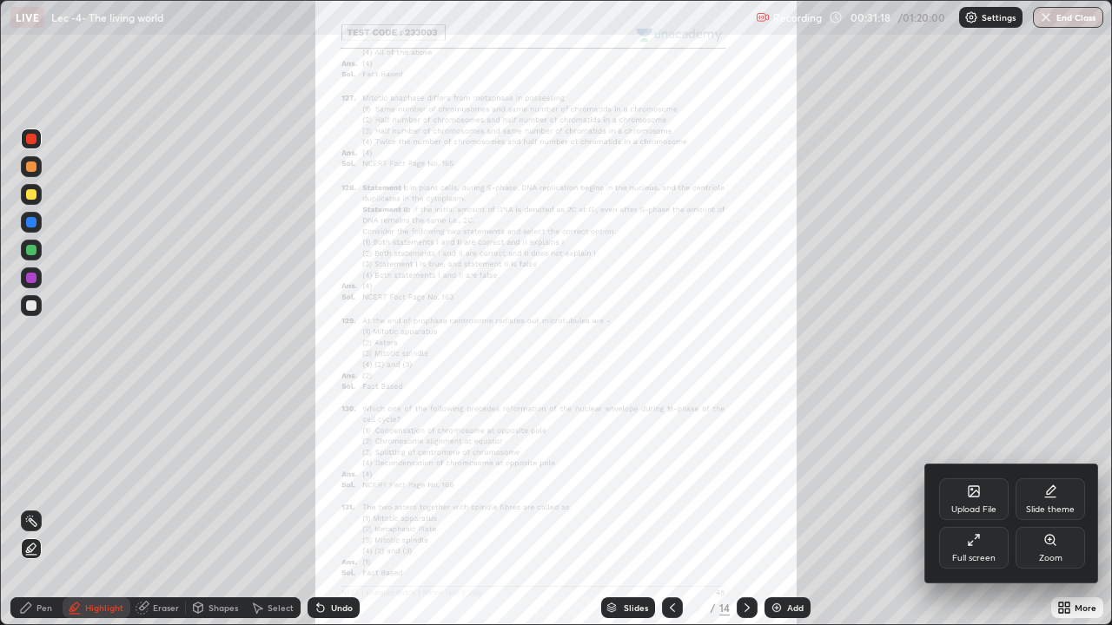
click at [1059, 507] on div "Zoom" at bounding box center [1050, 558] width 23 height 9
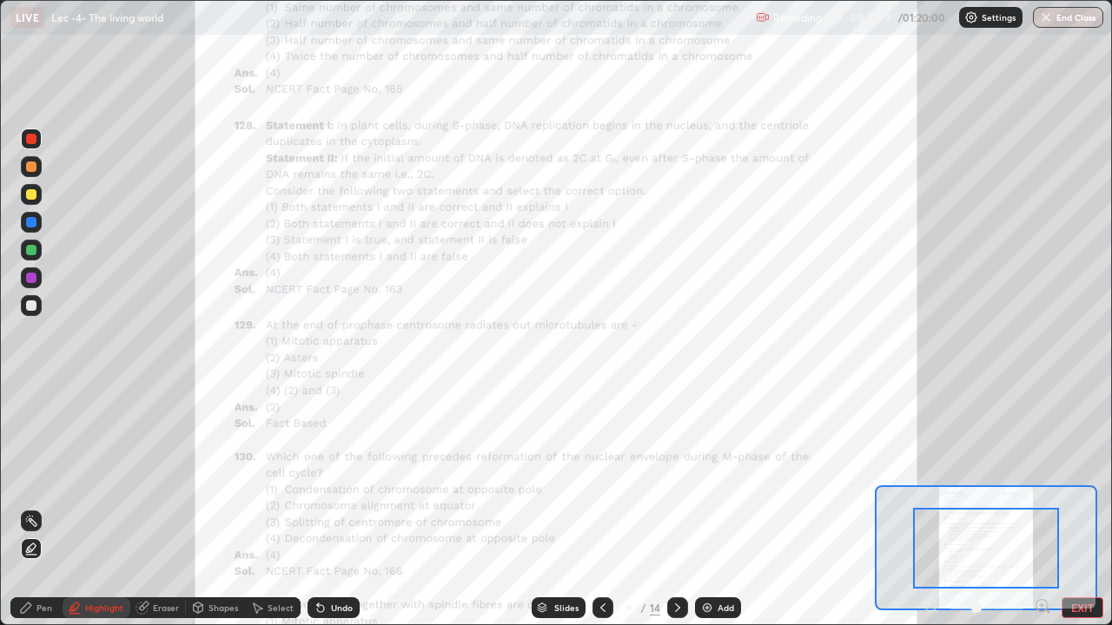
click at [1041, 507] on icon at bounding box center [1042, 605] width 4 height 0
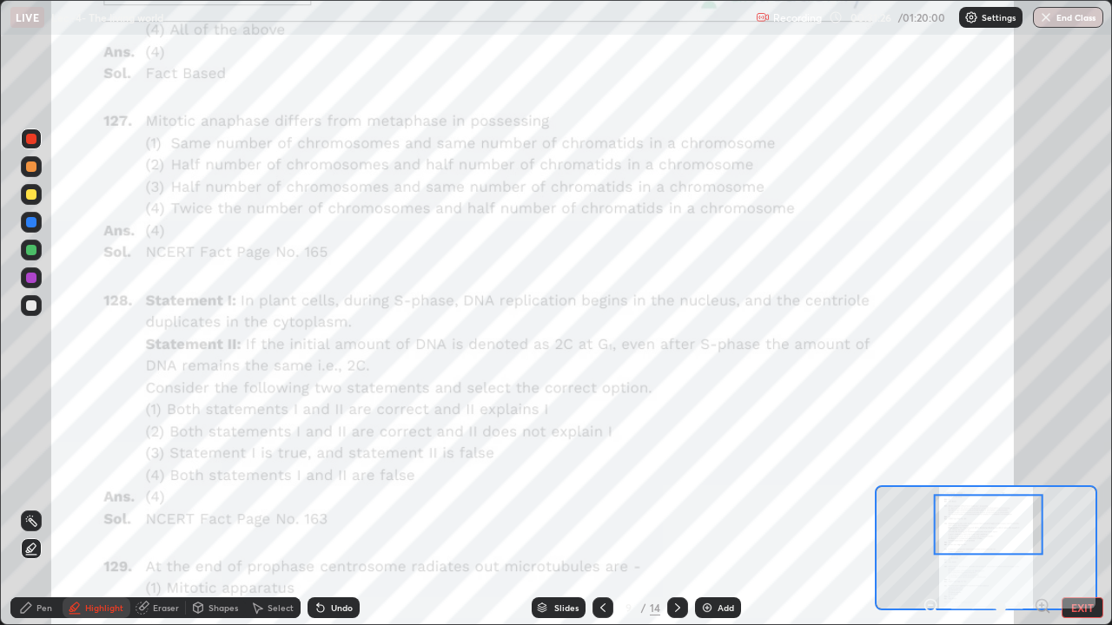
click at [341, 507] on div "Undo" at bounding box center [342, 608] width 22 height 9
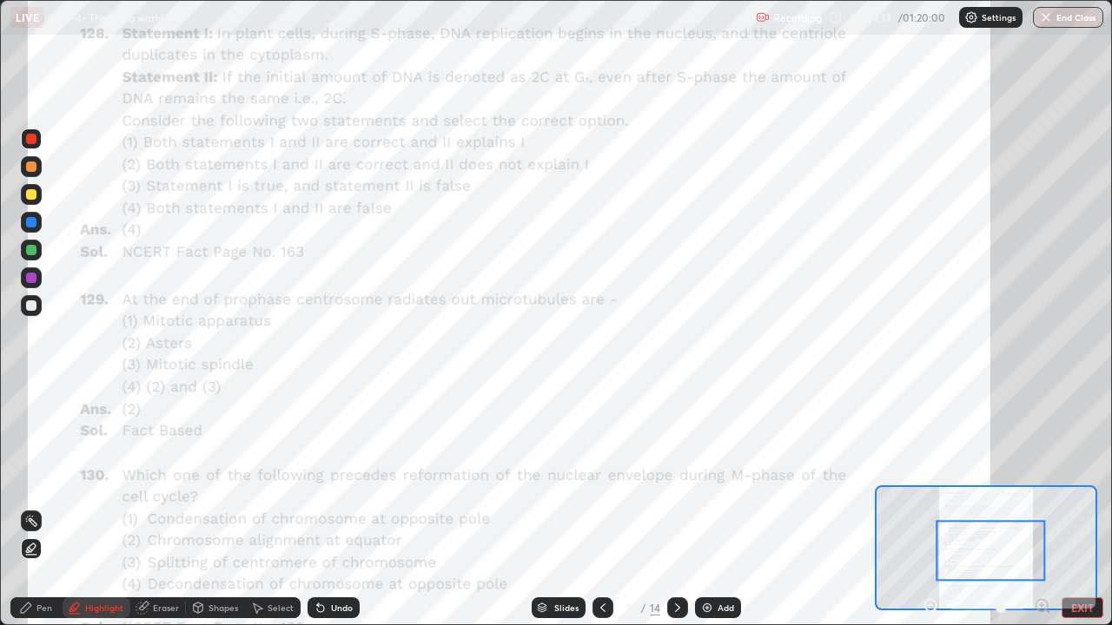
click at [1047, 507] on icon at bounding box center [1047, 611] width 3 height 3
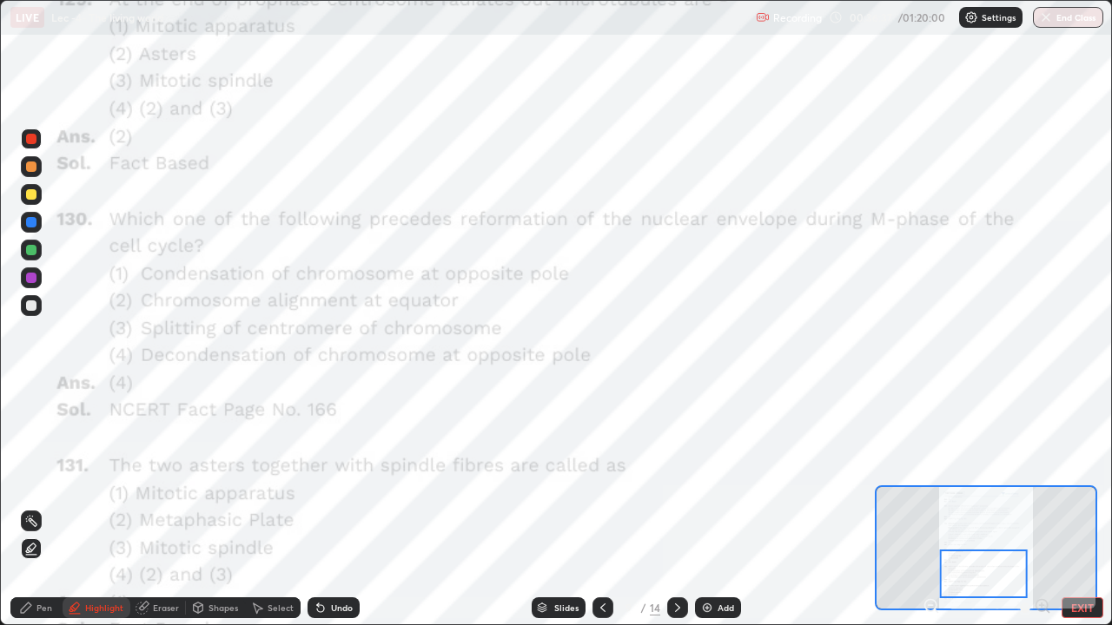
click at [678, 507] on icon at bounding box center [678, 608] width 14 height 14
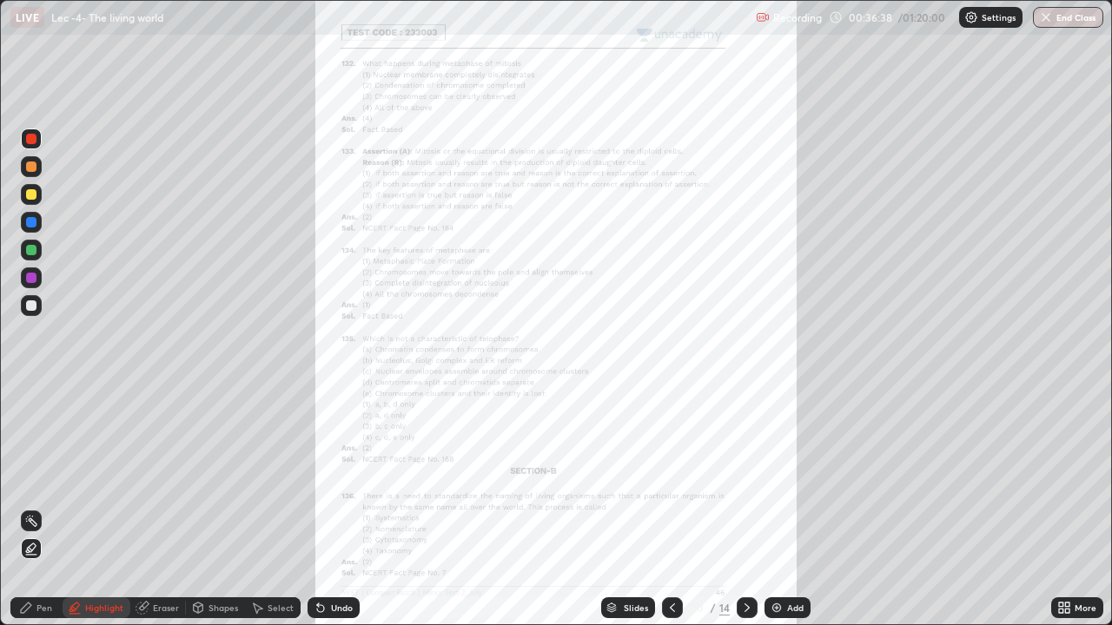
click at [1077, 507] on div "More" at bounding box center [1077, 608] width 52 height 21
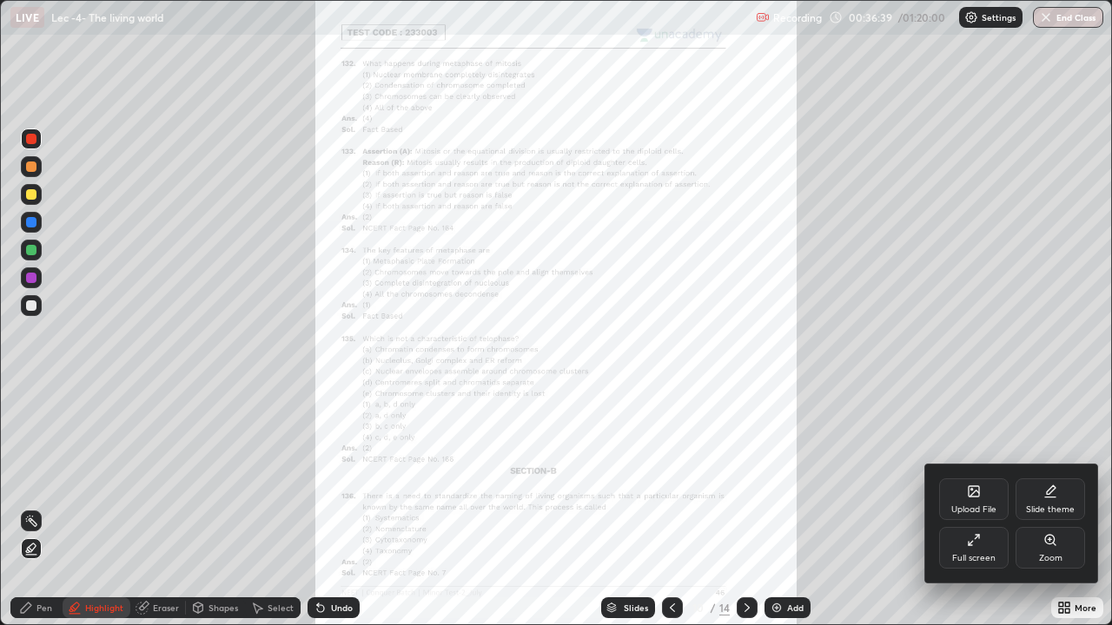
click at [1061, 507] on div "Zoom" at bounding box center [1050, 558] width 23 height 9
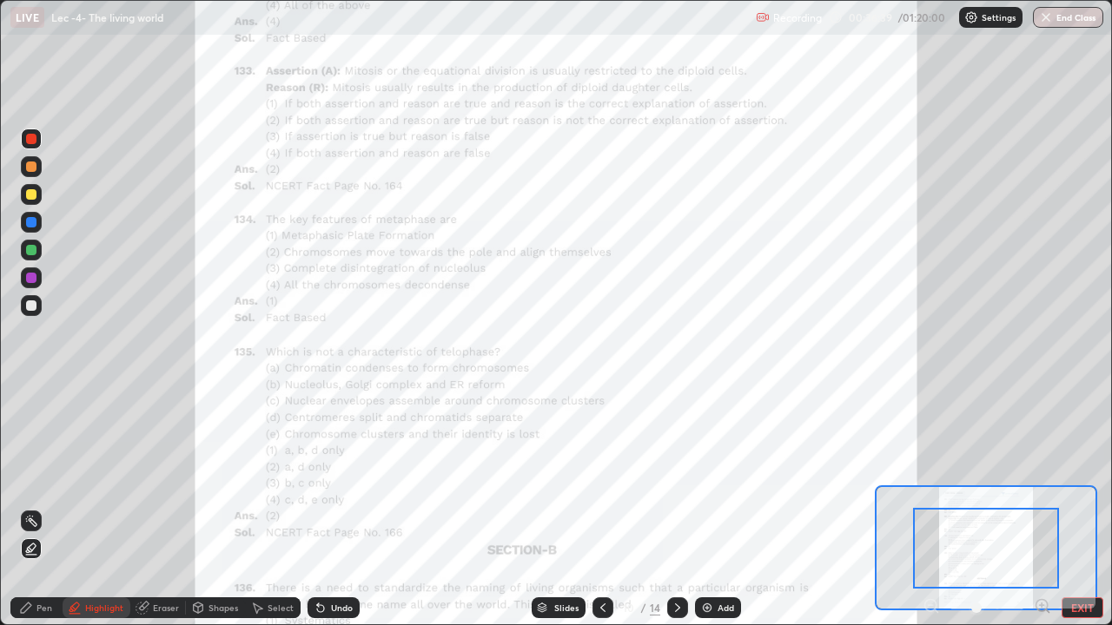
click at [1047, 507] on icon at bounding box center [1047, 611] width 3 height 3
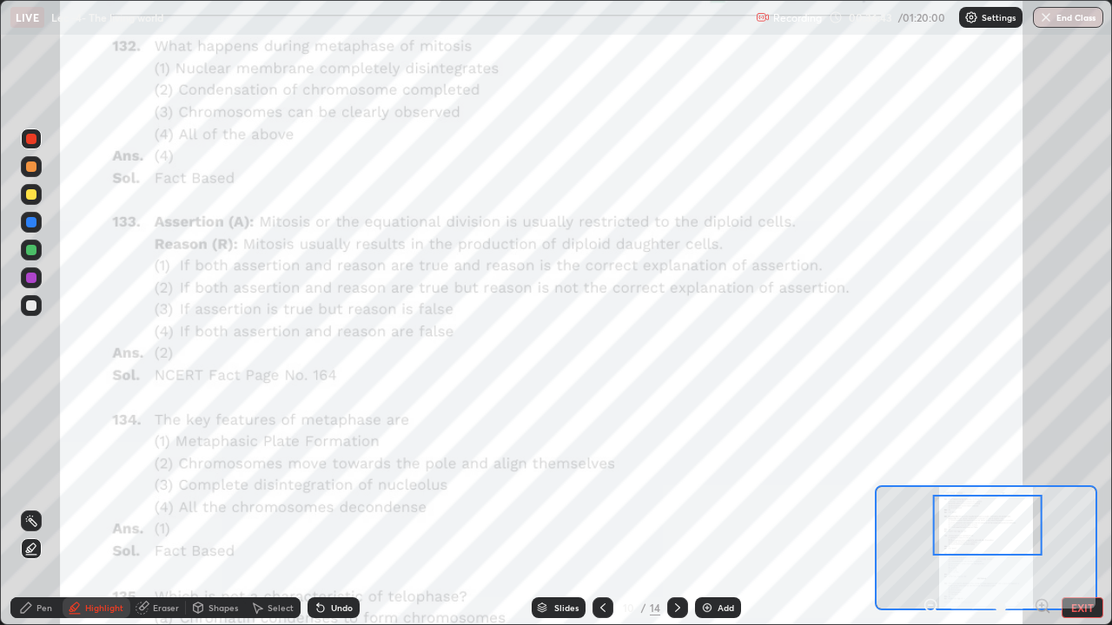
click at [1041, 507] on icon at bounding box center [1042, 605] width 4 height 0
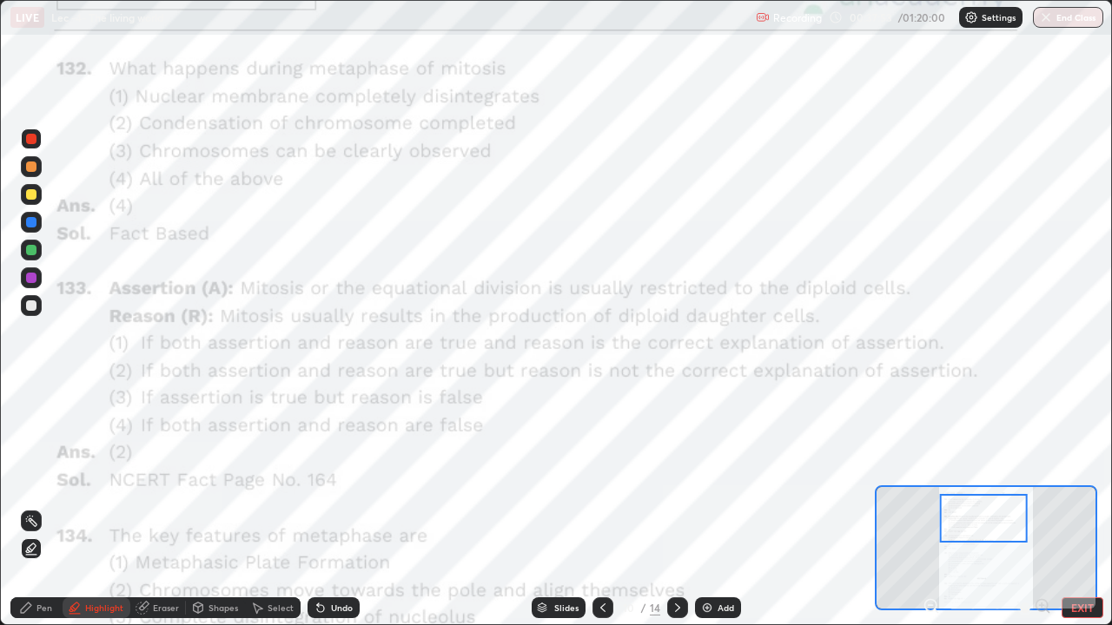
click at [1018, 507] on div at bounding box center [984, 518] width 88 height 49
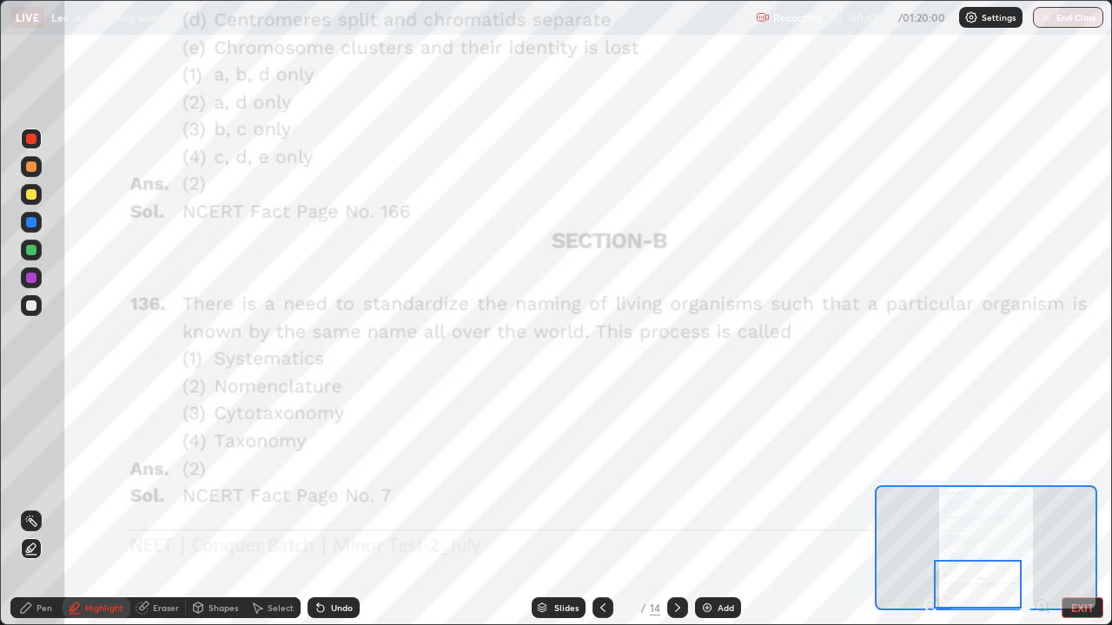
click at [678, 507] on icon at bounding box center [677, 608] width 5 height 9
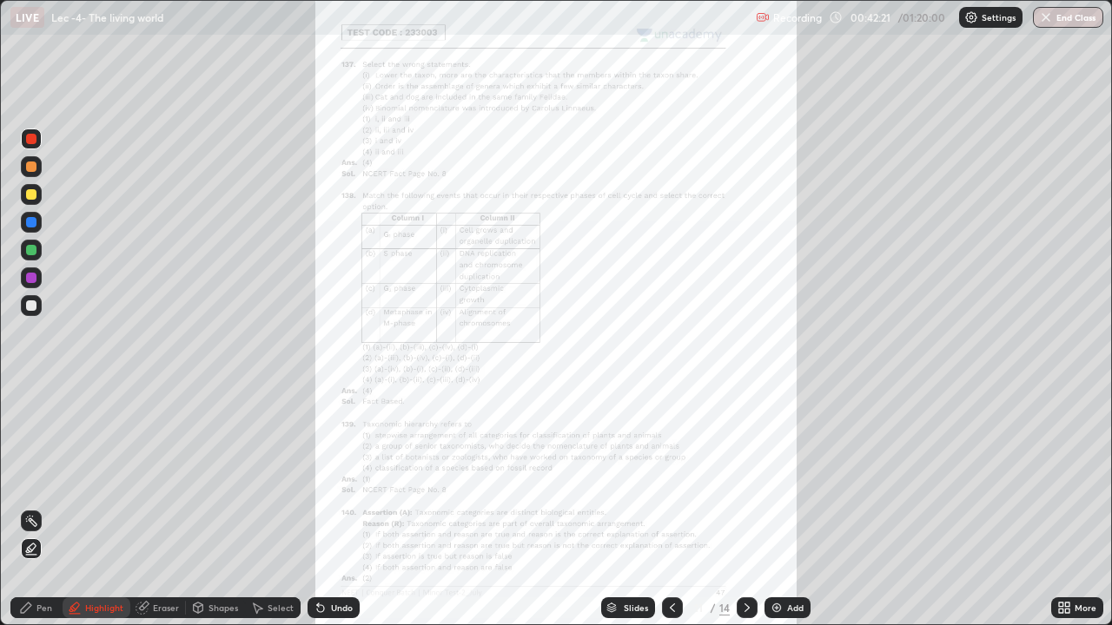
click at [1079, 507] on div "More" at bounding box center [1085, 608] width 22 height 9
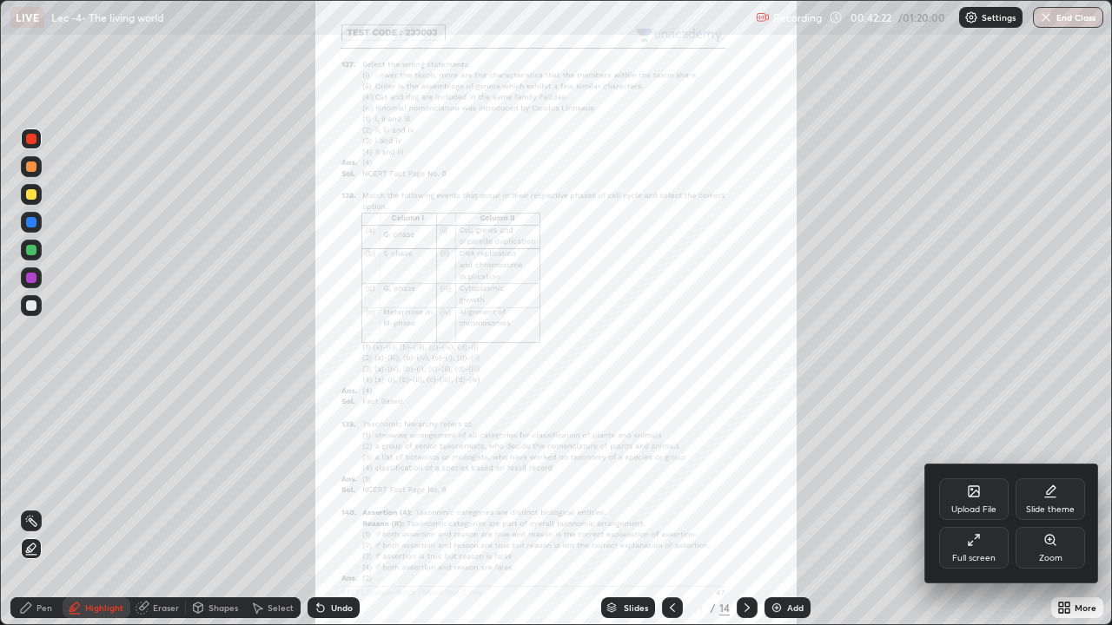
click at [1059, 507] on div "Zoom" at bounding box center [1049, 548] width 69 height 42
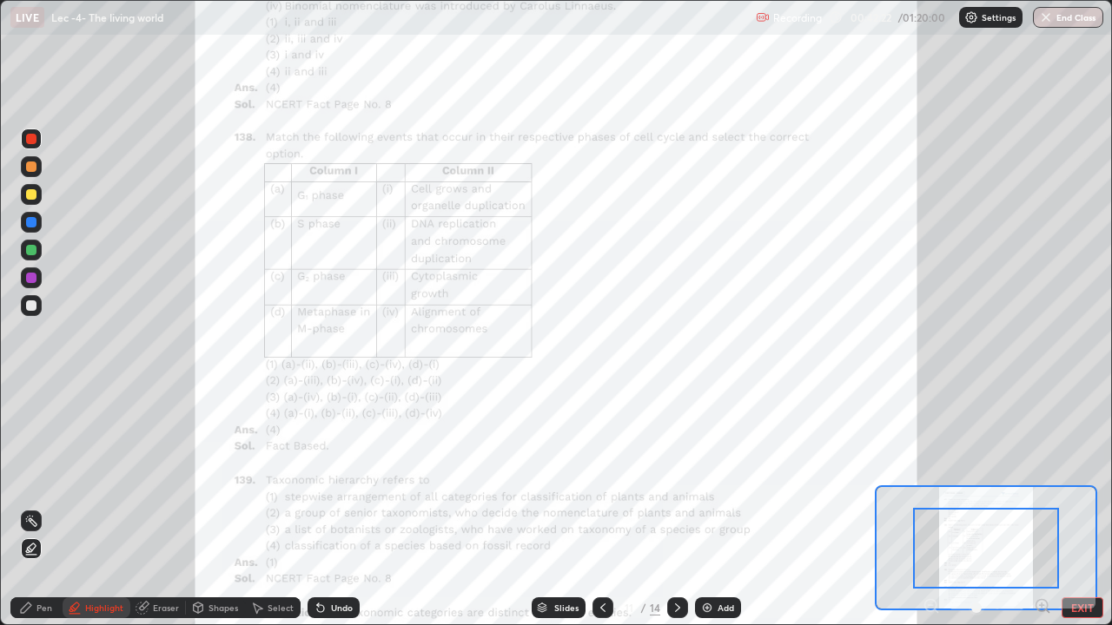
click at [1047, 507] on icon at bounding box center [1047, 611] width 3 height 3
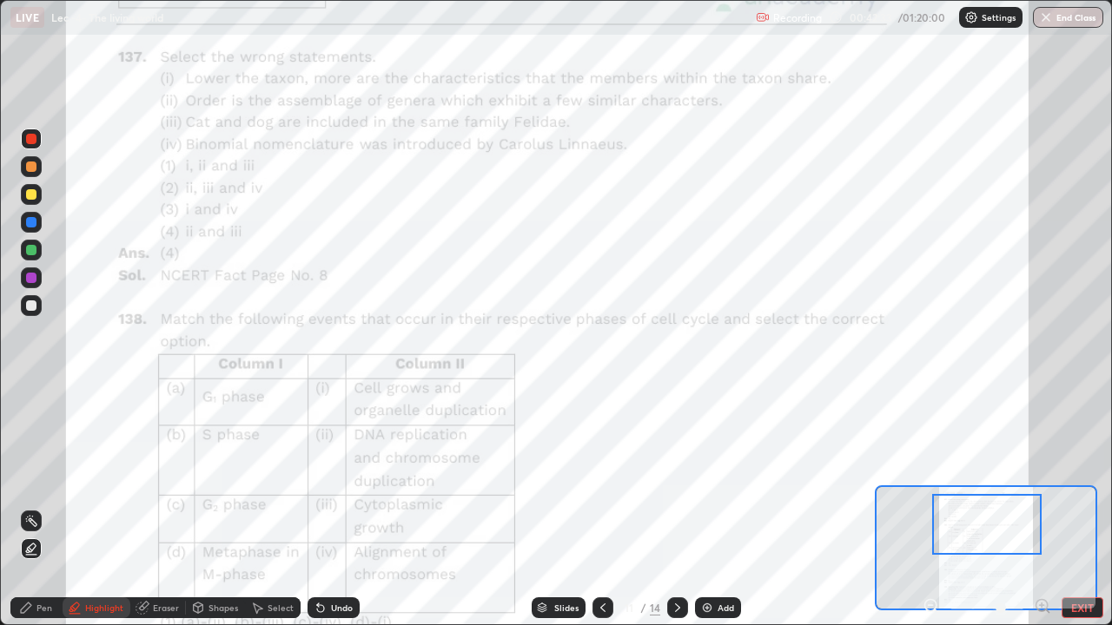
click at [1041, 507] on icon at bounding box center [1042, 605] width 4 height 0
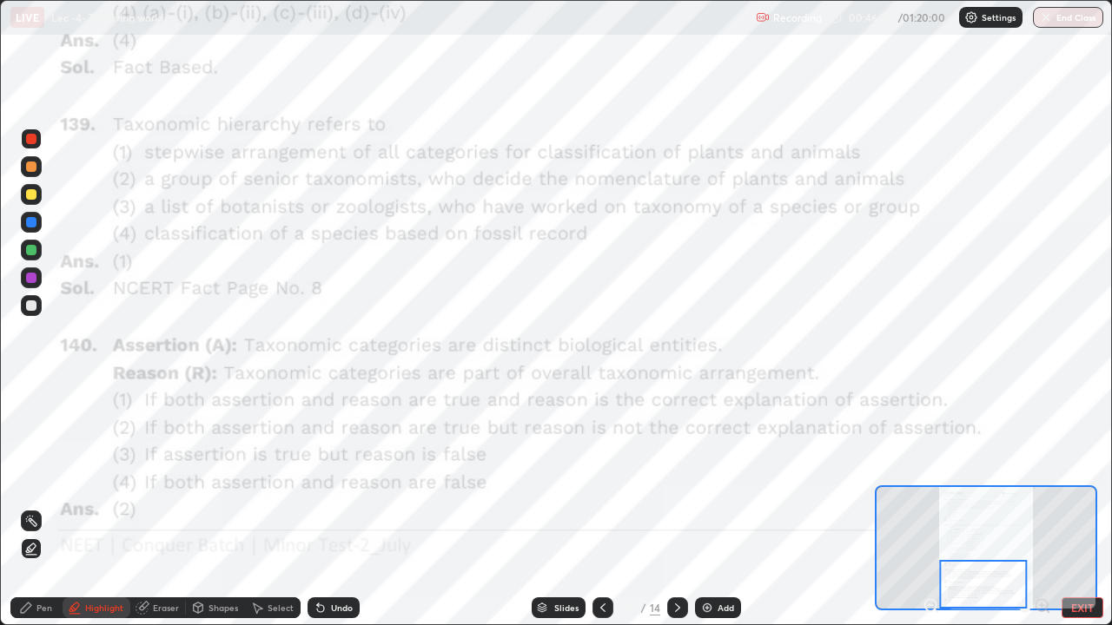
click at [680, 507] on icon at bounding box center [678, 608] width 14 height 14
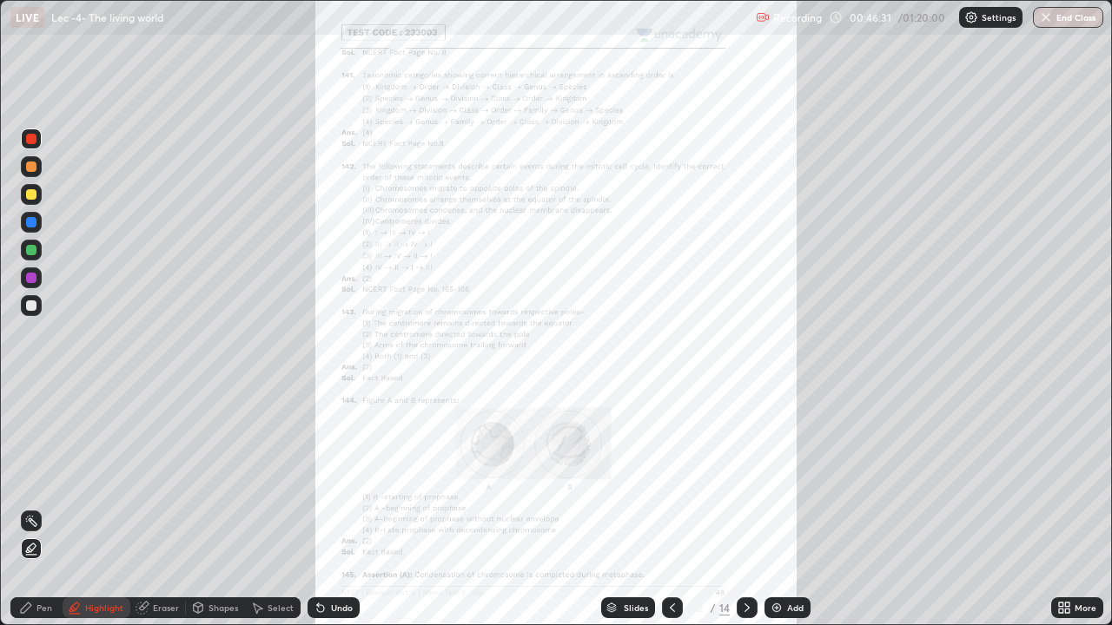
click at [1076, 507] on div "More" at bounding box center [1085, 608] width 22 height 9
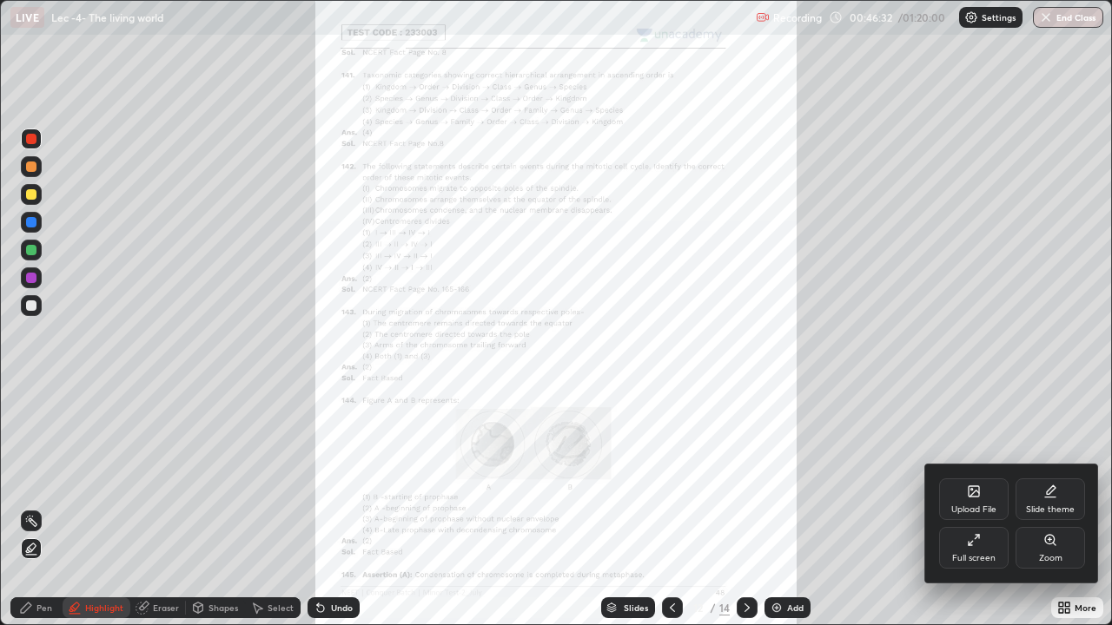
click at [1044, 507] on div "Zoom" at bounding box center [1050, 558] width 23 height 9
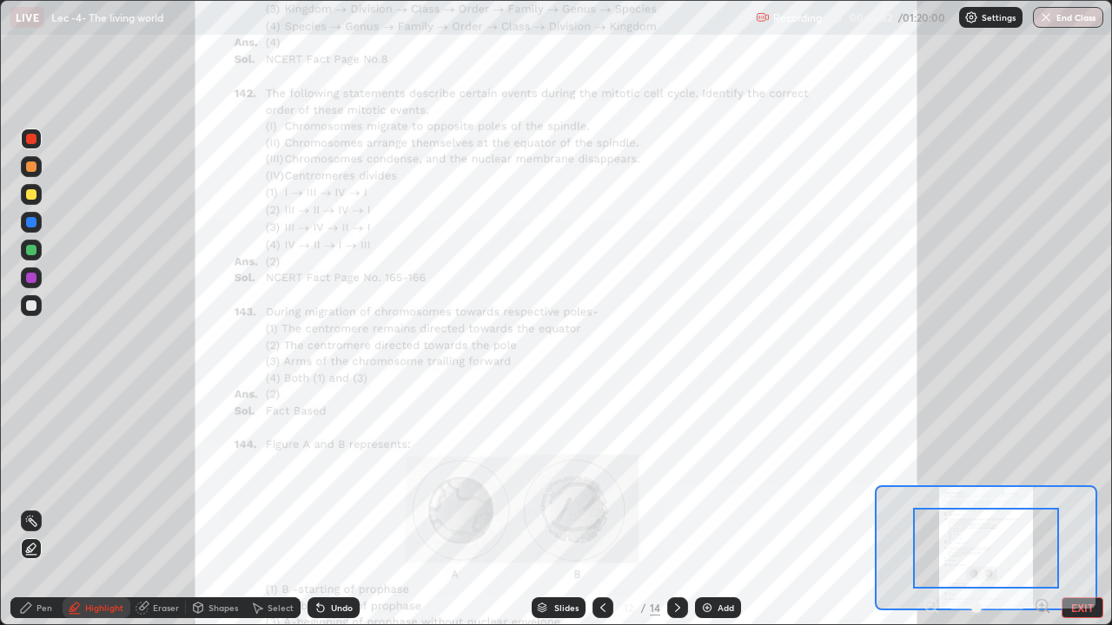
click at [1047, 507] on icon at bounding box center [1041, 605] width 11 height 11
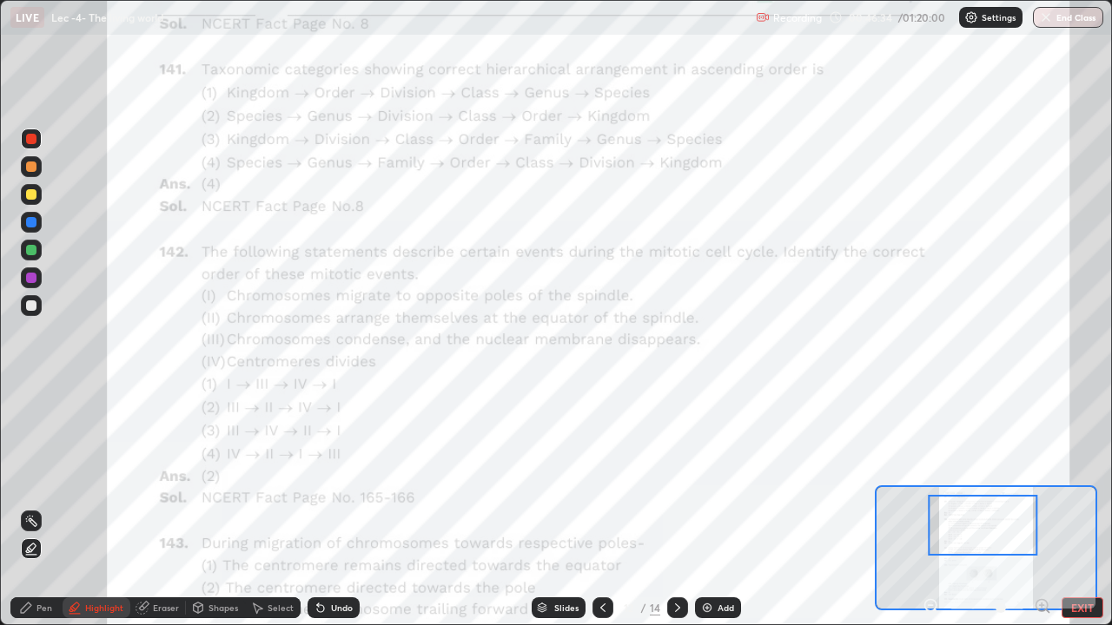
click at [1040, 507] on icon at bounding box center [1042, 605] width 4 height 0
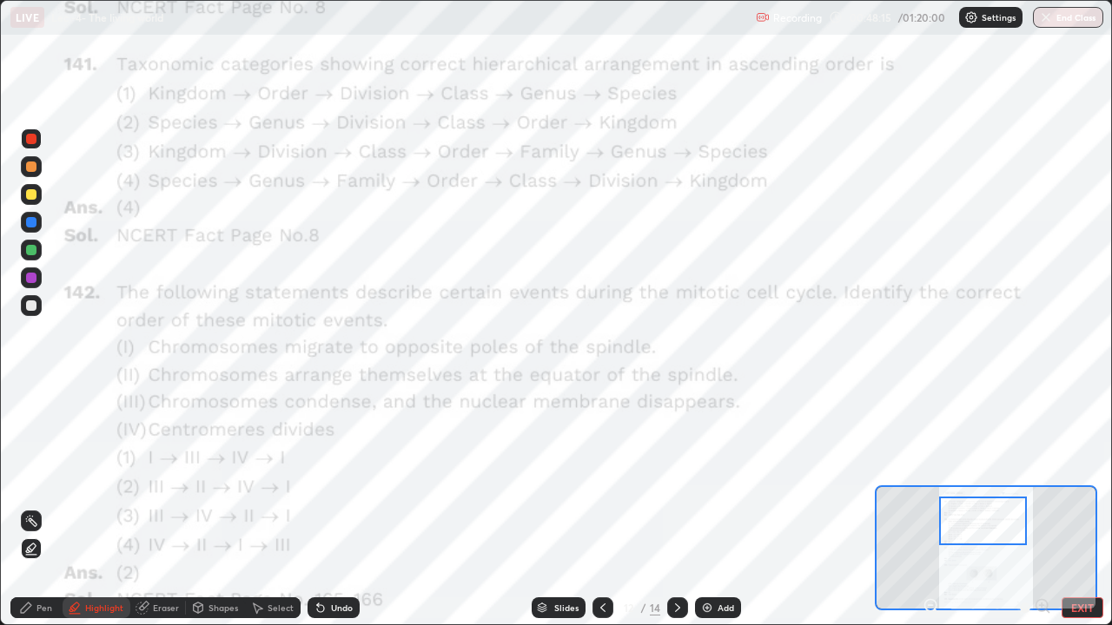
click at [599, 507] on icon at bounding box center [603, 608] width 14 height 14
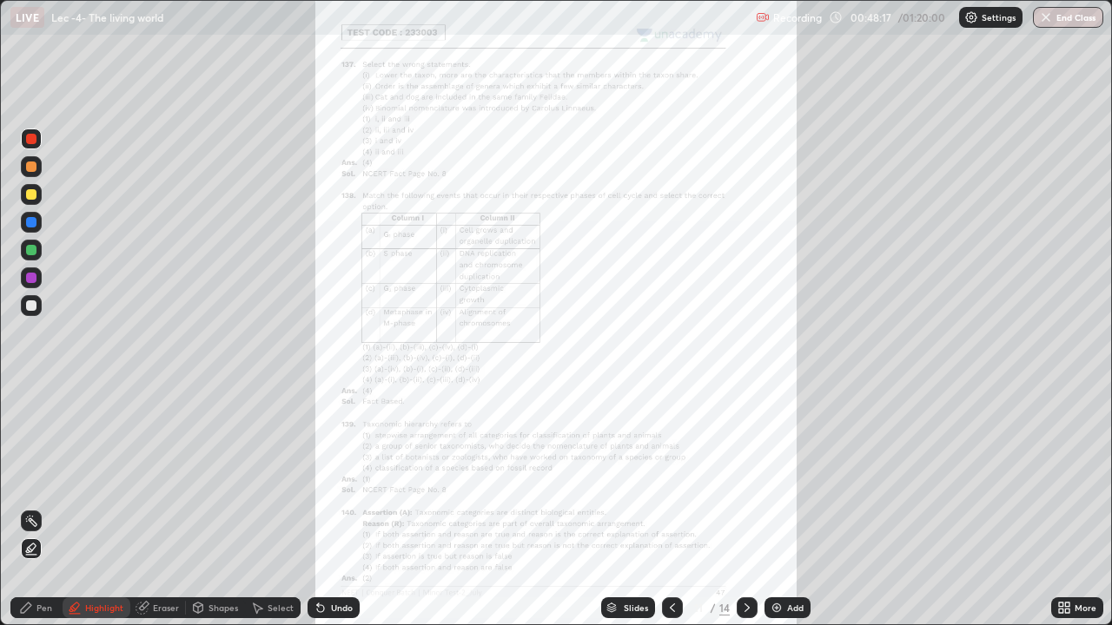
click at [1069, 507] on div "More" at bounding box center [1077, 608] width 52 height 21
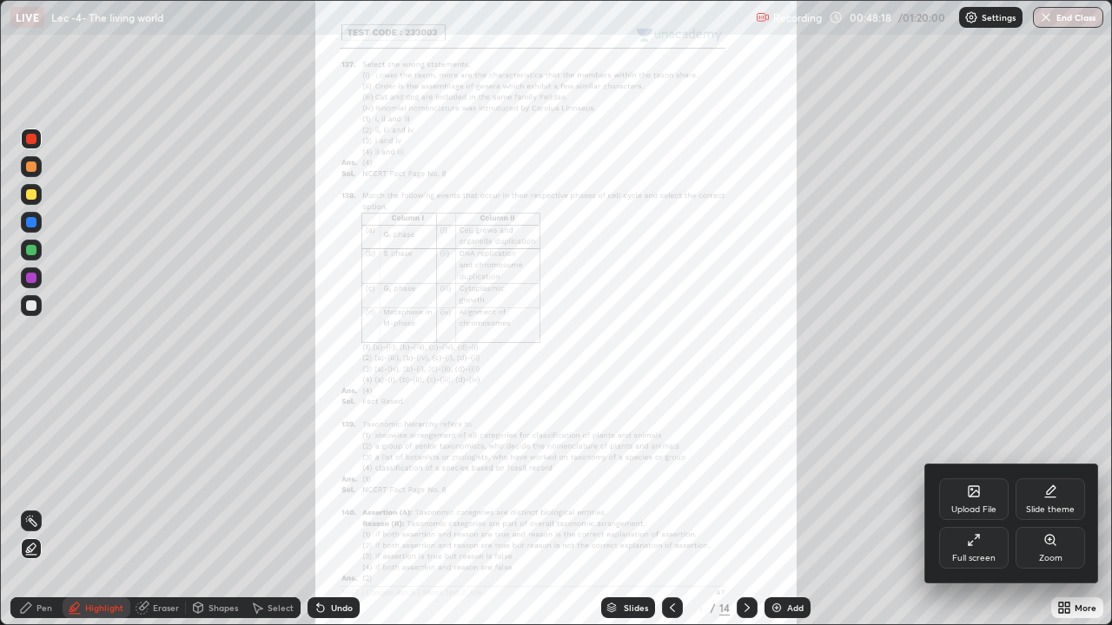
click at [1045, 507] on div "Zoom" at bounding box center [1049, 548] width 69 height 42
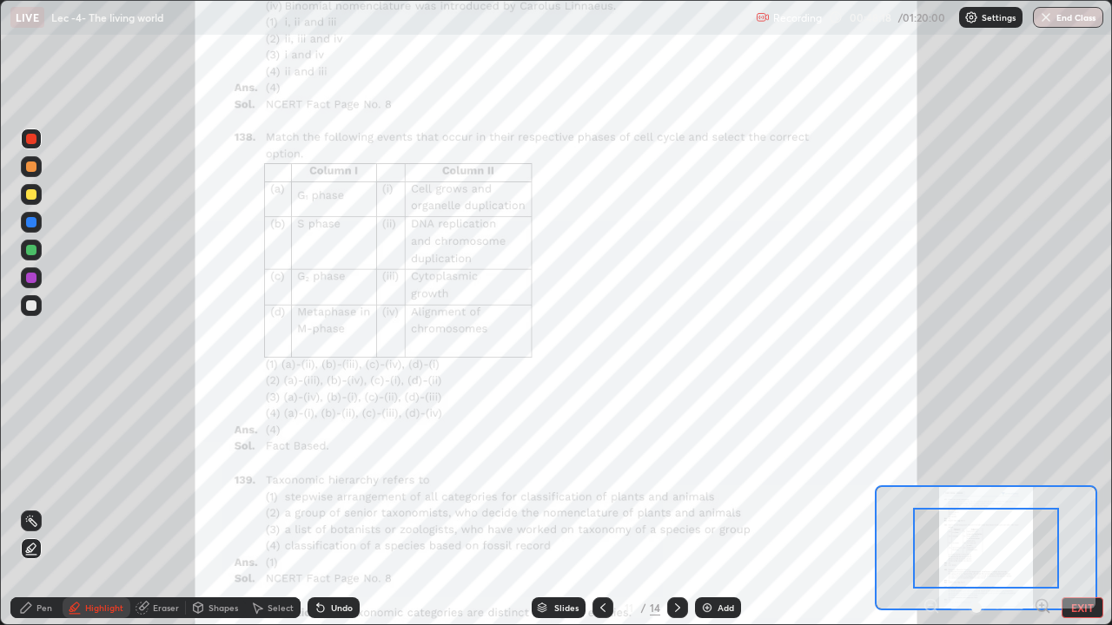
click at [1047, 507] on icon at bounding box center [1047, 611] width 3 height 3
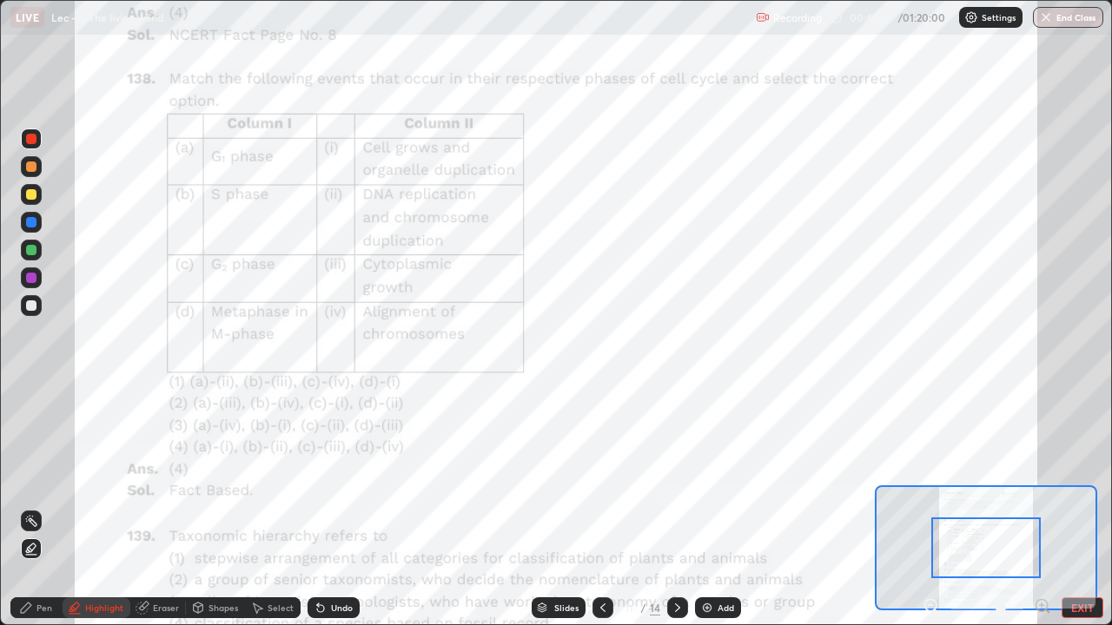
click at [1041, 507] on icon at bounding box center [1042, 605] width 4 height 0
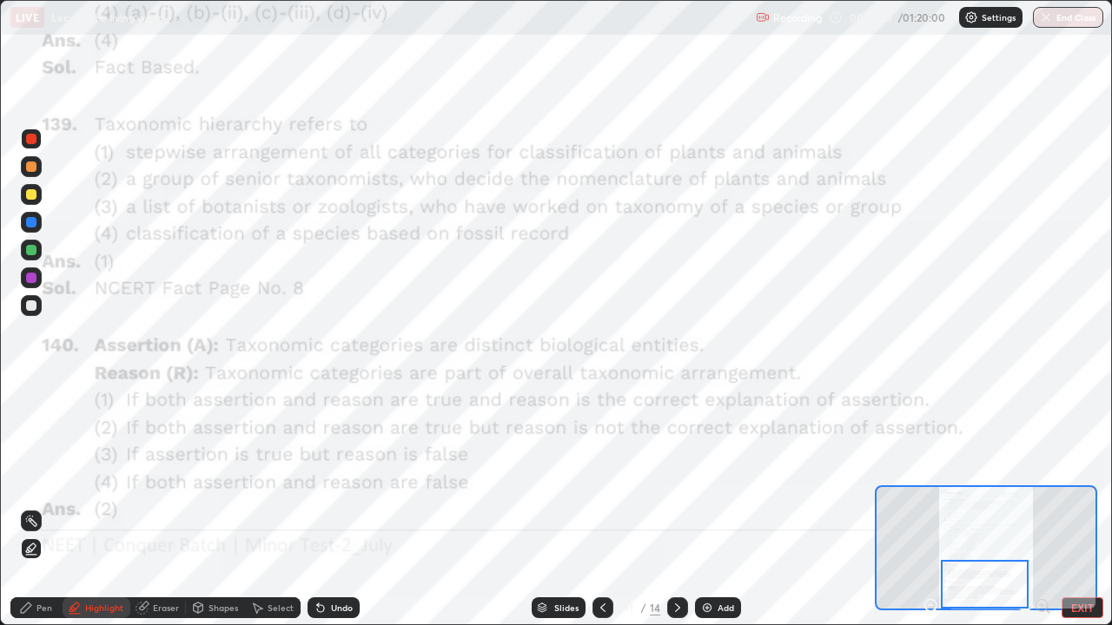
click at [676, 507] on icon at bounding box center [678, 608] width 14 height 14
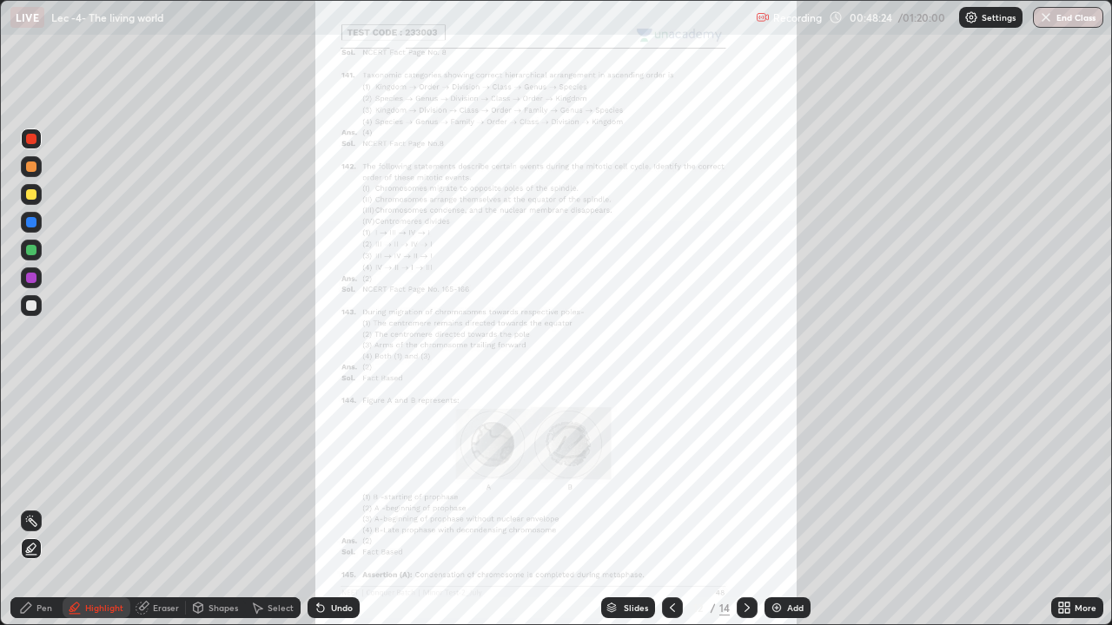
click at [743, 507] on icon at bounding box center [747, 608] width 14 height 14
click at [1061, 507] on div "More" at bounding box center [1077, 608] width 52 height 21
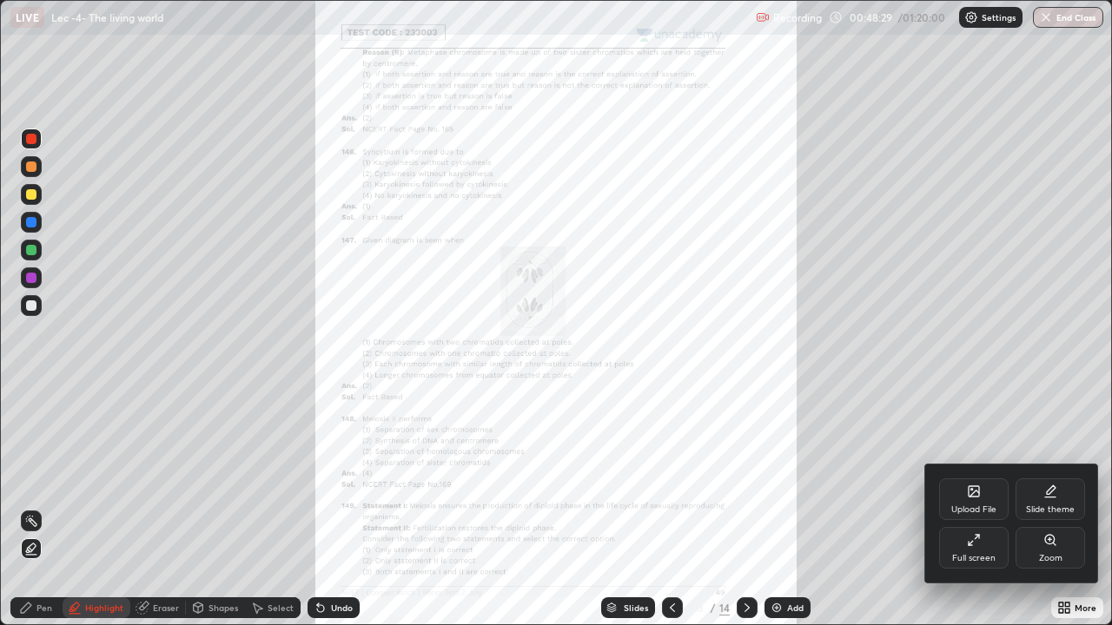
click at [1050, 507] on div "Zoom" at bounding box center [1049, 548] width 69 height 42
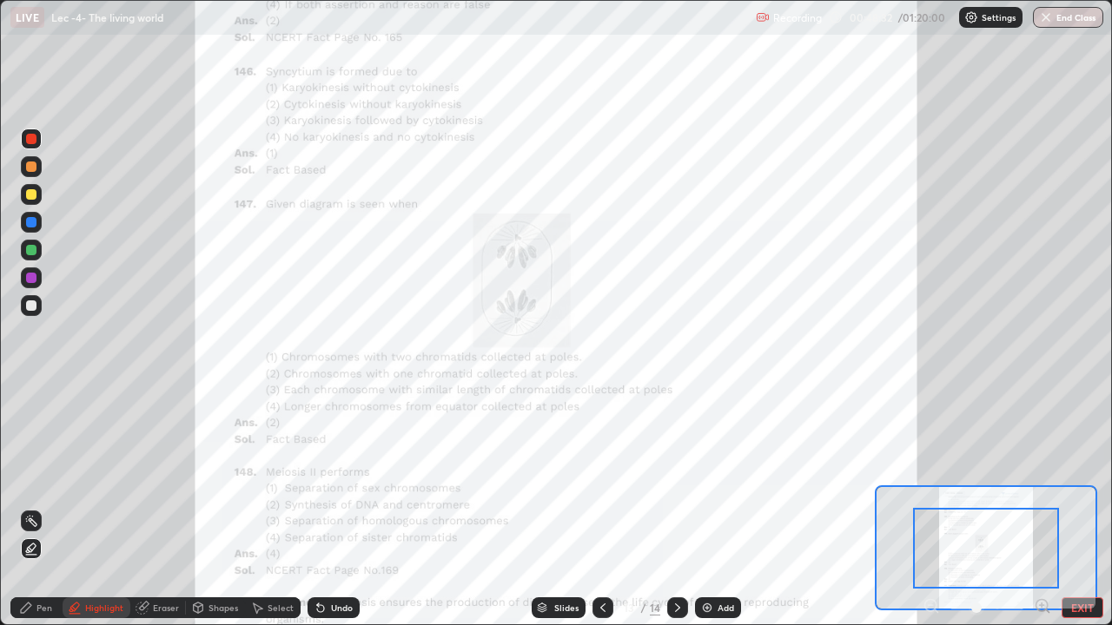
click at [596, 507] on icon at bounding box center [603, 608] width 14 height 14
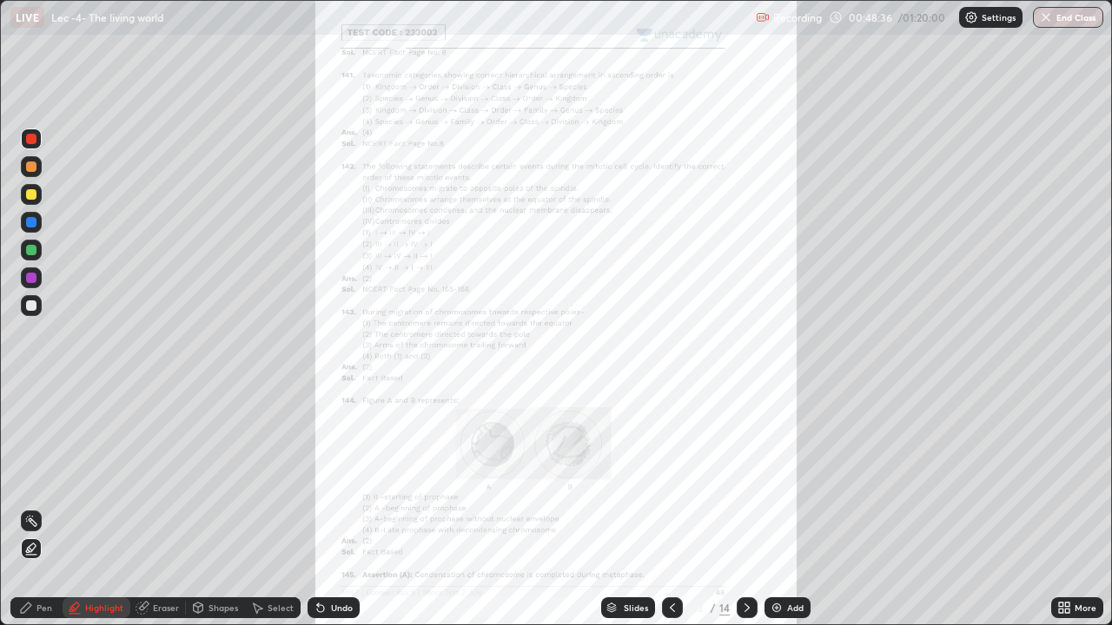
click at [1057, 507] on icon at bounding box center [1064, 608] width 14 height 14
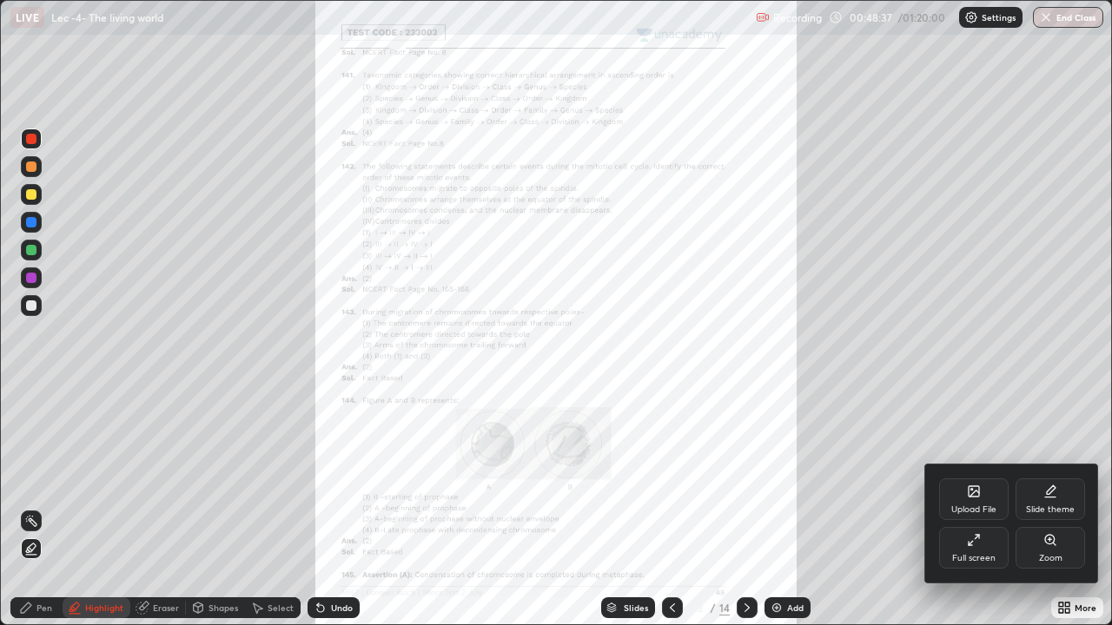
click at [1054, 507] on div "Zoom" at bounding box center [1050, 558] width 23 height 9
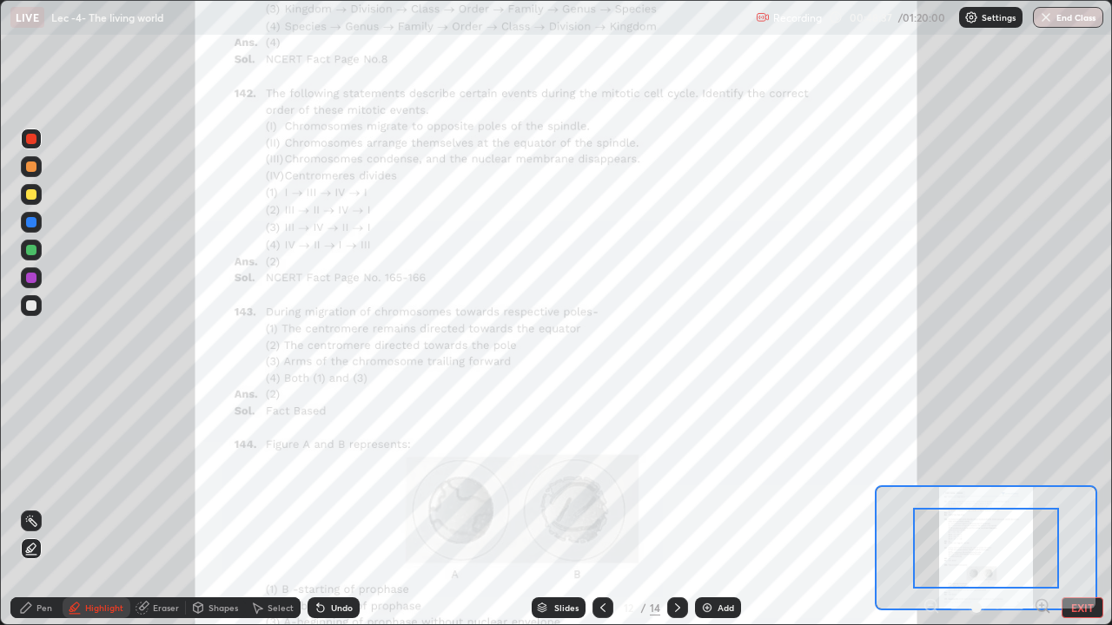
click at [1049, 507] on icon at bounding box center [1042, 606] width 17 height 17
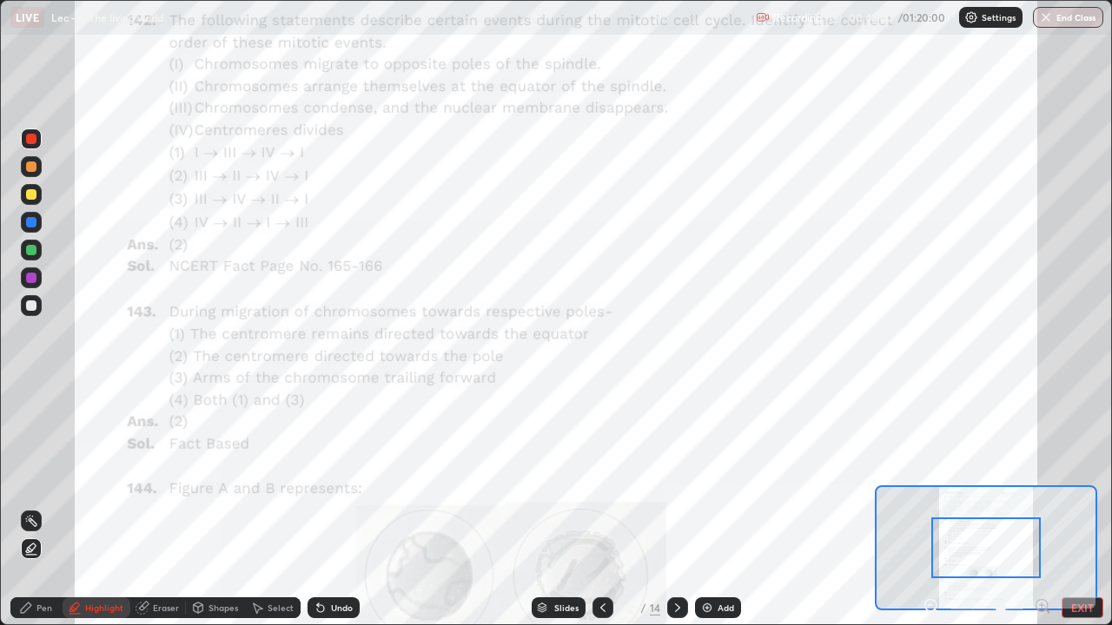
click at [1035, 507] on div at bounding box center [985, 548] width 109 height 61
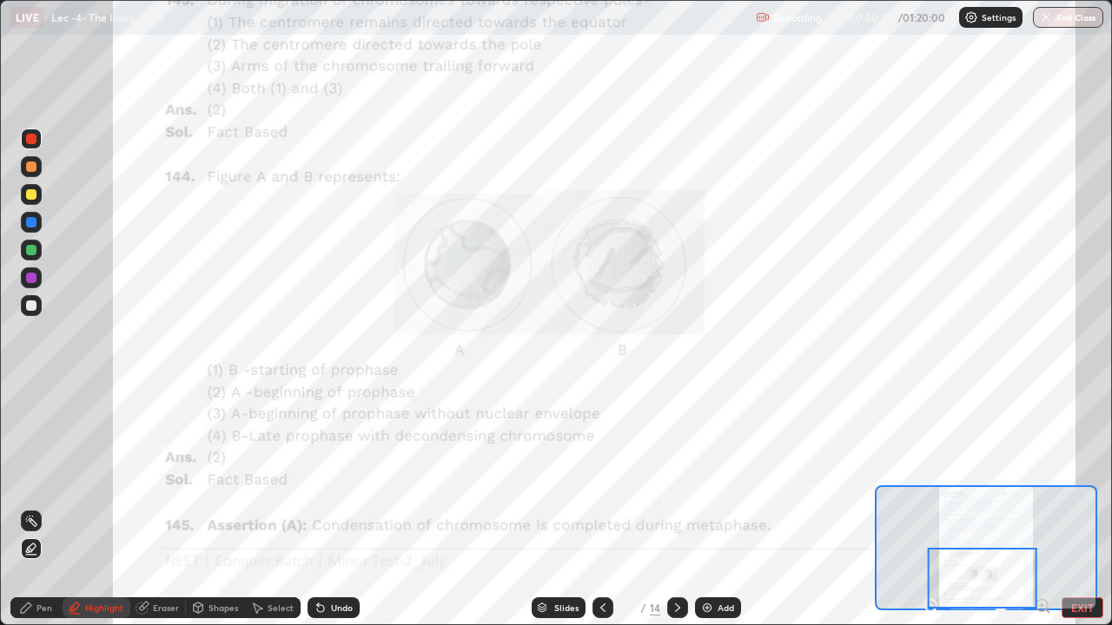
click at [677, 507] on icon at bounding box center [678, 608] width 14 height 14
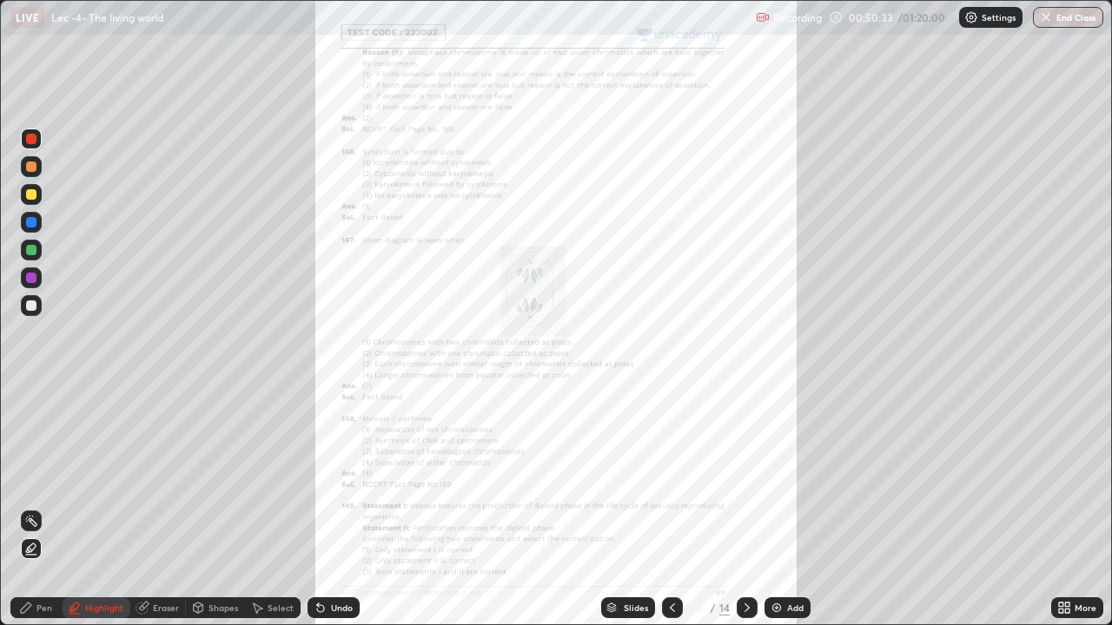
click at [1083, 507] on div "More" at bounding box center [1085, 608] width 22 height 9
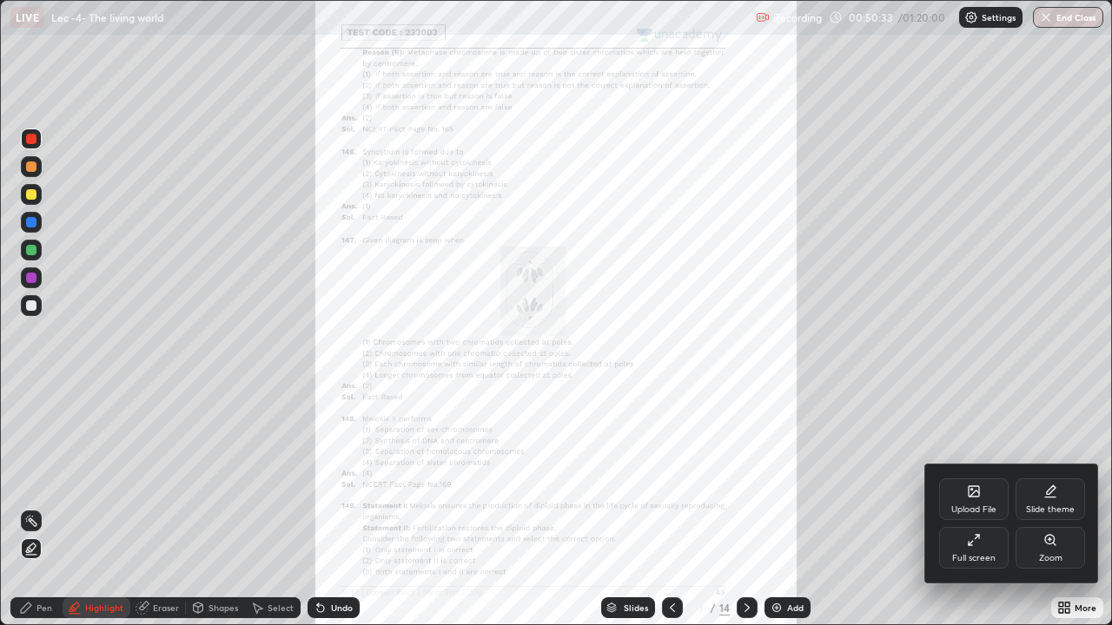
click at [1058, 507] on div "Zoom" at bounding box center [1050, 558] width 23 height 9
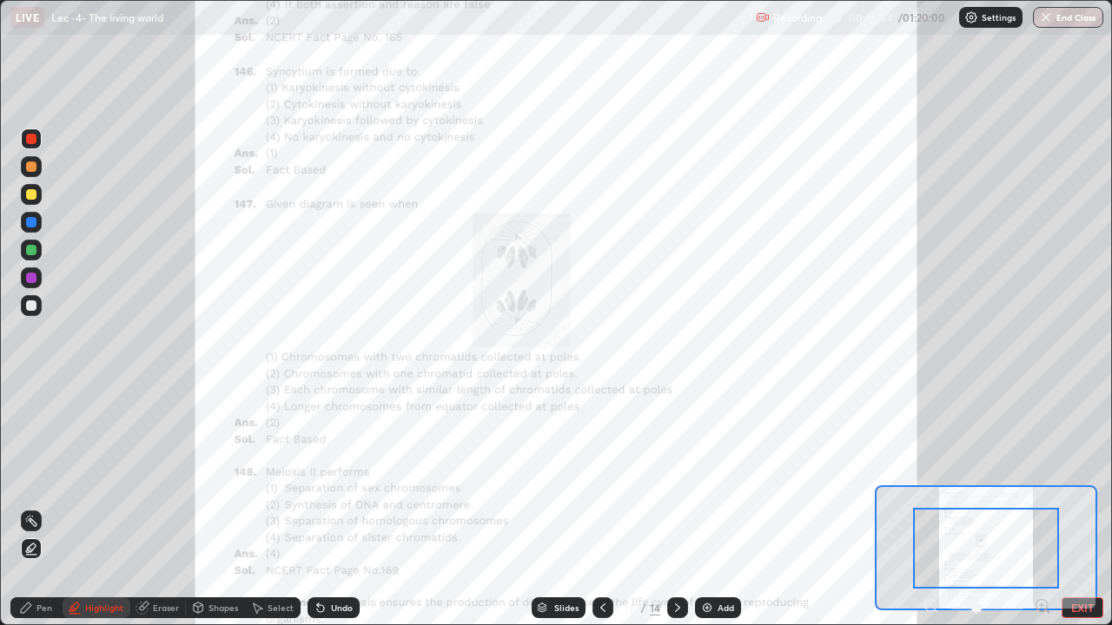
click at [1047, 507] on icon at bounding box center [1047, 611] width 3 height 3
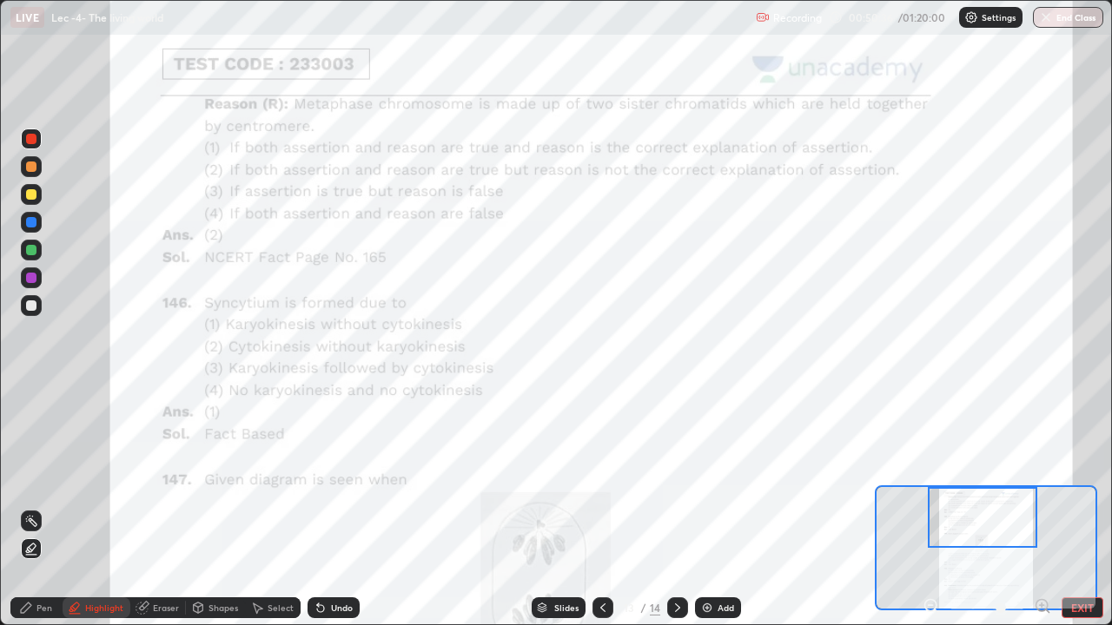
click at [1040, 507] on icon at bounding box center [1042, 605] width 4 height 0
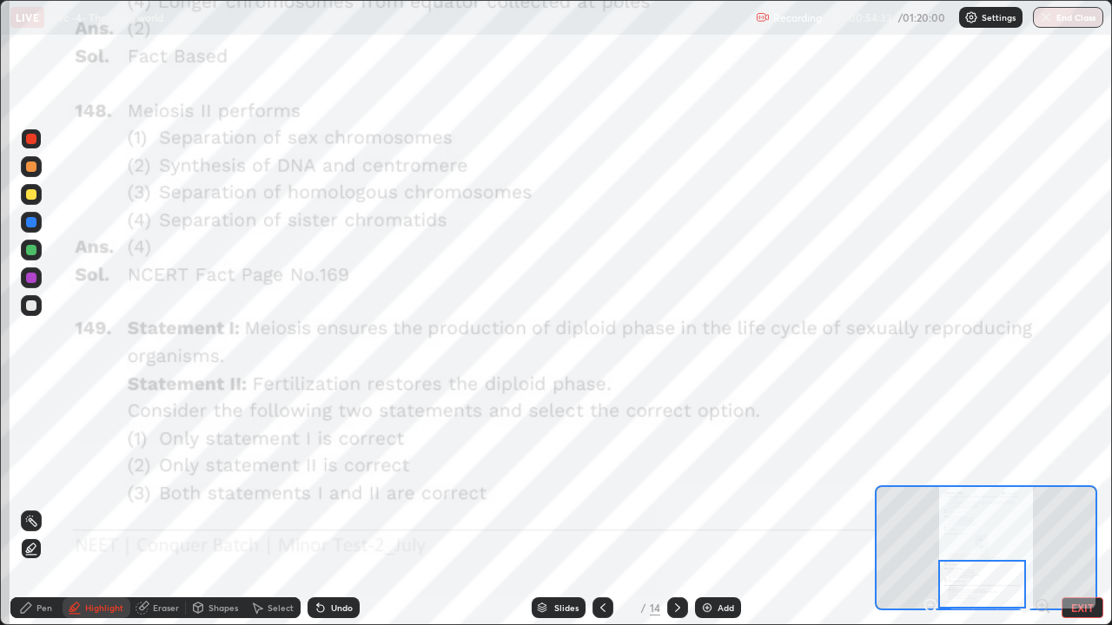
click at [678, 507] on div at bounding box center [677, 608] width 21 height 35
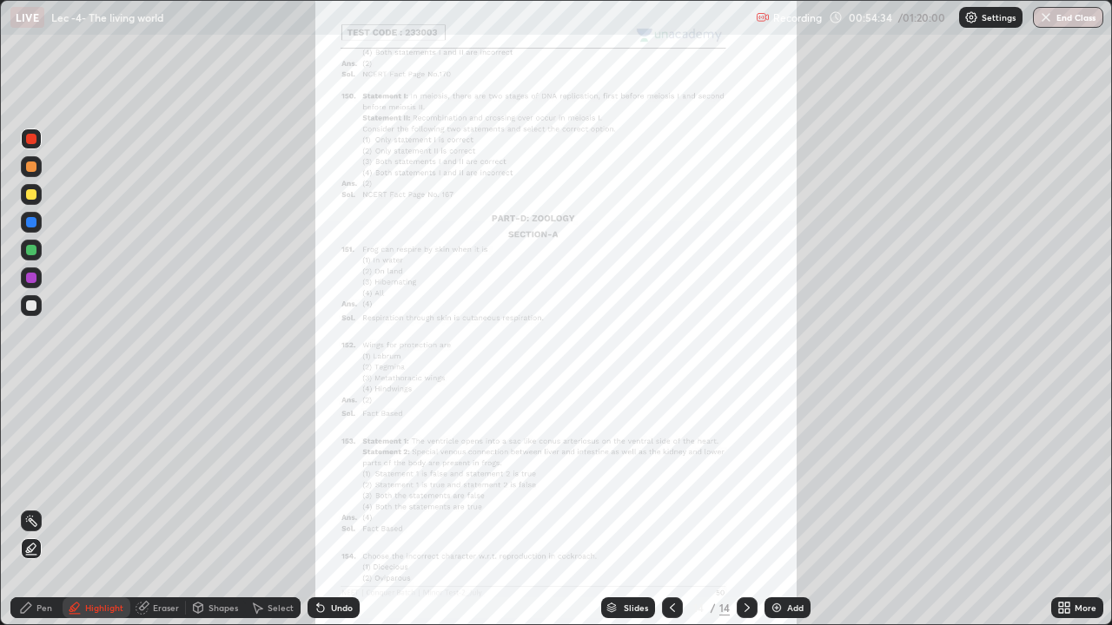
click at [1074, 507] on div "More" at bounding box center [1085, 608] width 22 height 9
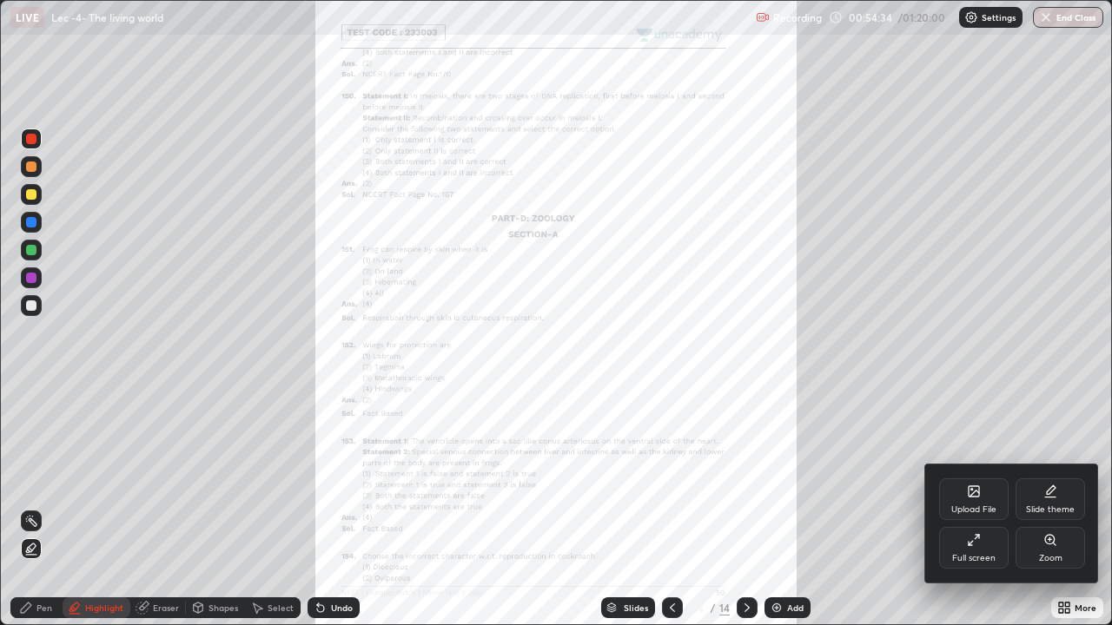
click at [1049, 507] on div "Zoom" at bounding box center [1049, 548] width 69 height 42
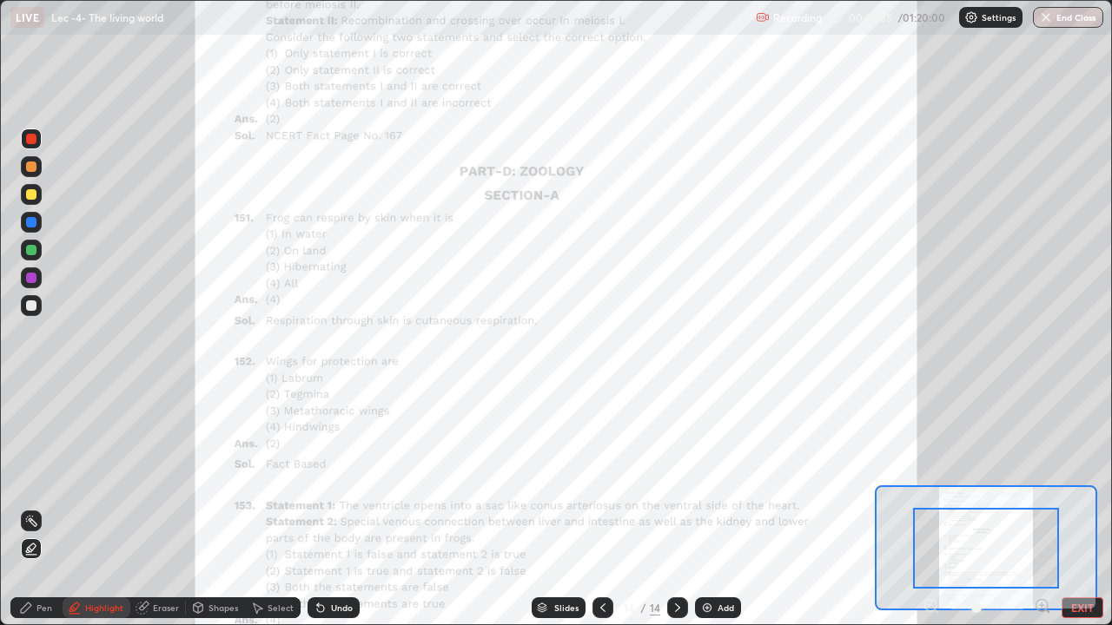
click at [1047, 507] on icon at bounding box center [1041, 605] width 11 height 11
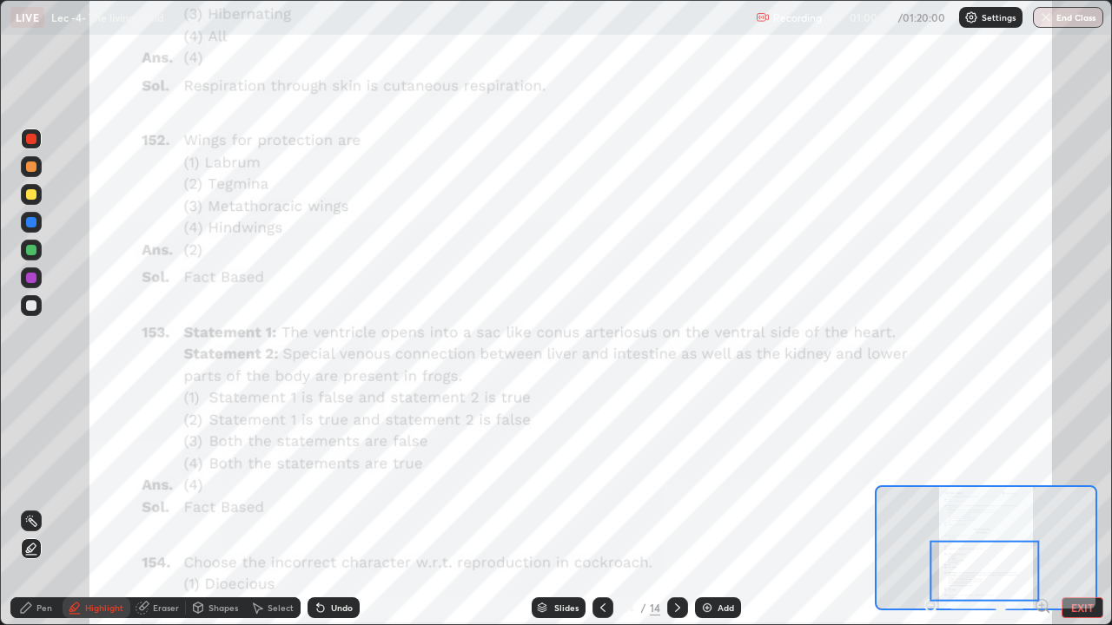
click at [1084, 507] on button "EXIT" at bounding box center [1082, 608] width 42 height 21
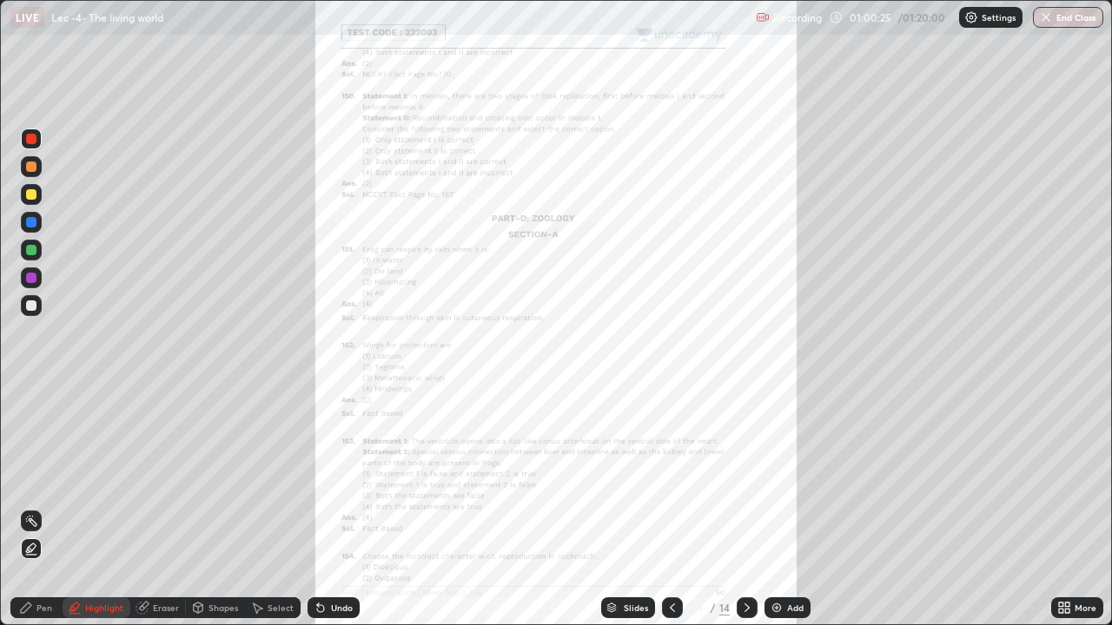
click at [1069, 507] on icon at bounding box center [1067, 605] width 4 height 4
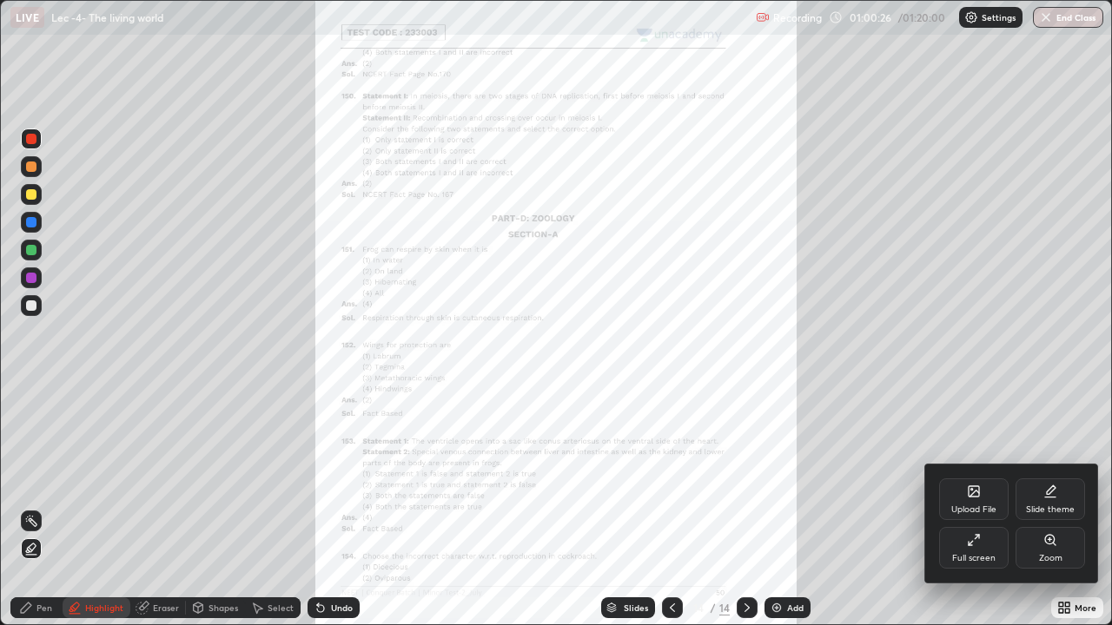
click at [972, 507] on div "Full screen" at bounding box center [973, 548] width 69 height 42
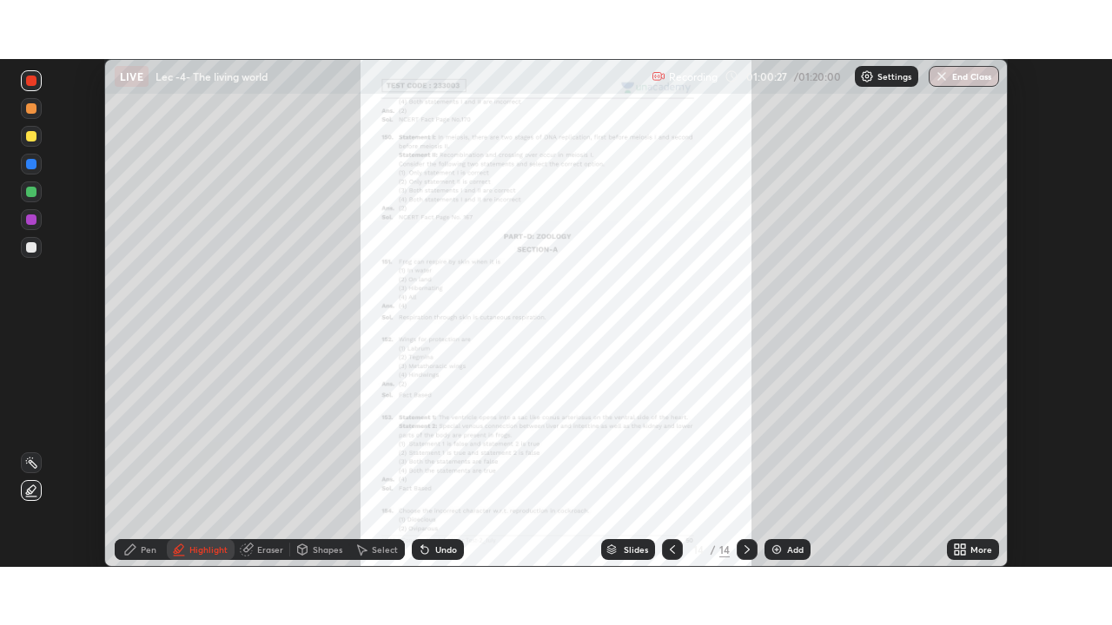
scroll to position [86352, 85749]
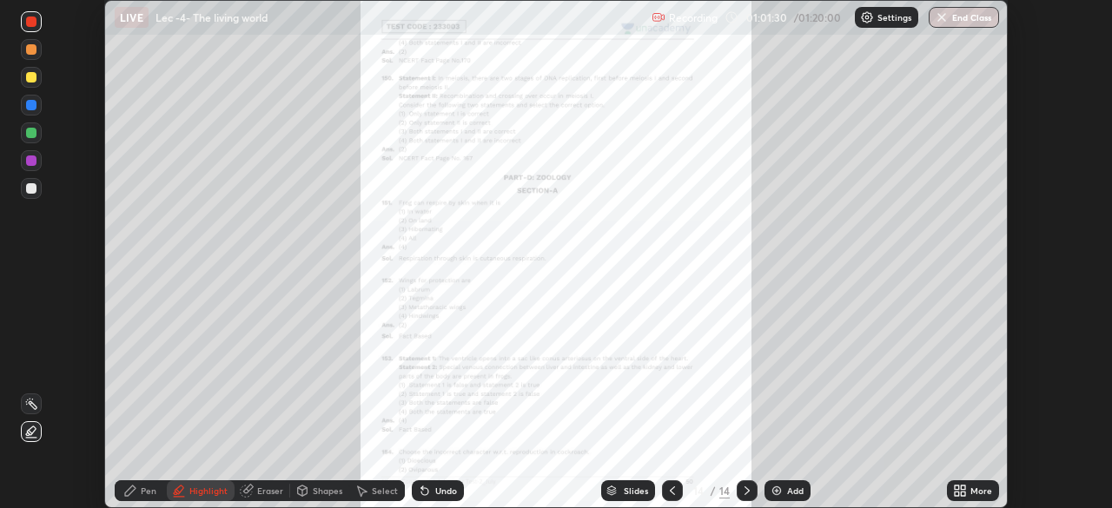
click at [737, 494] on div at bounding box center [747, 490] width 21 height 21
click at [783, 492] on div "Add" at bounding box center [787, 490] width 46 height 21
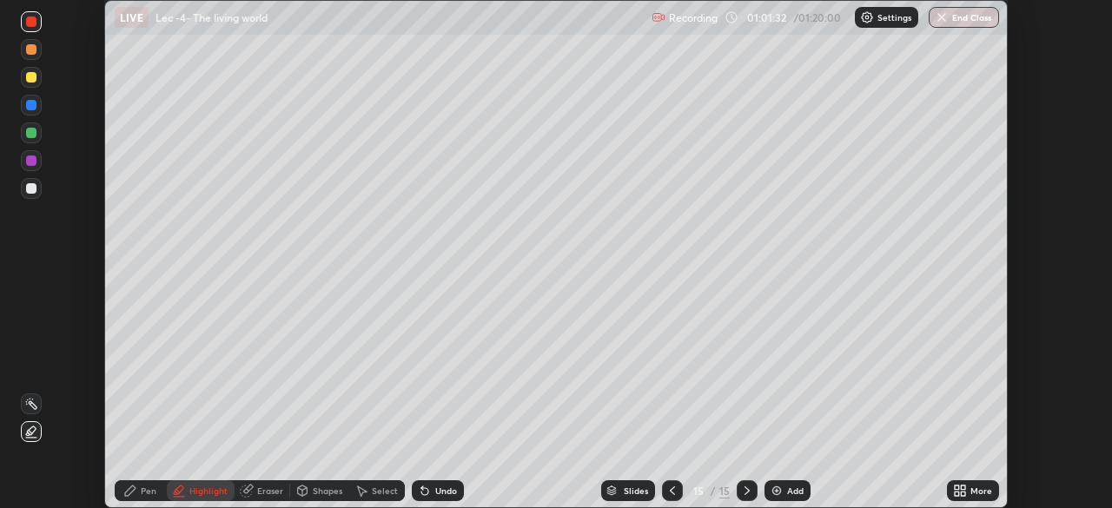
click at [671, 492] on icon at bounding box center [672, 491] width 14 height 14
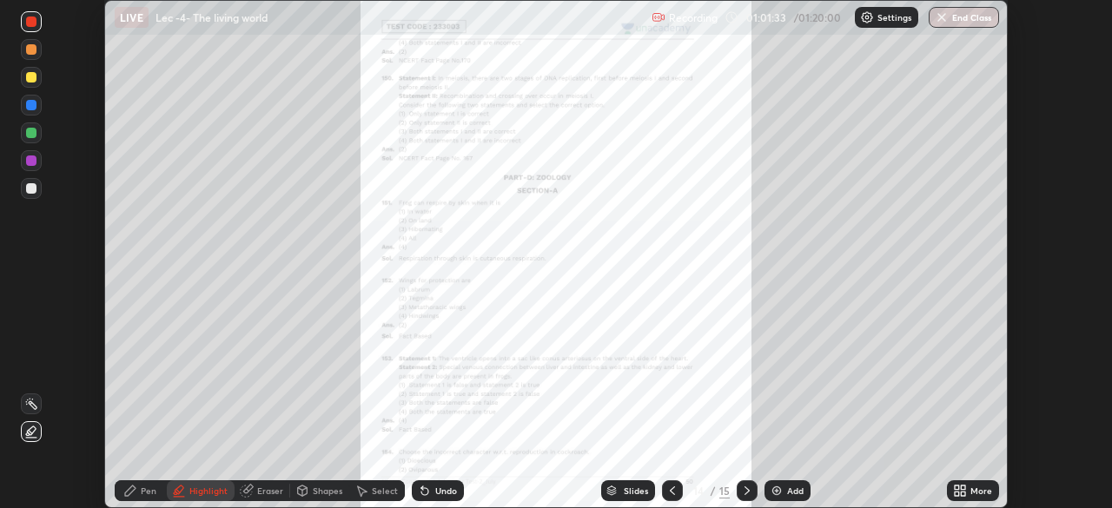
click at [955, 492] on icon at bounding box center [957, 494] width 4 height 4
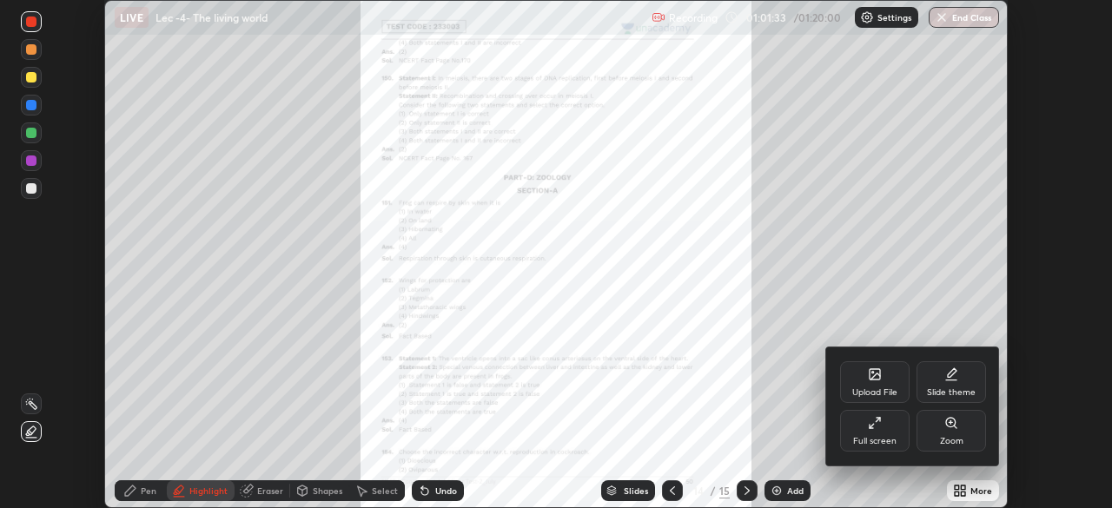
click at [869, 388] on div "Upload File" at bounding box center [874, 392] width 45 height 9
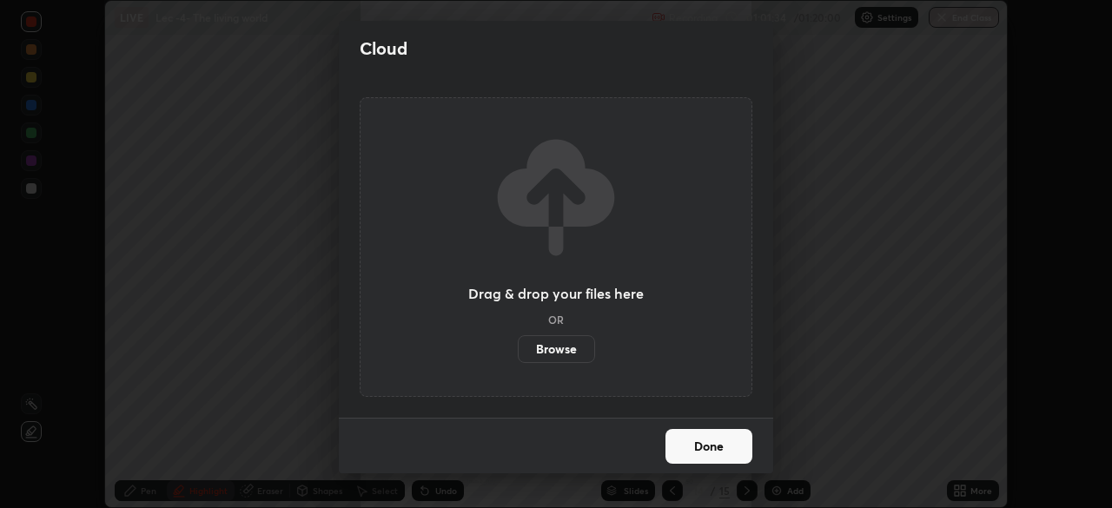
click at [561, 354] on label "Browse" at bounding box center [556, 349] width 77 height 28
click at [518, 354] on input "Browse" at bounding box center [518, 349] width 0 height 28
click at [572, 350] on label "Browse" at bounding box center [556, 349] width 77 height 28
click at [518, 350] on input "Browse" at bounding box center [518, 349] width 0 height 28
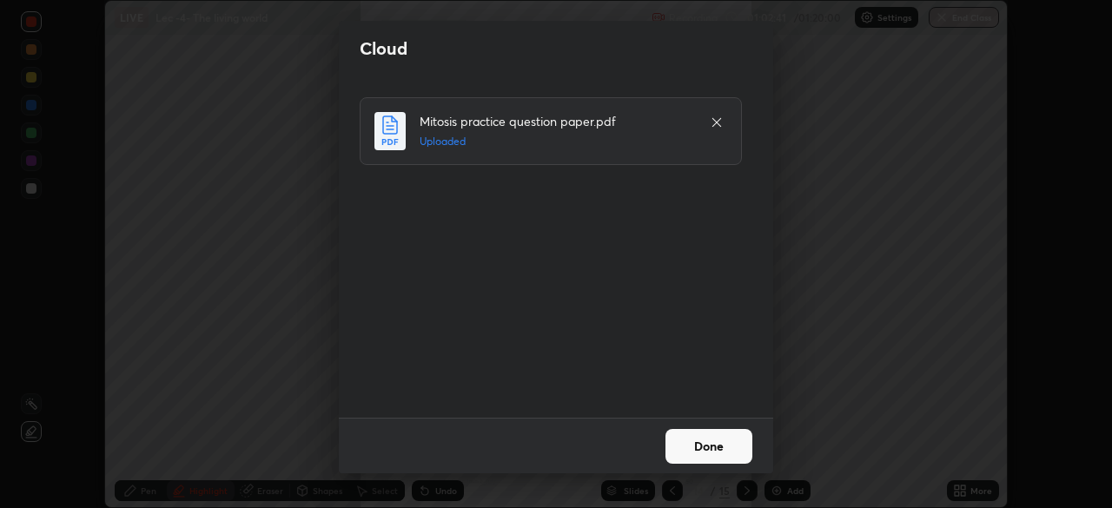
click at [718, 446] on button "Done" at bounding box center [708, 446] width 87 height 35
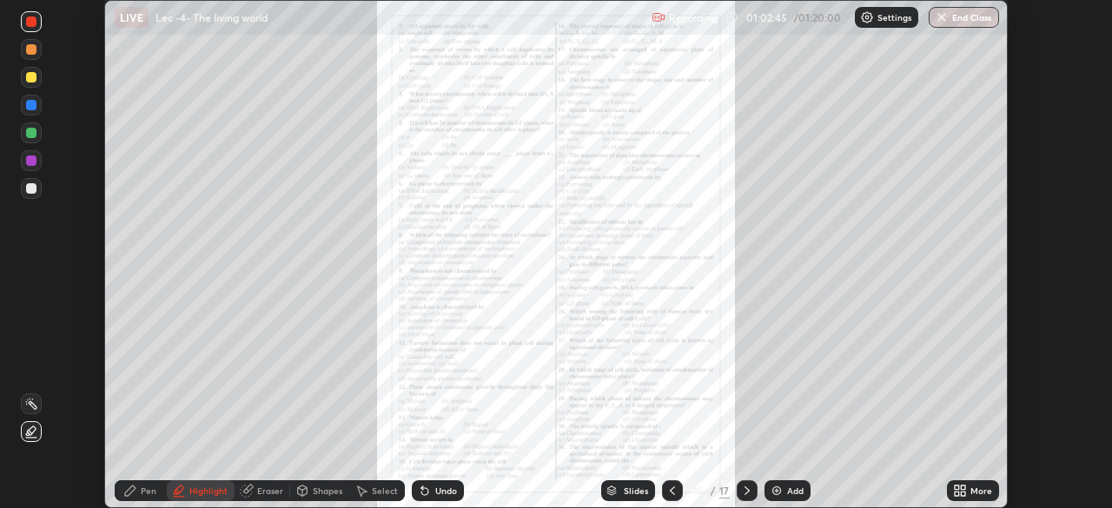
click at [967, 486] on div "More" at bounding box center [973, 490] width 52 height 21
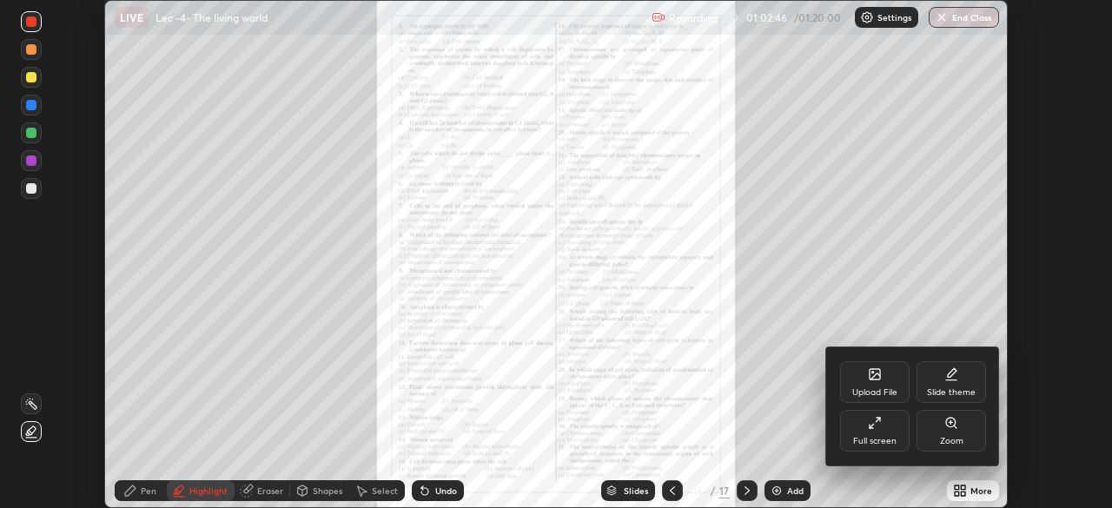
click at [889, 439] on div "Full screen" at bounding box center [874, 441] width 43 height 9
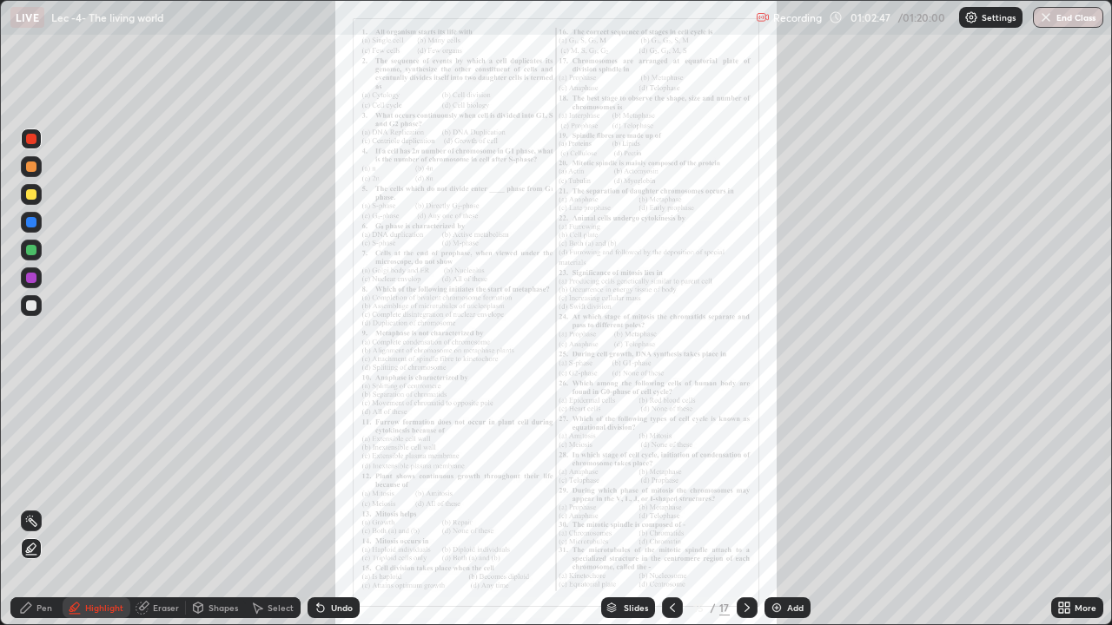
scroll to position [625, 1112]
click at [1074, 507] on div "More" at bounding box center [1085, 608] width 22 height 9
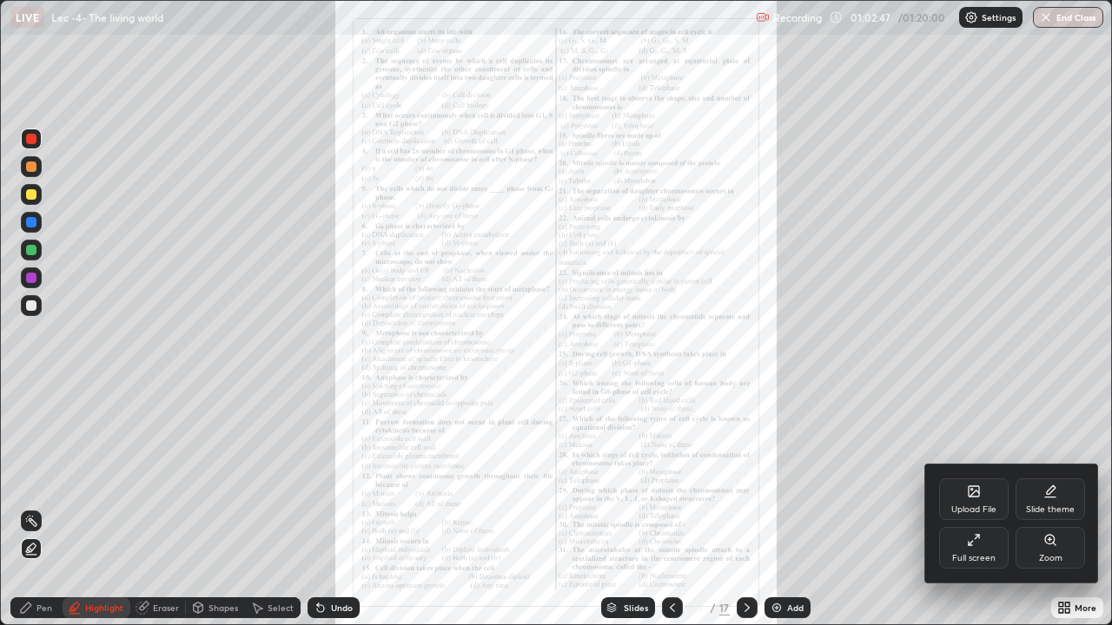
click at [1051, 507] on div "Zoom" at bounding box center [1049, 548] width 69 height 42
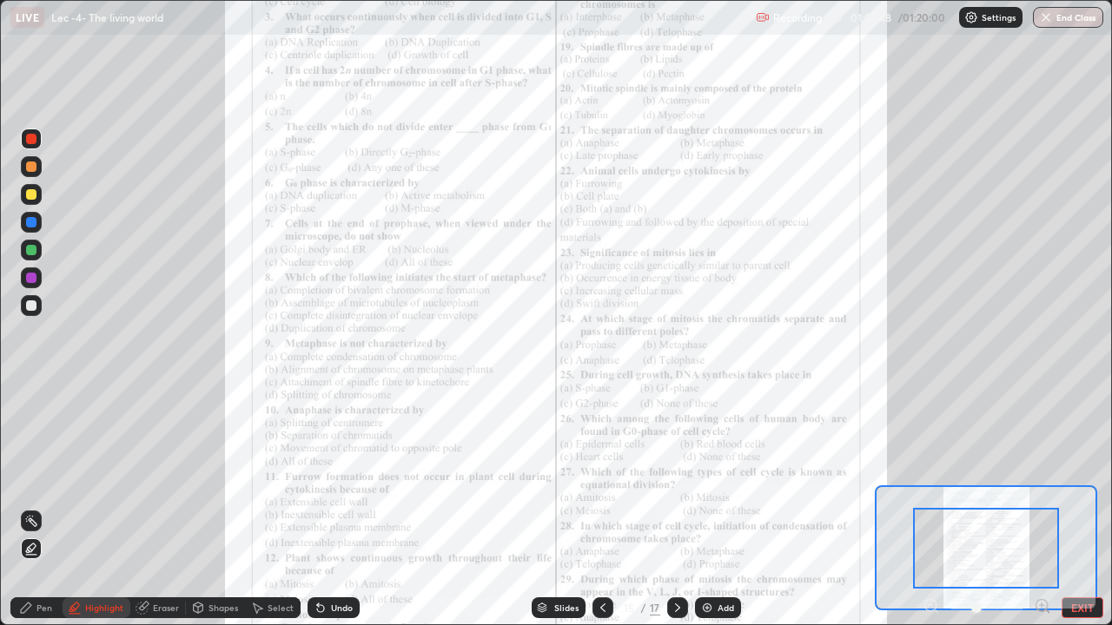
click at [1041, 507] on icon at bounding box center [1042, 605] width 4 height 0
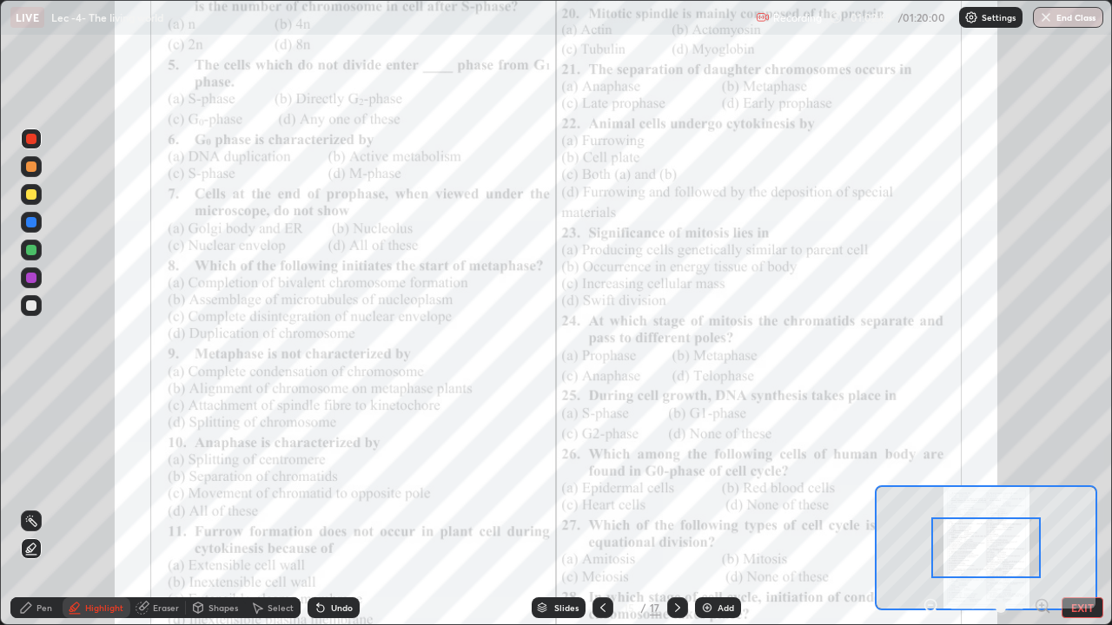
click at [1041, 507] on icon at bounding box center [1042, 605] width 4 height 0
click at [1045, 507] on div at bounding box center [986, 608] width 129 height 21
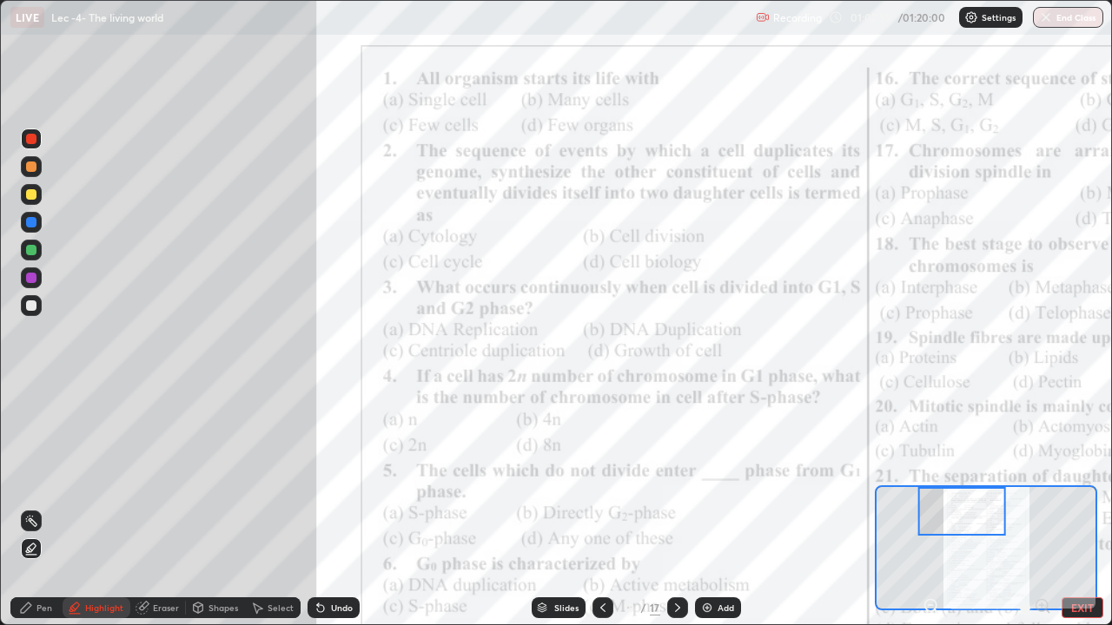
click at [1041, 507] on div at bounding box center [986, 608] width 129 height 21
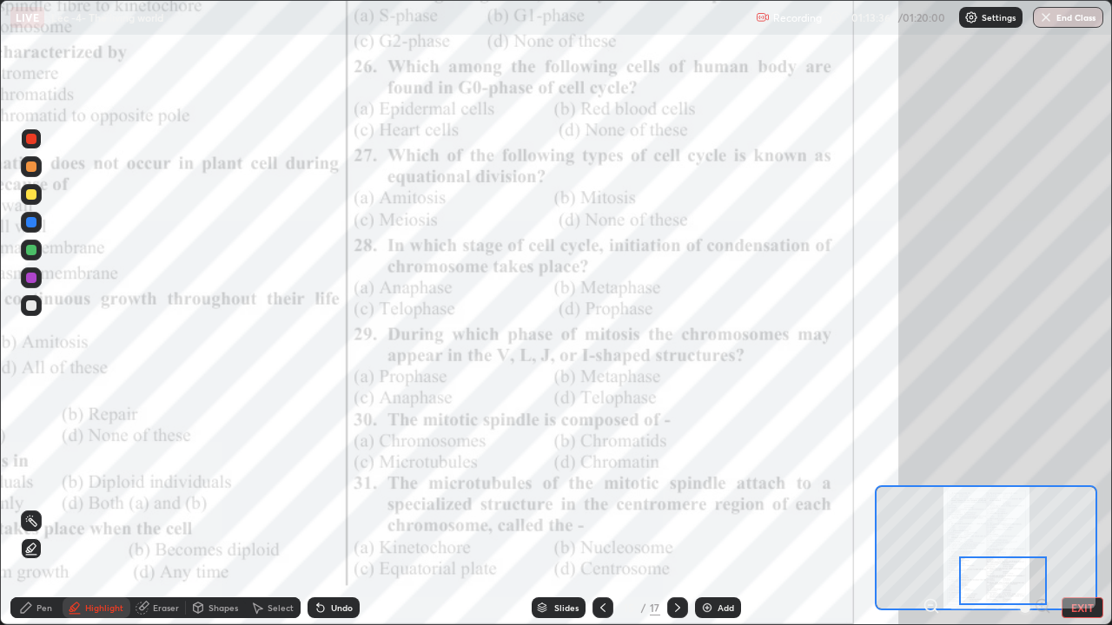
click at [672, 507] on icon at bounding box center [678, 608] width 14 height 14
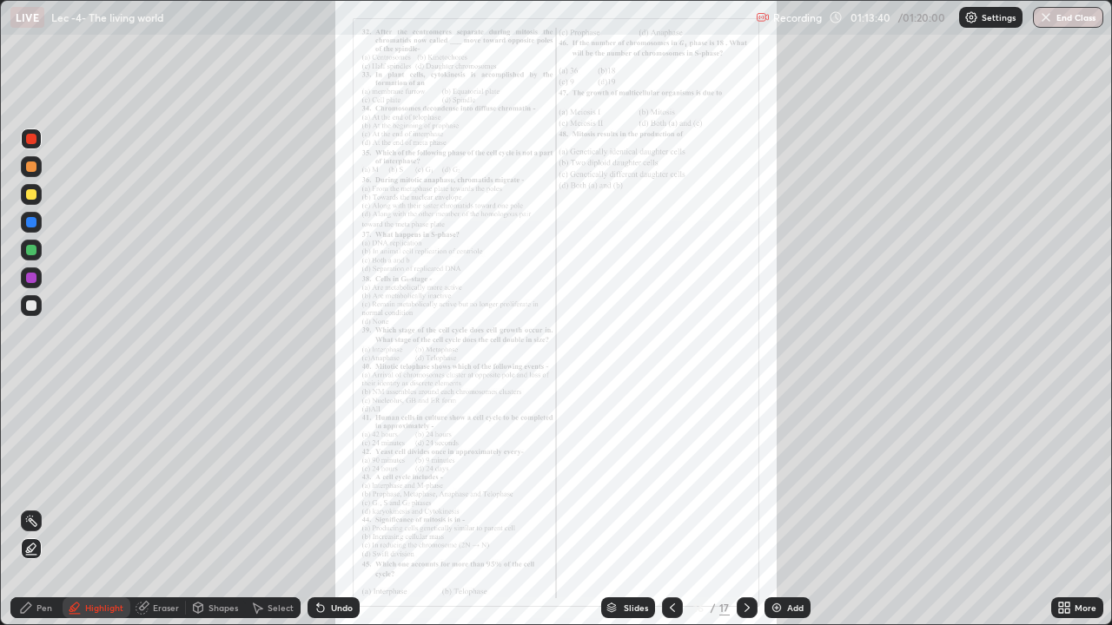
click at [1074, 507] on div "More" at bounding box center [1077, 608] width 52 height 21
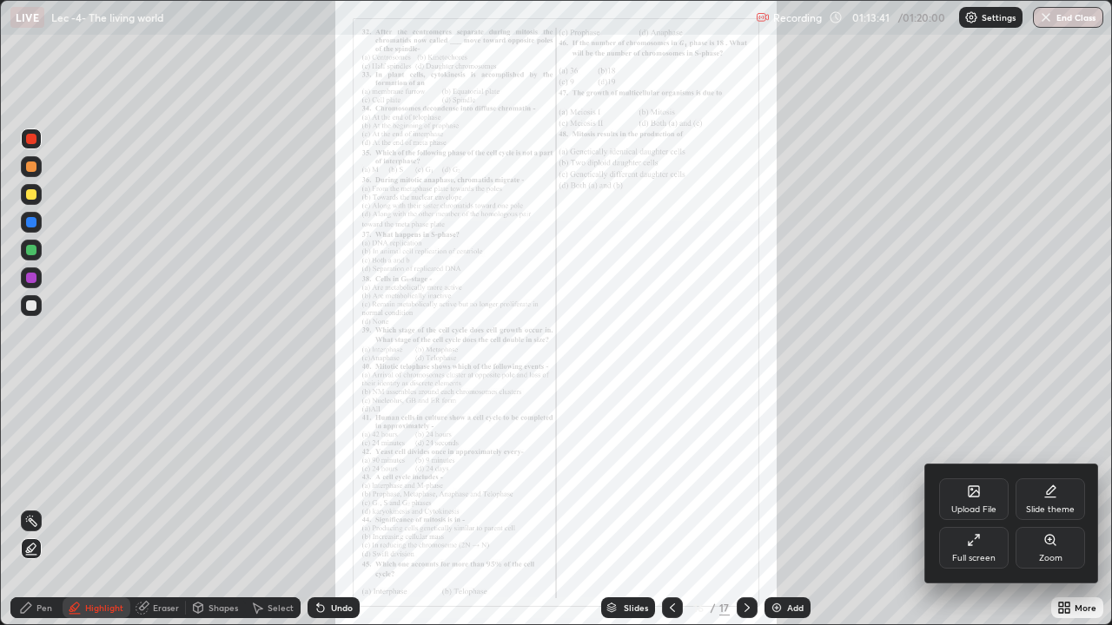
click at [1056, 507] on div "Zoom" at bounding box center [1050, 558] width 23 height 9
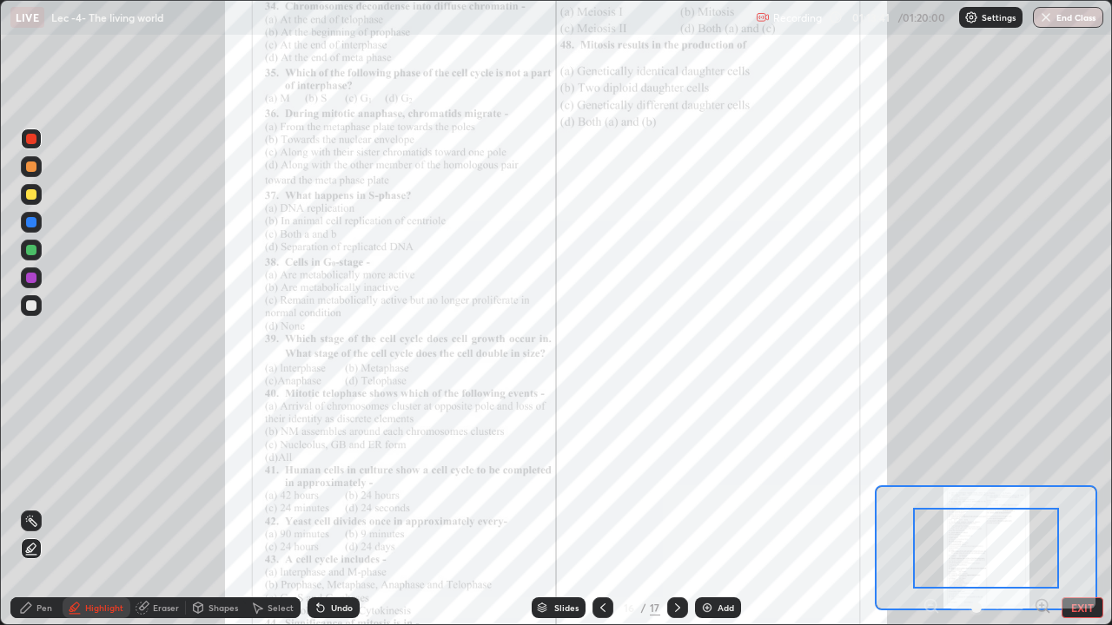
click at [1047, 507] on icon at bounding box center [1047, 611] width 3 height 3
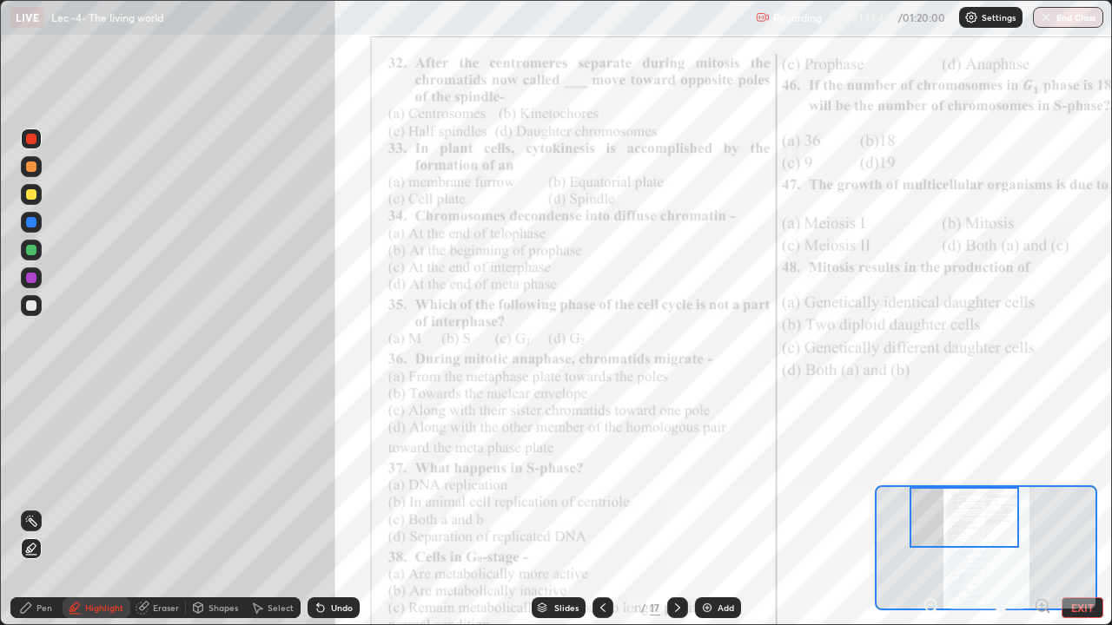
click at [1041, 507] on icon at bounding box center [1042, 605] width 4 height 0
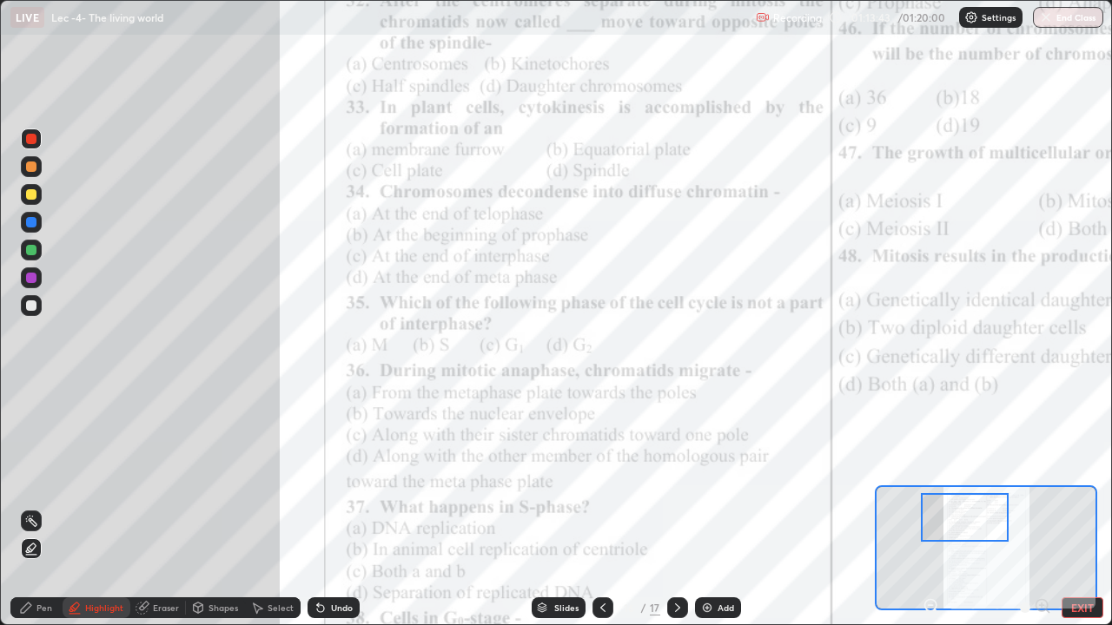
click at [1042, 507] on div at bounding box center [986, 608] width 129 height 21
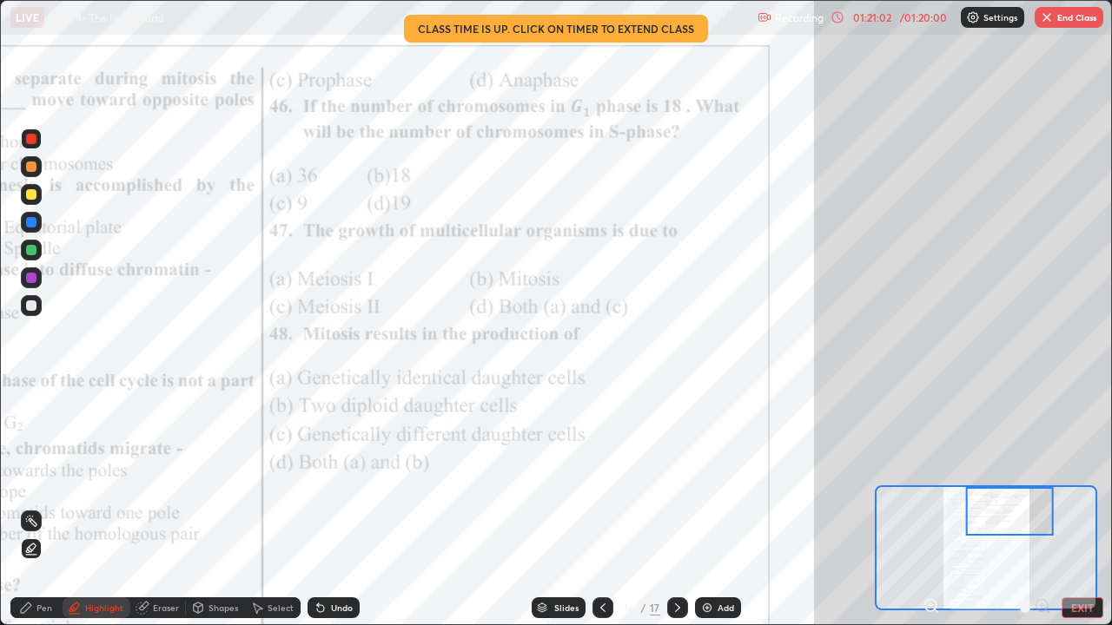
click at [1059, 24] on button "End Class" at bounding box center [1069, 17] width 69 height 21
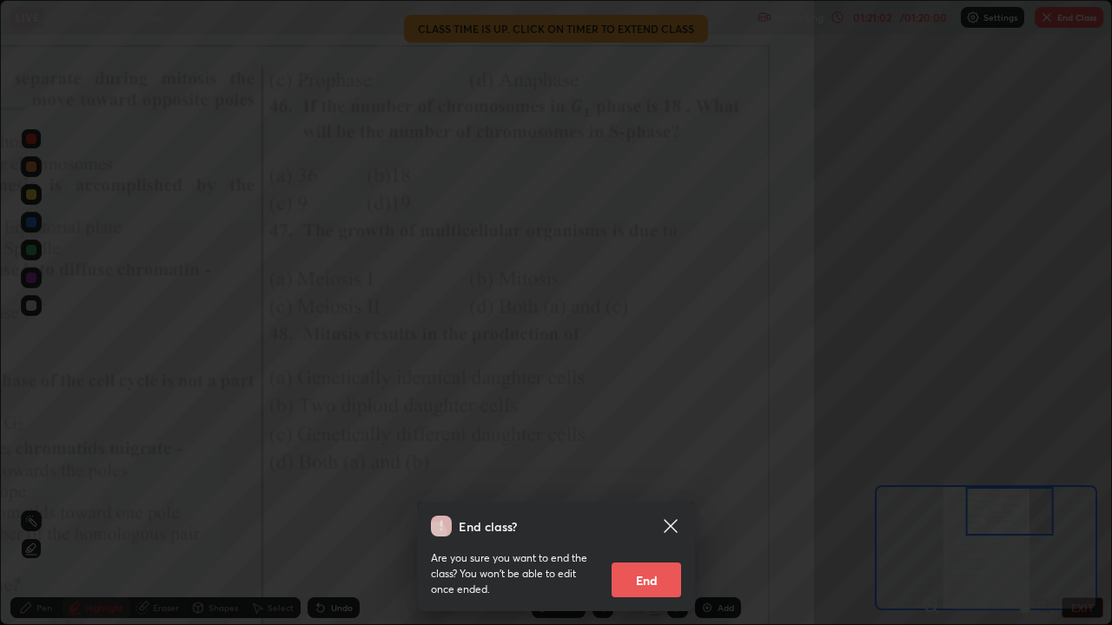
click at [651, 507] on button "End" at bounding box center [645, 580] width 69 height 35
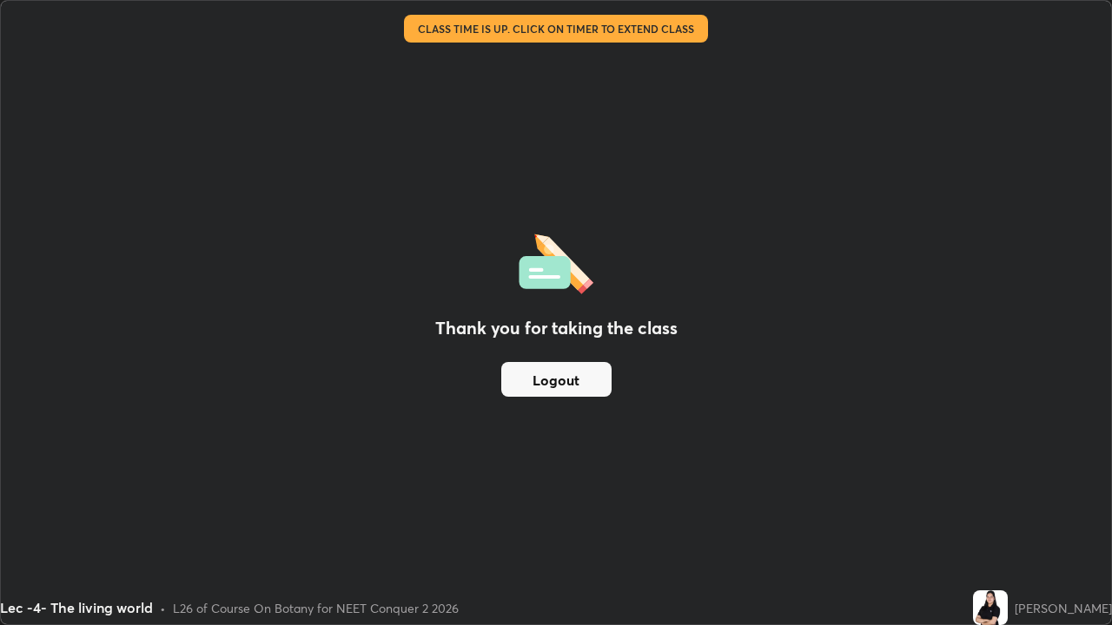
click at [552, 400] on div "Thank you for taking the class Logout" at bounding box center [556, 313] width 1110 height 624
click at [553, 388] on button "Logout" at bounding box center [556, 379] width 110 height 35
click at [548, 378] on button "Logout" at bounding box center [556, 379] width 110 height 35
click at [548, 377] on button "Logout" at bounding box center [556, 379] width 110 height 35
